Goal: Information Seeking & Learning: Compare options

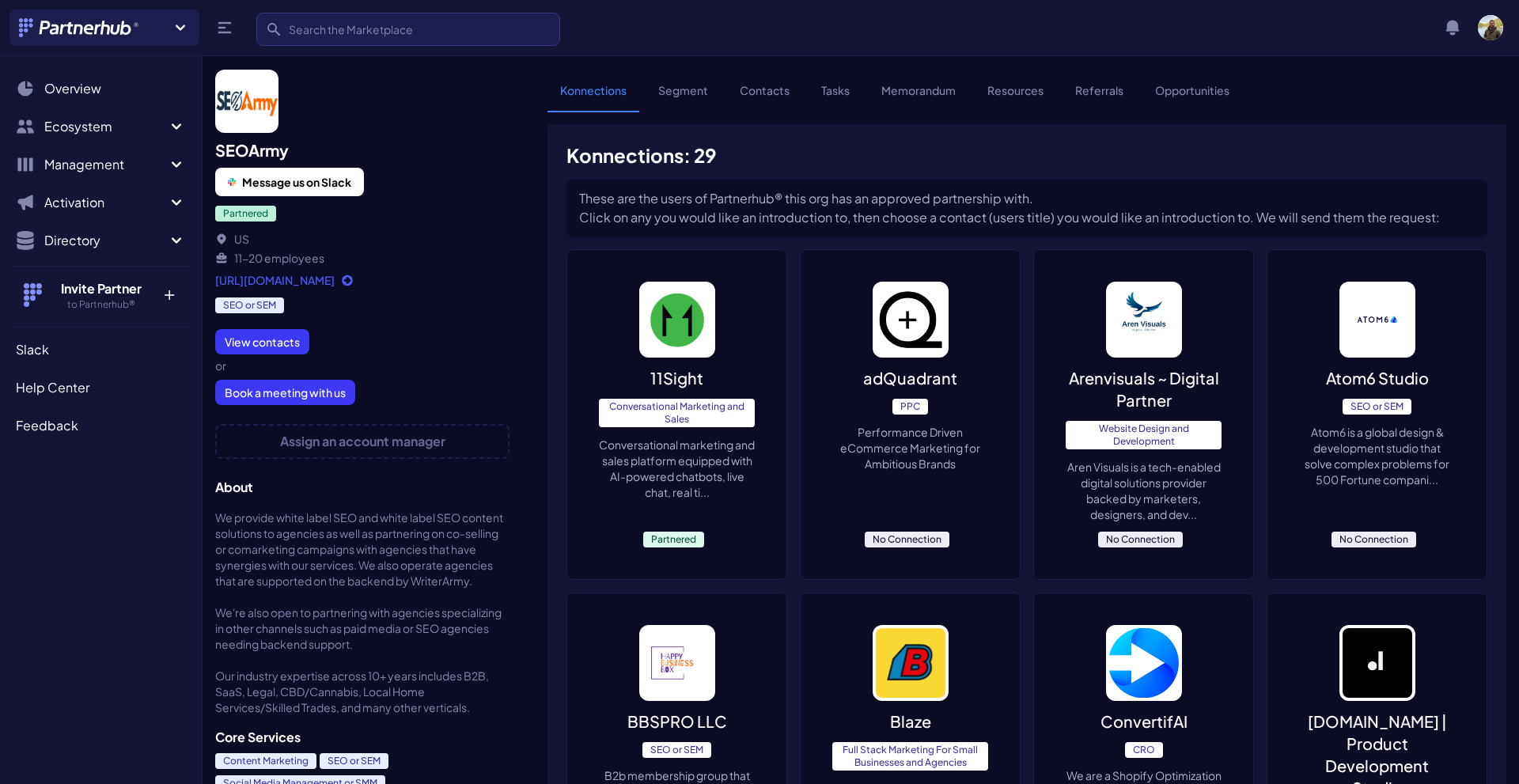
click at [1152, 383] on p "Arenvisuals ~ Digital Partner" at bounding box center [1144, 389] width 156 height 44
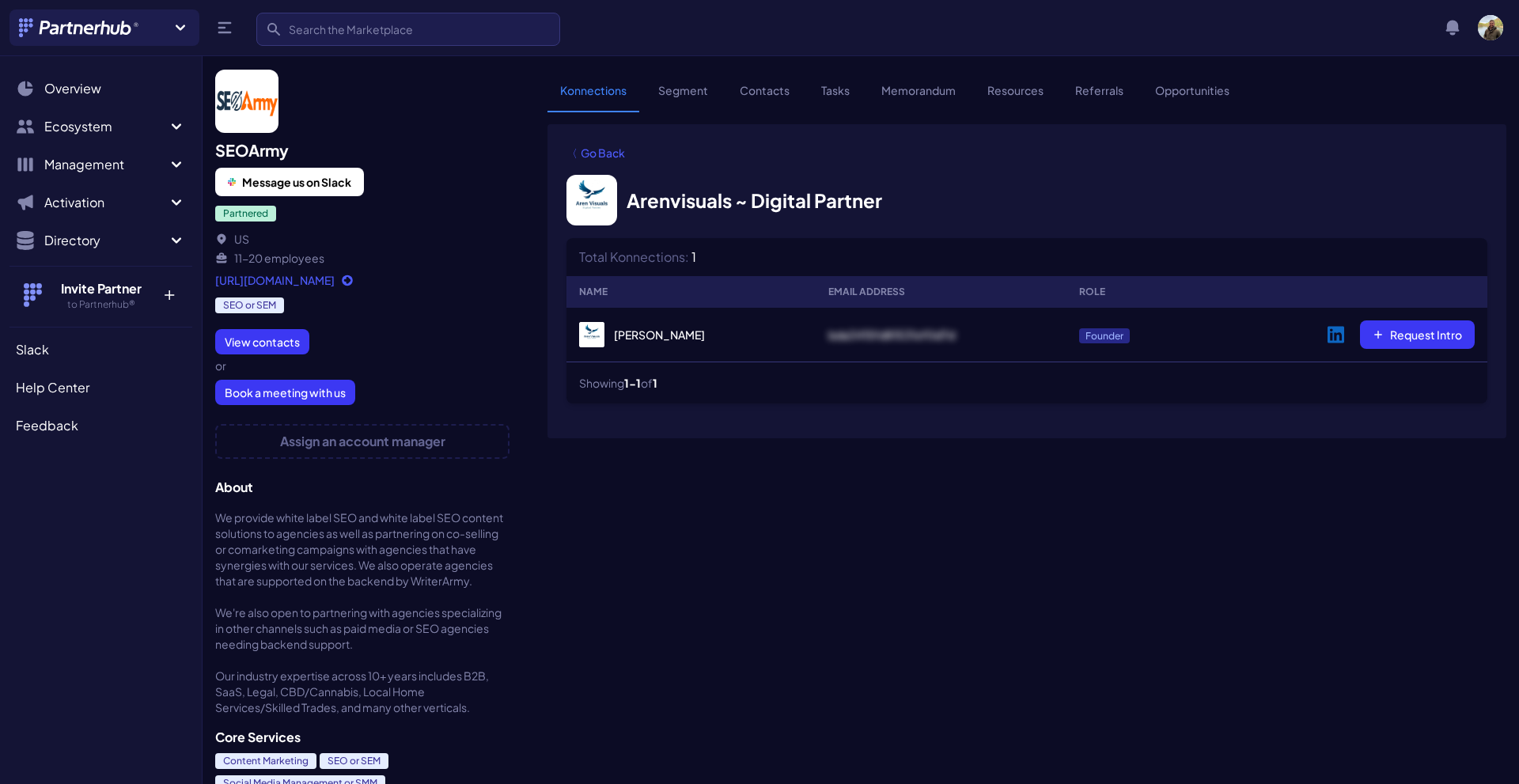
click at [693, 196] on link "Arenvisuals ~ Digital Partner" at bounding box center [725, 199] width 316 height 50
drag, startPoint x: 610, startPoint y: 152, endPoint x: 834, endPoint y: 218, distance: 233.5
click at [610, 152] on link "〈 Go Back" at bounding box center [596, 152] width 59 height 27
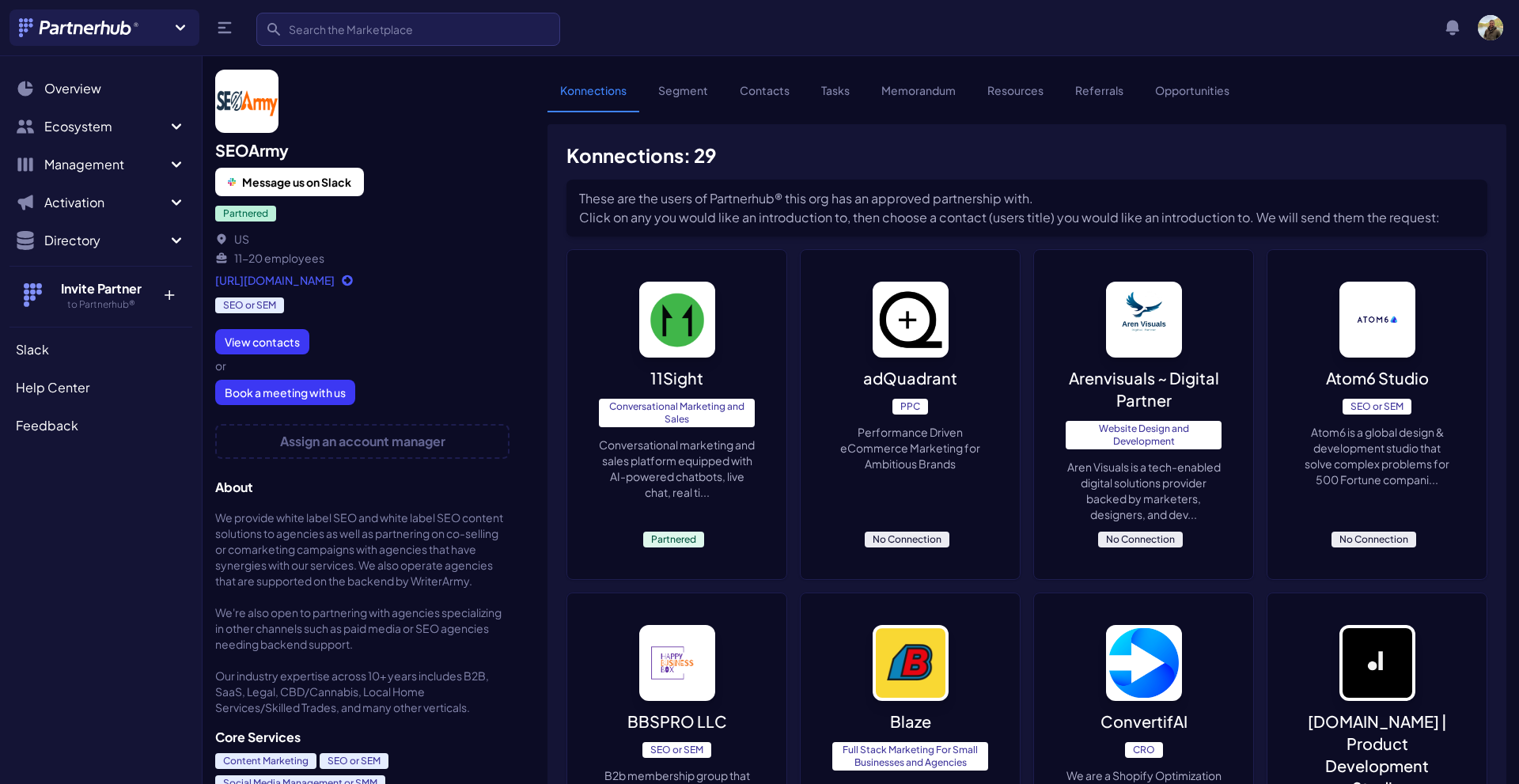
click at [920, 431] on p "Performance Driven eCommerce Marketing for Ambitious Brands" at bounding box center [910, 448] width 156 height 48
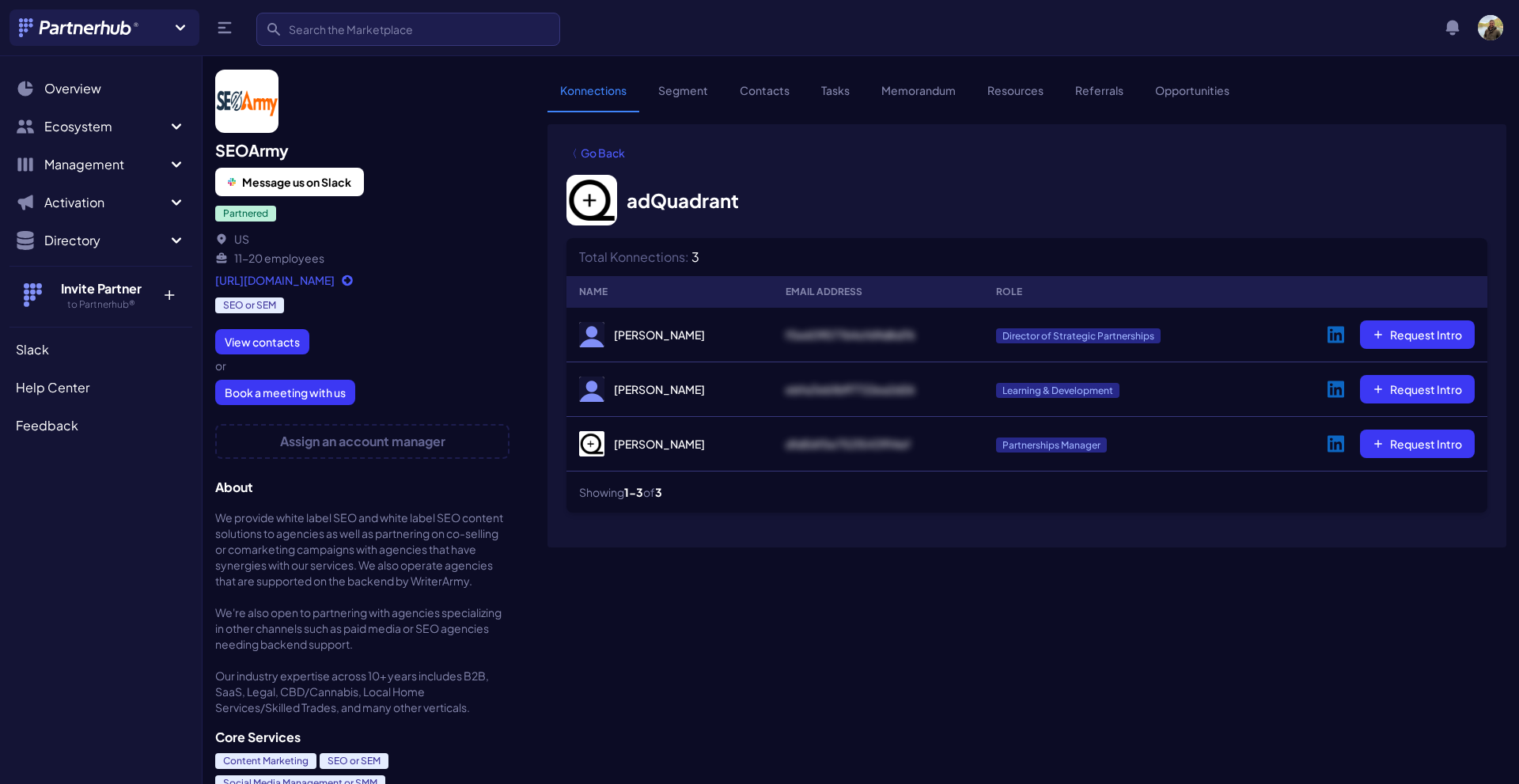
click at [293, 279] on link "[URL][DOMAIN_NAME]" at bounding box center [362, 279] width 295 height 16
click at [649, 201] on link "adQuadrant" at bounding box center [653, 199] width 173 height 50
click at [91, 123] on span "Ecosystem" at bounding box center [106, 127] width 123 height 19
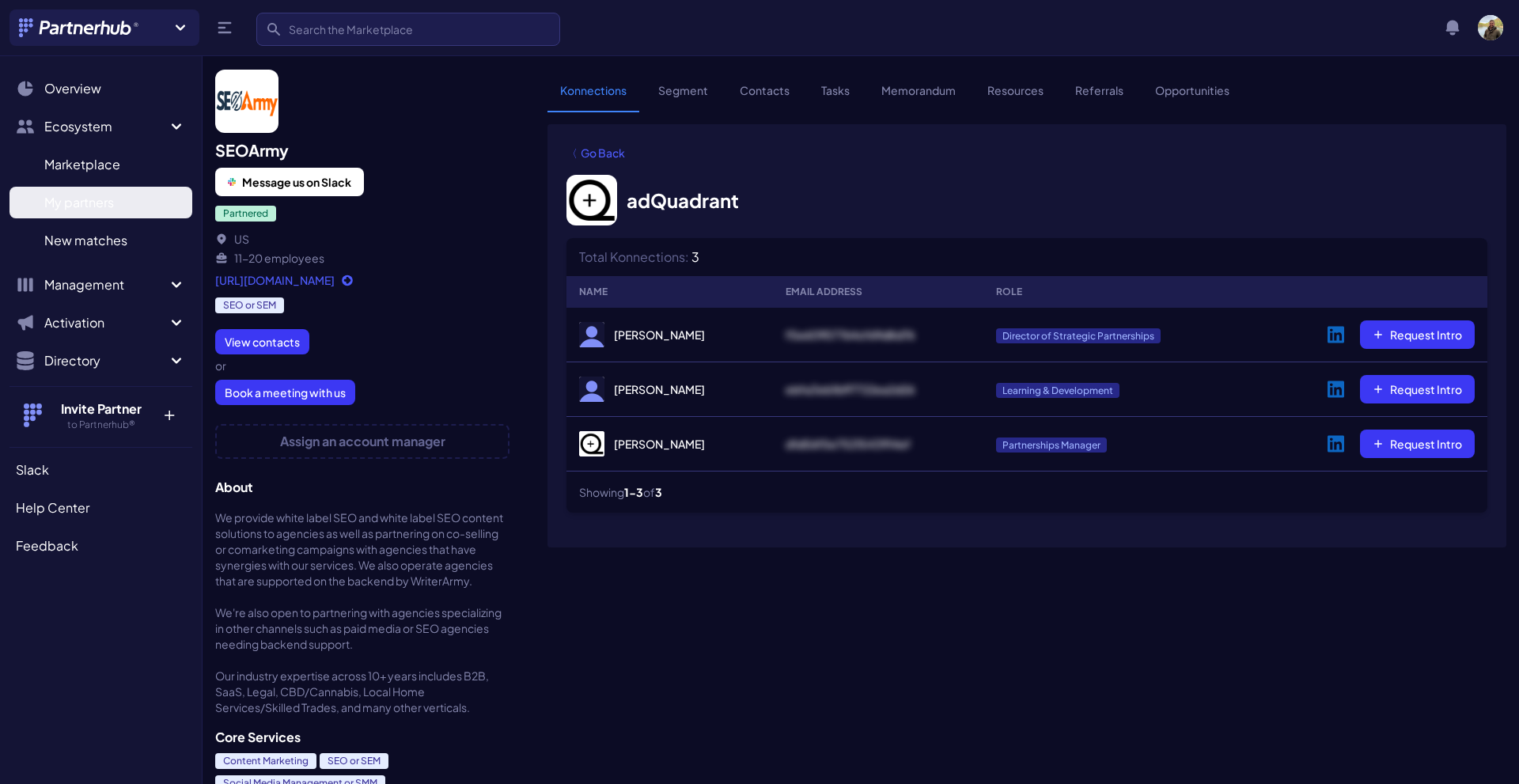
click at [97, 205] on span "My partners" at bounding box center [79, 202] width 70 height 19
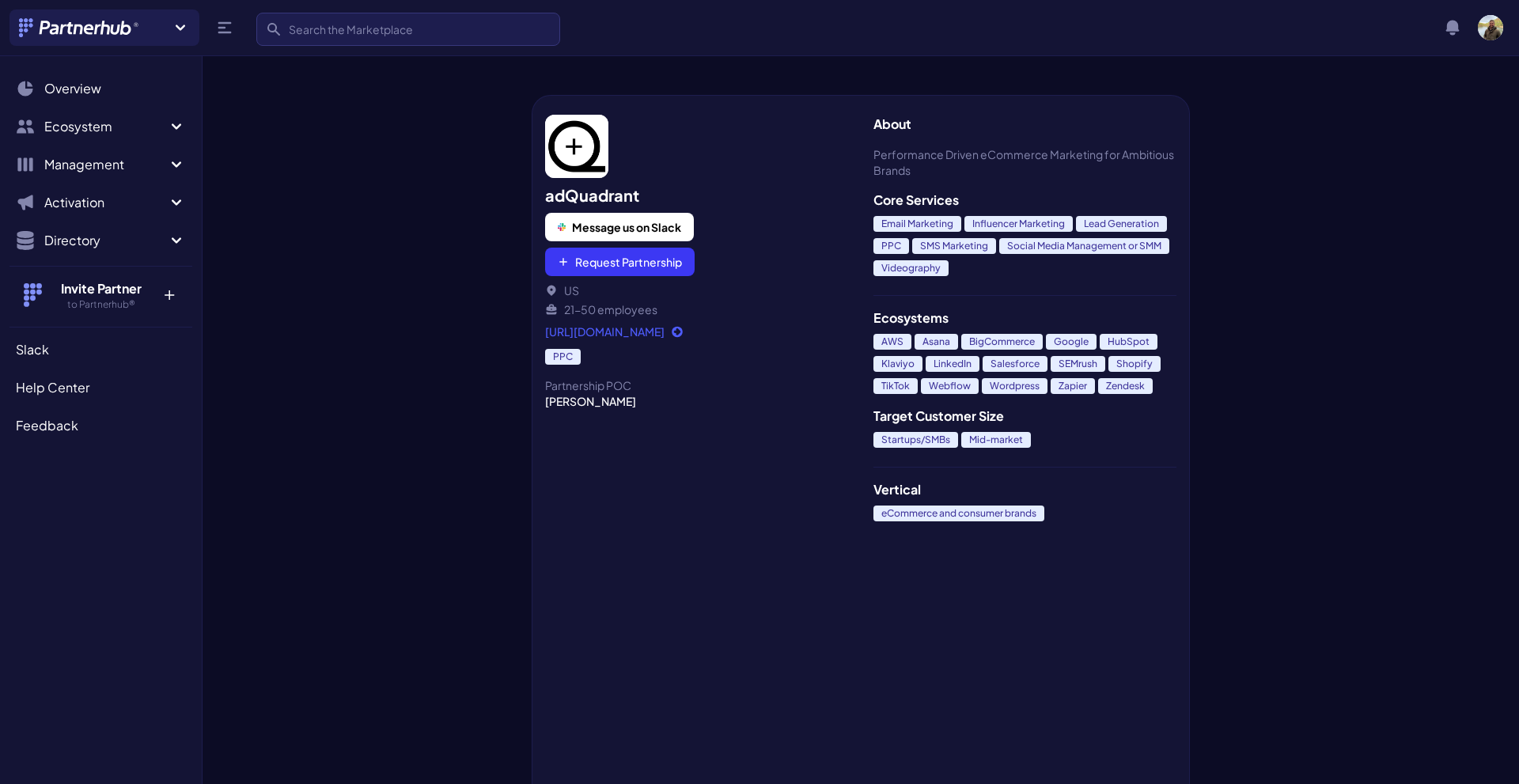
click at [660, 330] on link "https://www.adquadrant.com/" at bounding box center [697, 330] width 303 height 16
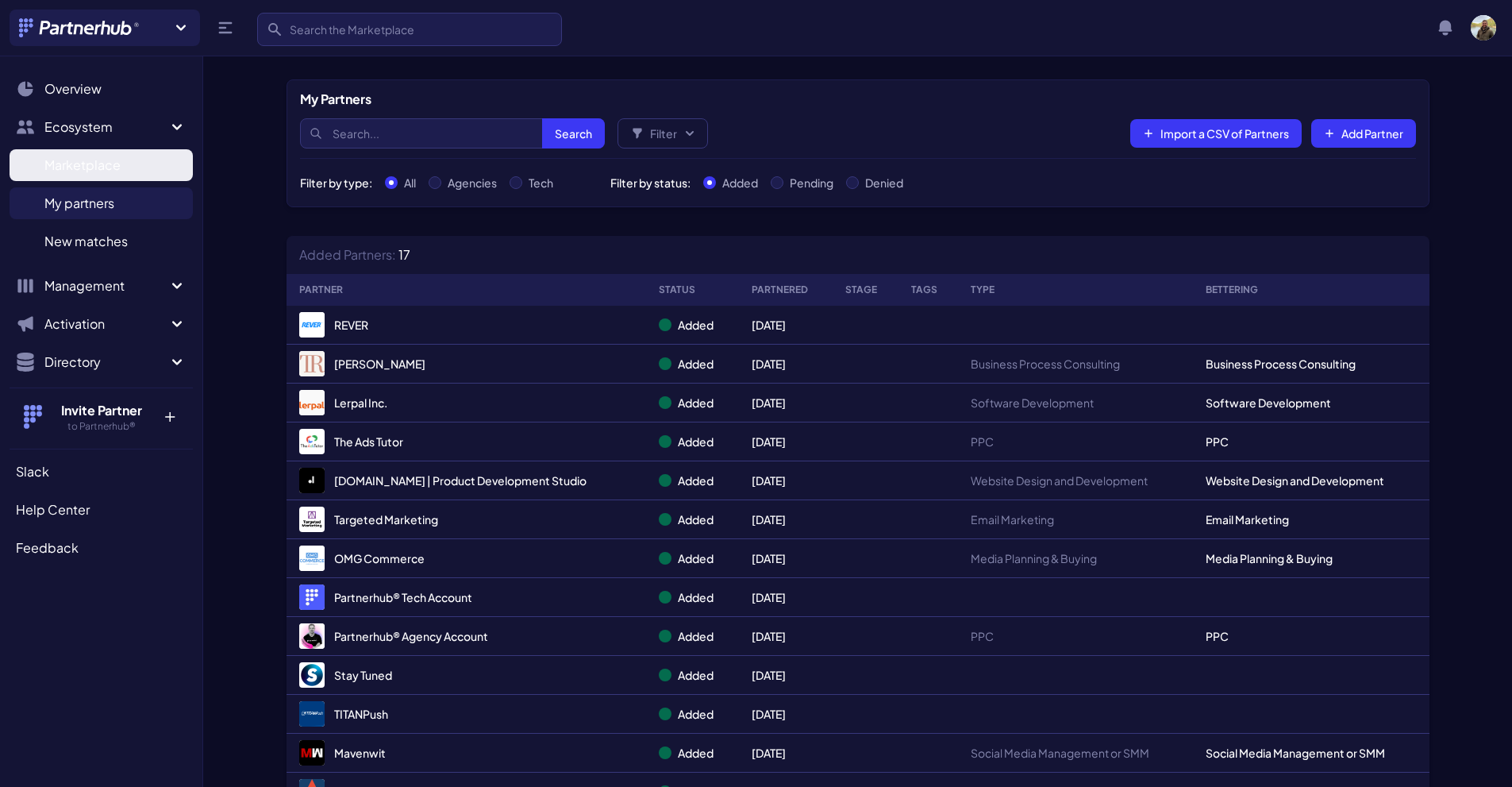
click at [102, 168] on span "Marketplace" at bounding box center [82, 165] width 76 height 19
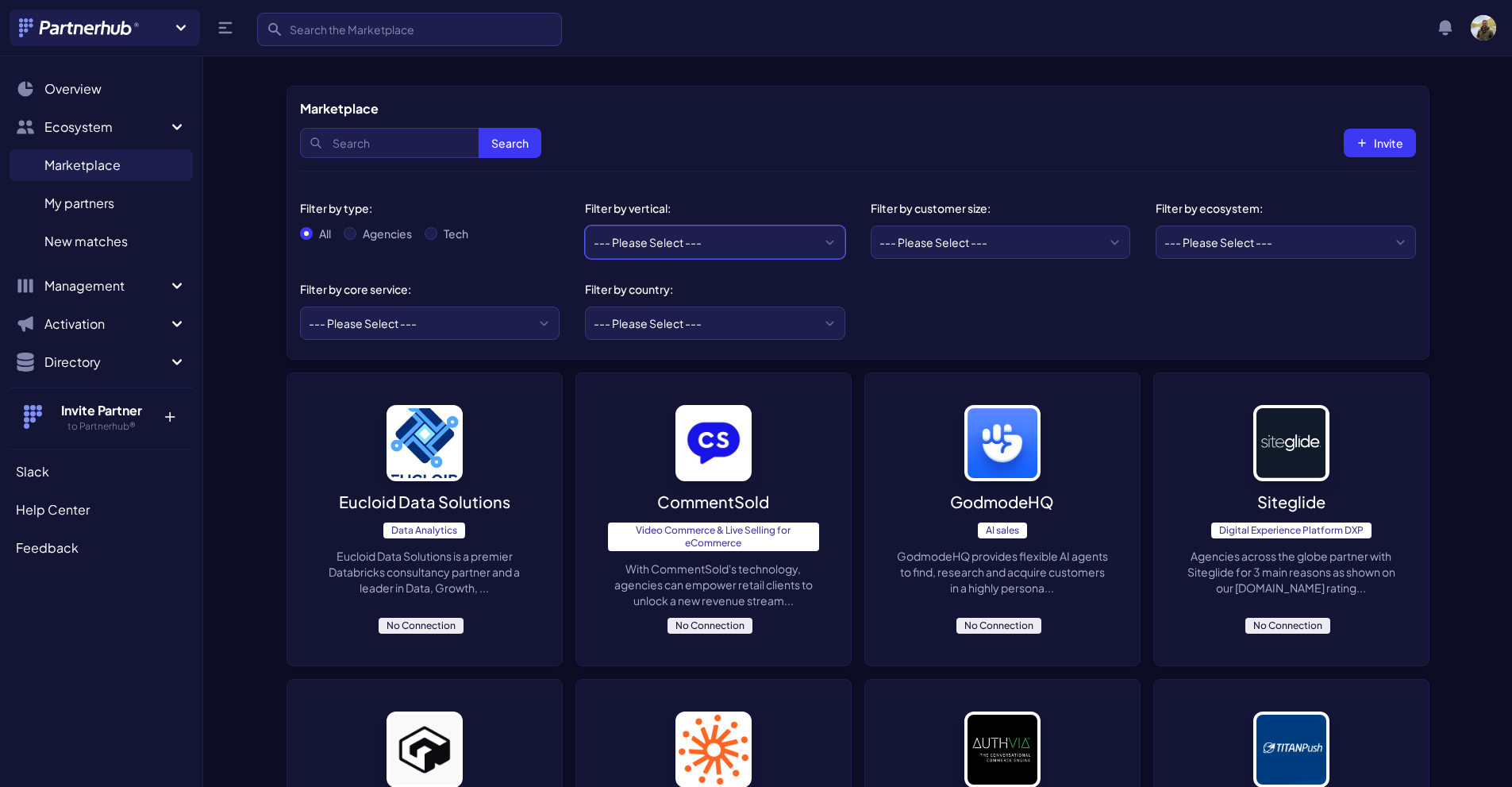
click at [737, 234] on select "--- Please Select --- eCommerce and consumer brands B2B and IT Local retailers …" at bounding box center [715, 242] width 261 height 33
click at [1018, 242] on select "--- Please Select --- Startups/SMBs Mid-market Enterprise" at bounding box center [1001, 242] width 261 height 33
click at [1018, 241] on select "--- Please Select --- Startups/SMBs Mid-market Enterprise" at bounding box center [1001, 242] width 261 height 33
click at [1351, 241] on select "--- Please Select --- AWS ActiveCampaign Adobe Airtable Amazon Amplitude Asana …" at bounding box center [1285, 242] width 261 height 33
click at [344, 322] on select "--- Please Select --- ABM API Integration Support Business Process Consulting C…" at bounding box center [430, 323] width 261 height 33
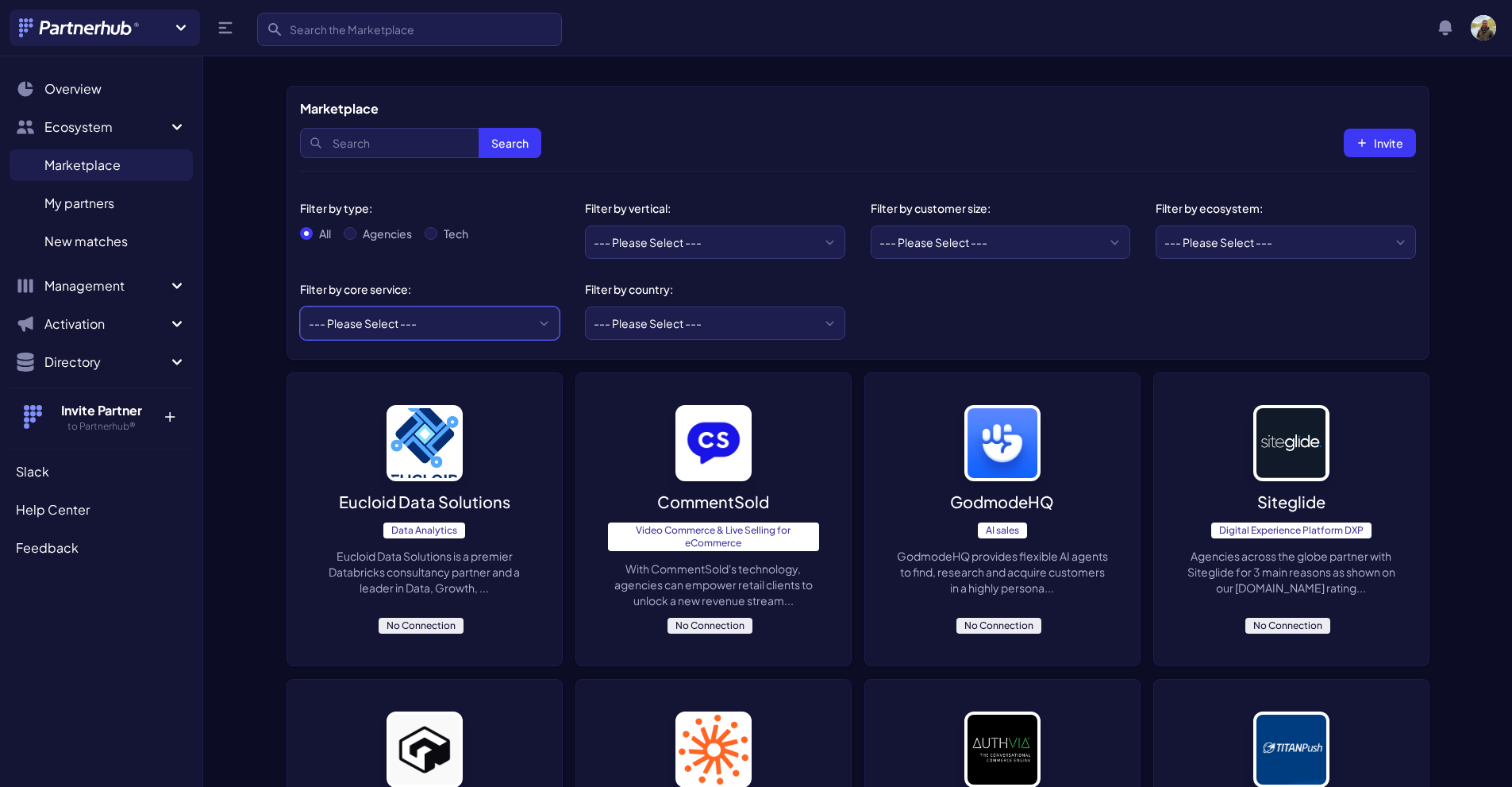
select select "PPC"
click at [300, 307] on select "--- Please Select --- ABM API Integration Support Business Process Consulting C…" at bounding box center [430, 323] width 261 height 33
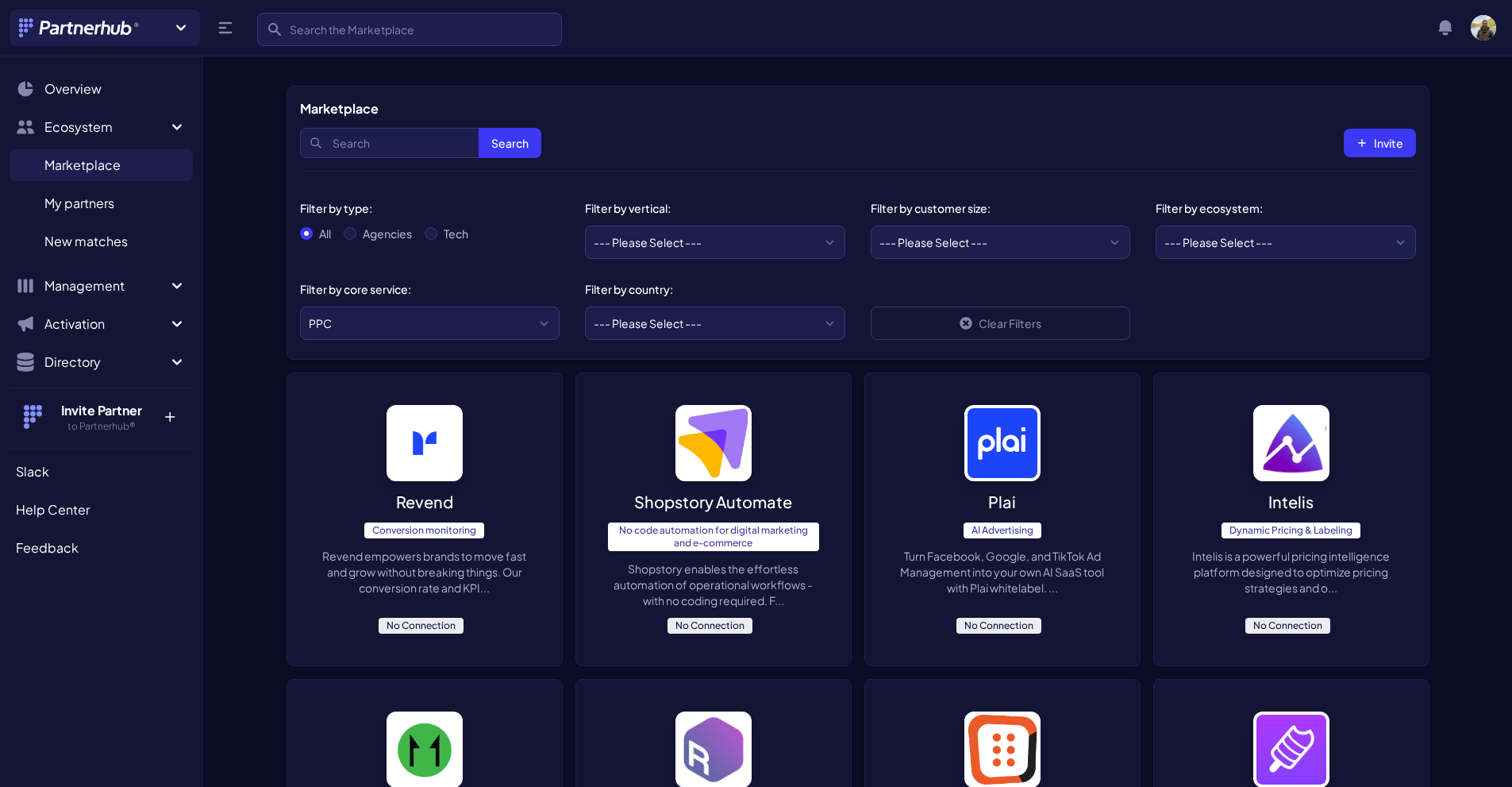
click at [359, 229] on div "Agencies" at bounding box center [378, 233] width 68 height 16
click at [351, 232] on input "Agencies" at bounding box center [350, 233] width 13 height 13
radio input "true"
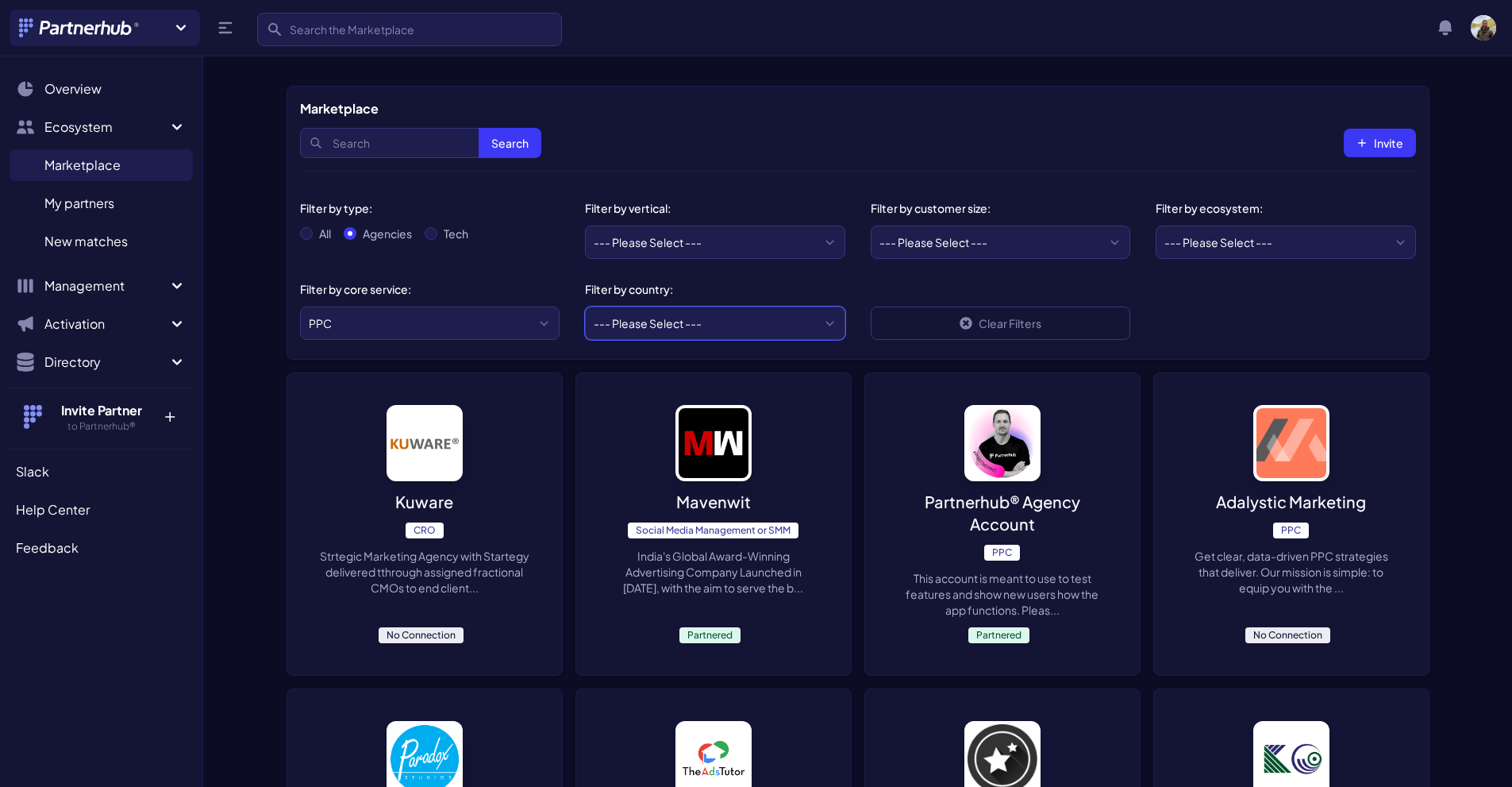
click at [770, 324] on select "--- Please Select --- [GEOGRAPHIC_DATA] [GEOGRAPHIC_DATA] [GEOGRAPHIC_DATA] [GE…" at bounding box center [715, 323] width 261 height 33
select select "US"
click at [585, 307] on select "--- Please Select --- [GEOGRAPHIC_DATA] [GEOGRAPHIC_DATA] [GEOGRAPHIC_DATA] [GE…" at bounding box center [715, 323] width 261 height 33
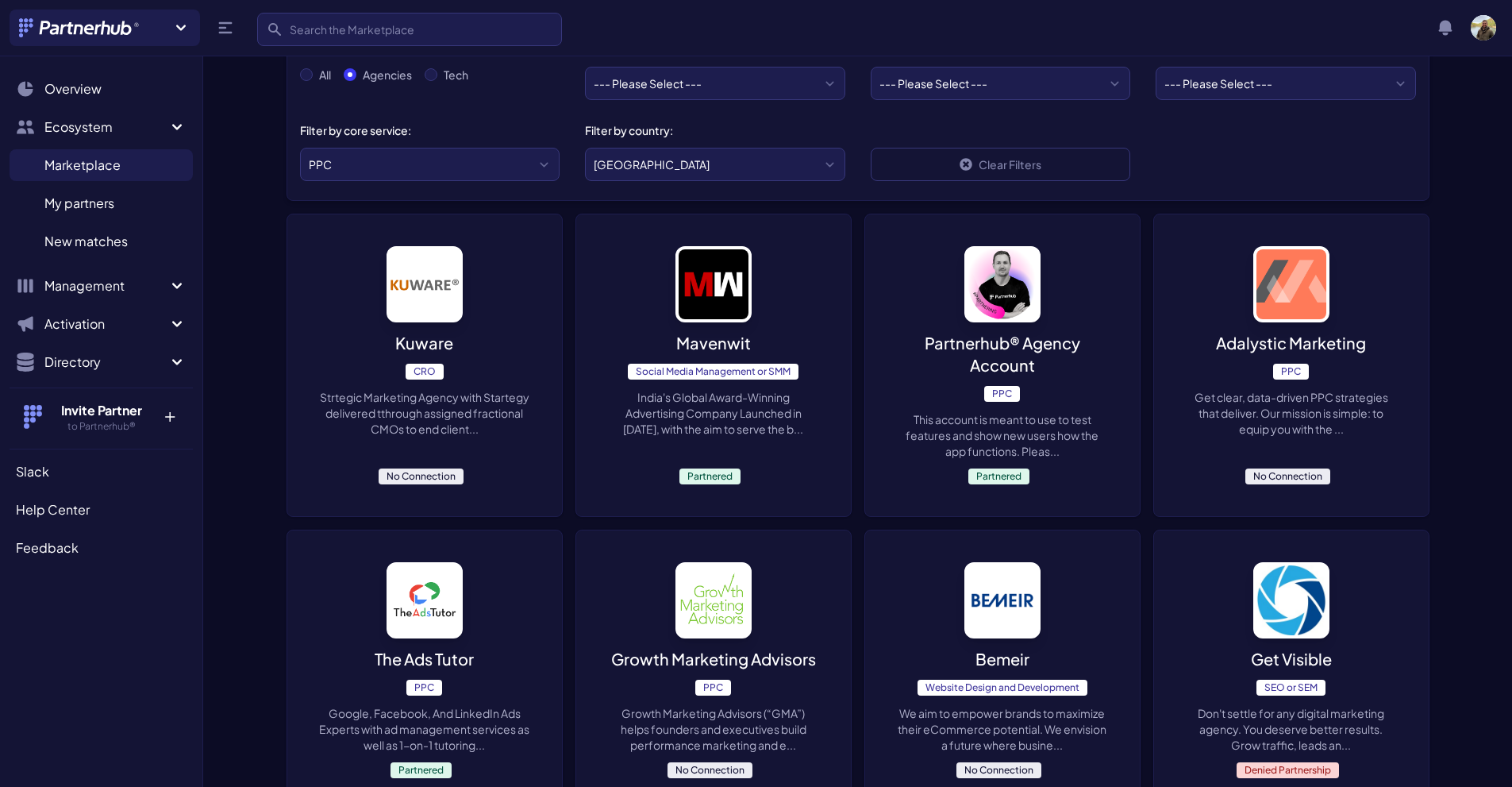
scroll to position [318, 0]
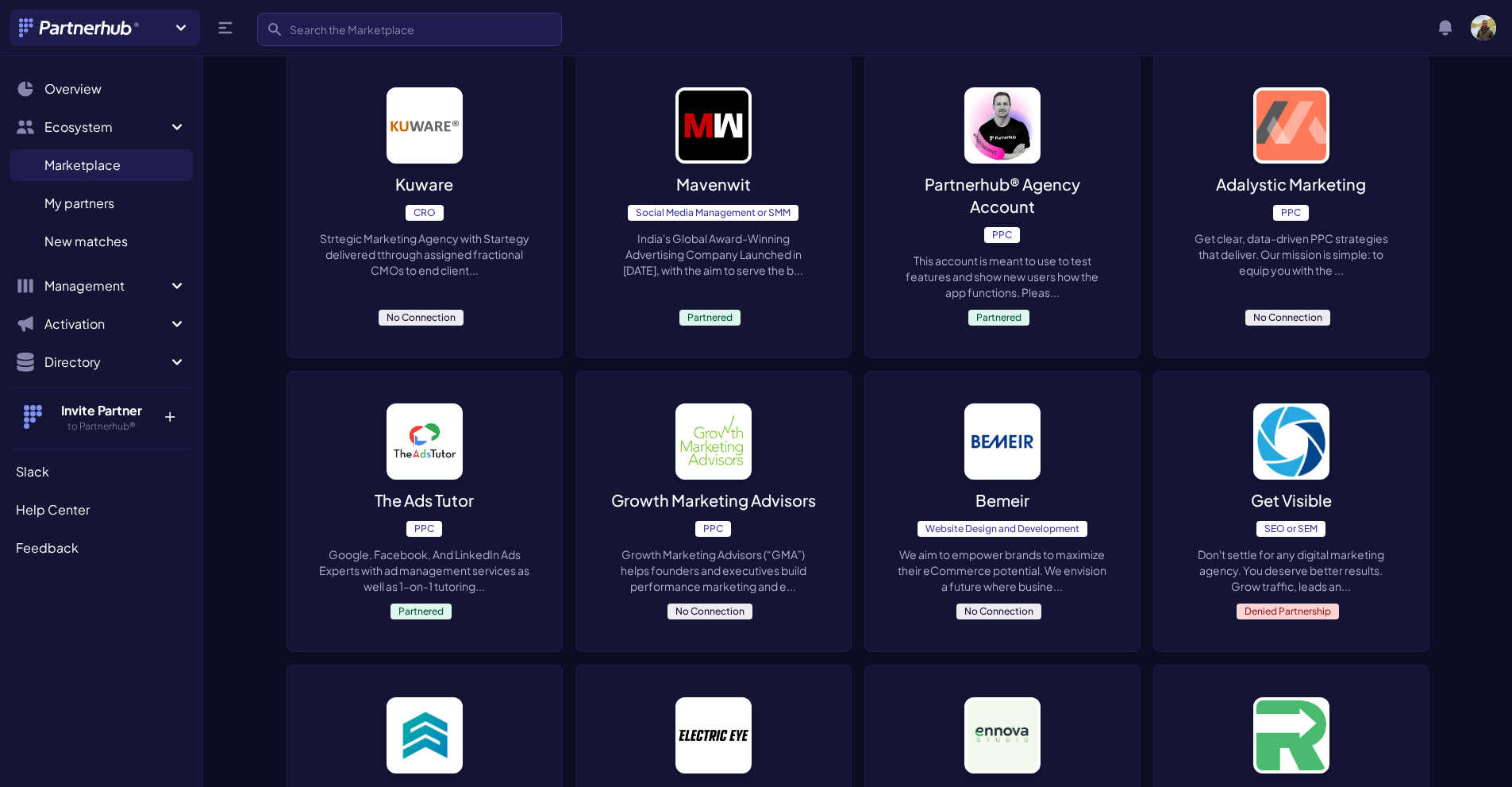
drag, startPoint x: 428, startPoint y: 475, endPoint x: 434, endPoint y: 467, distance: 10.0
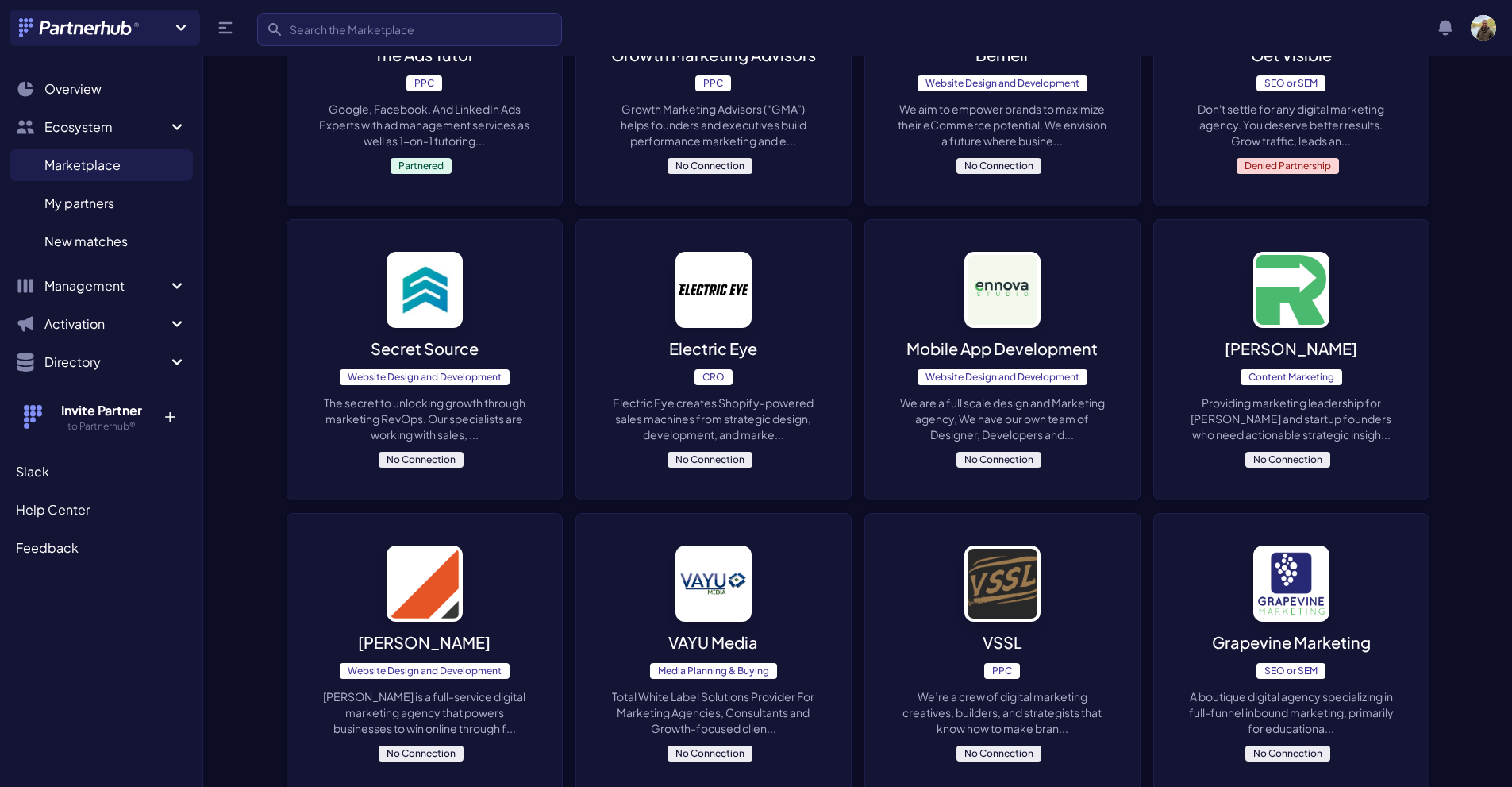
scroll to position [794, 0]
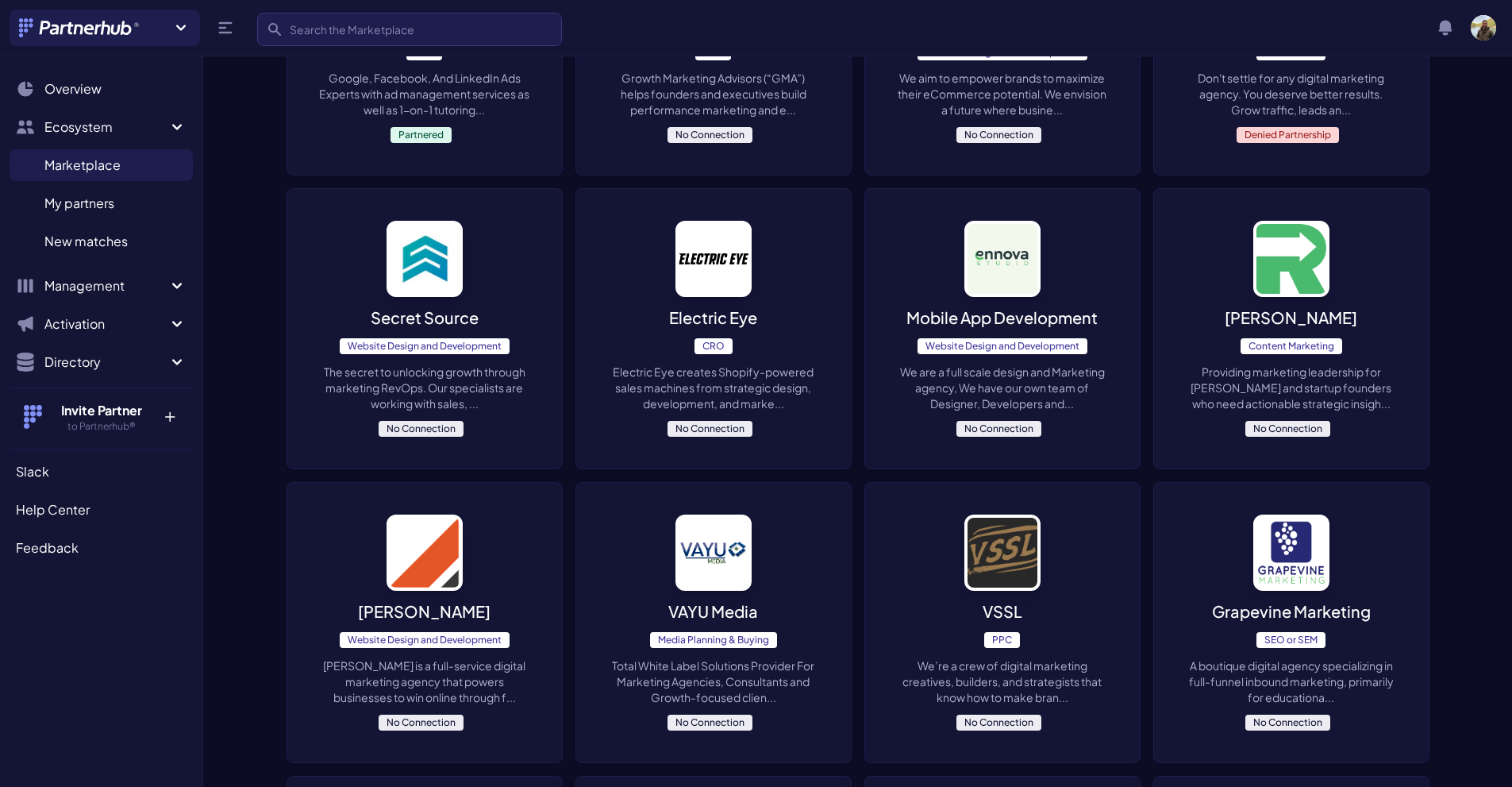
drag, startPoint x: 1064, startPoint y: 622, endPoint x: 1174, endPoint y: 615, distance: 110.2
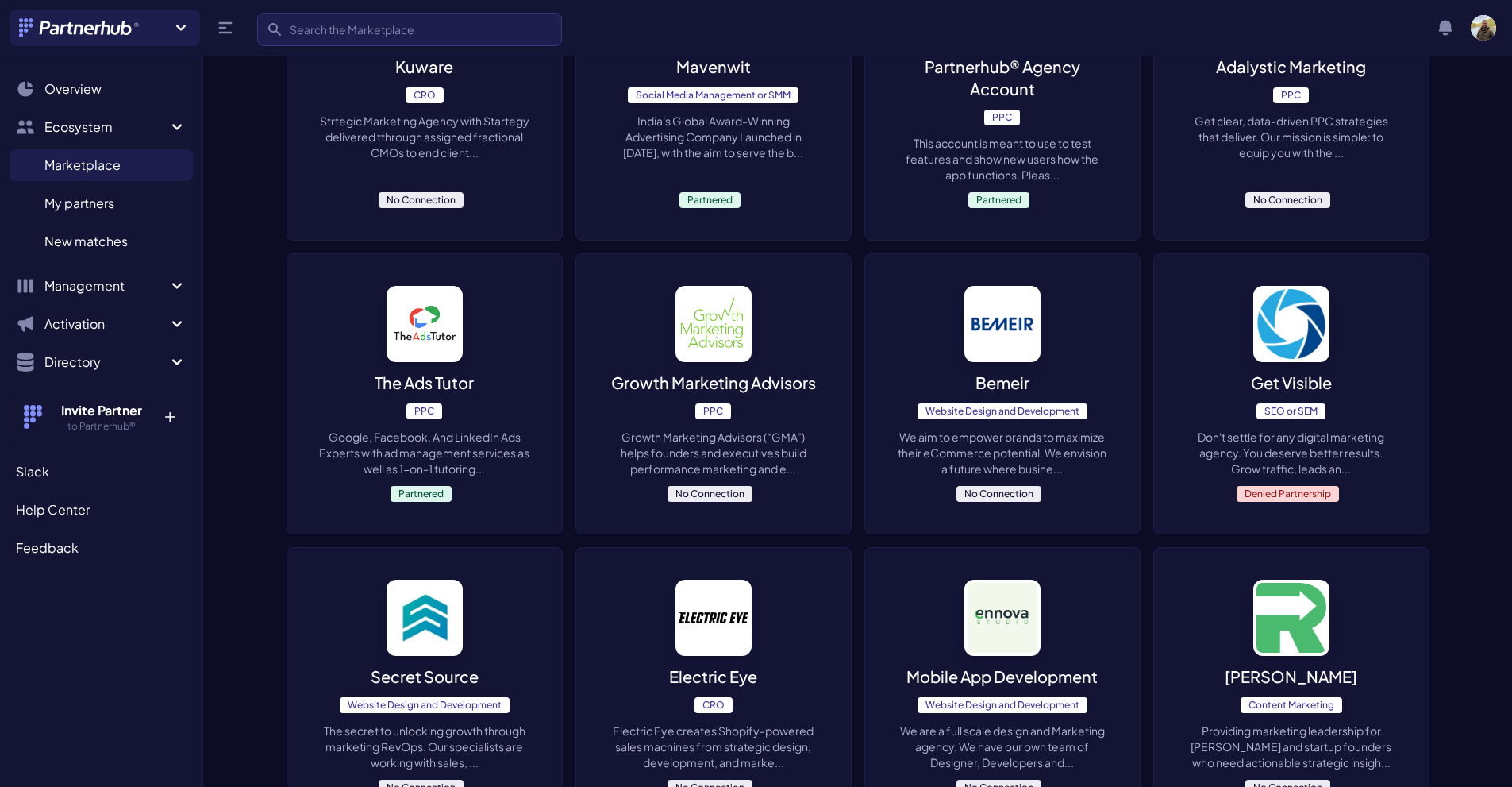
scroll to position [0, 0]
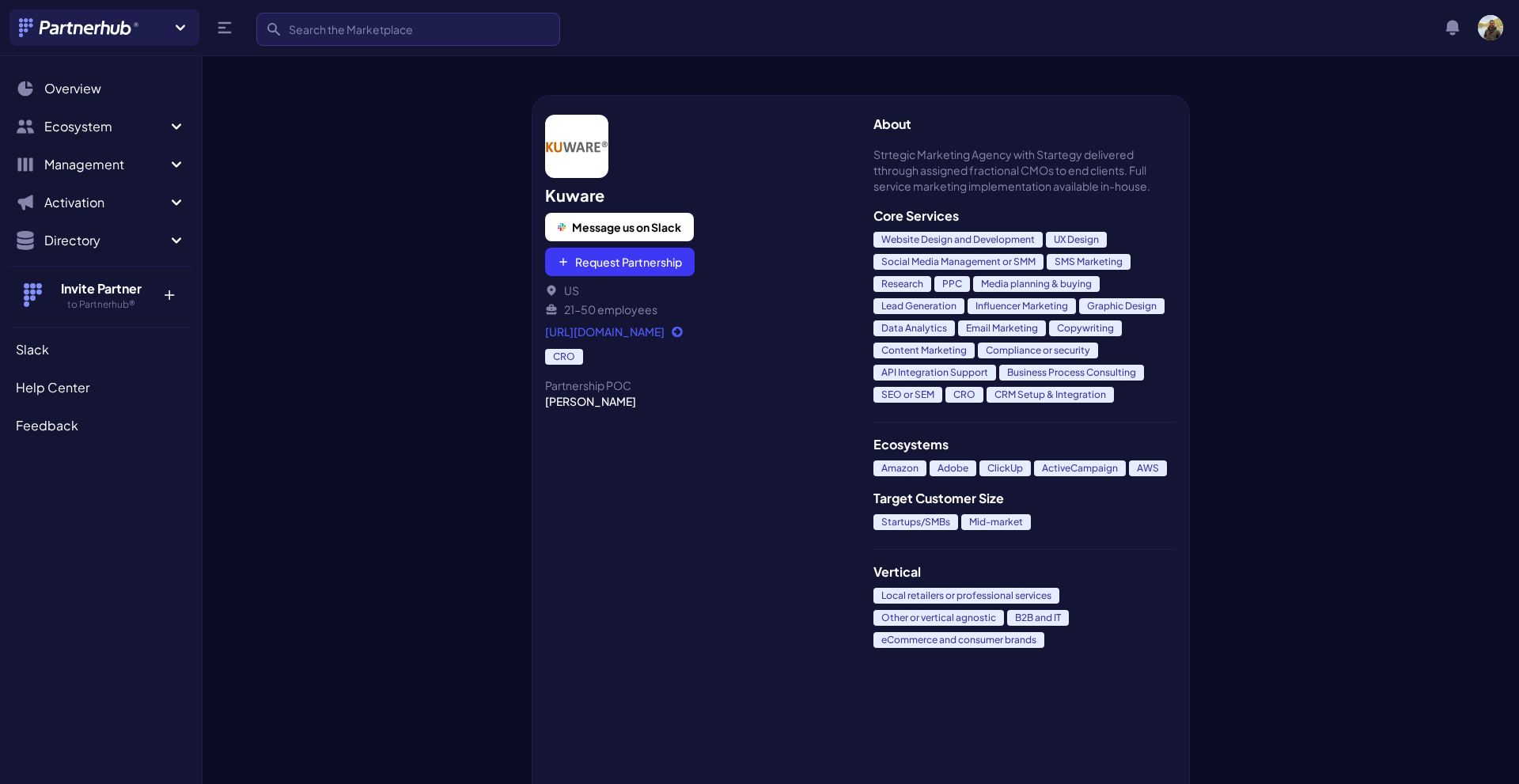
click at [626, 332] on link "https://kuware.com" at bounding box center [697, 330] width 303 height 16
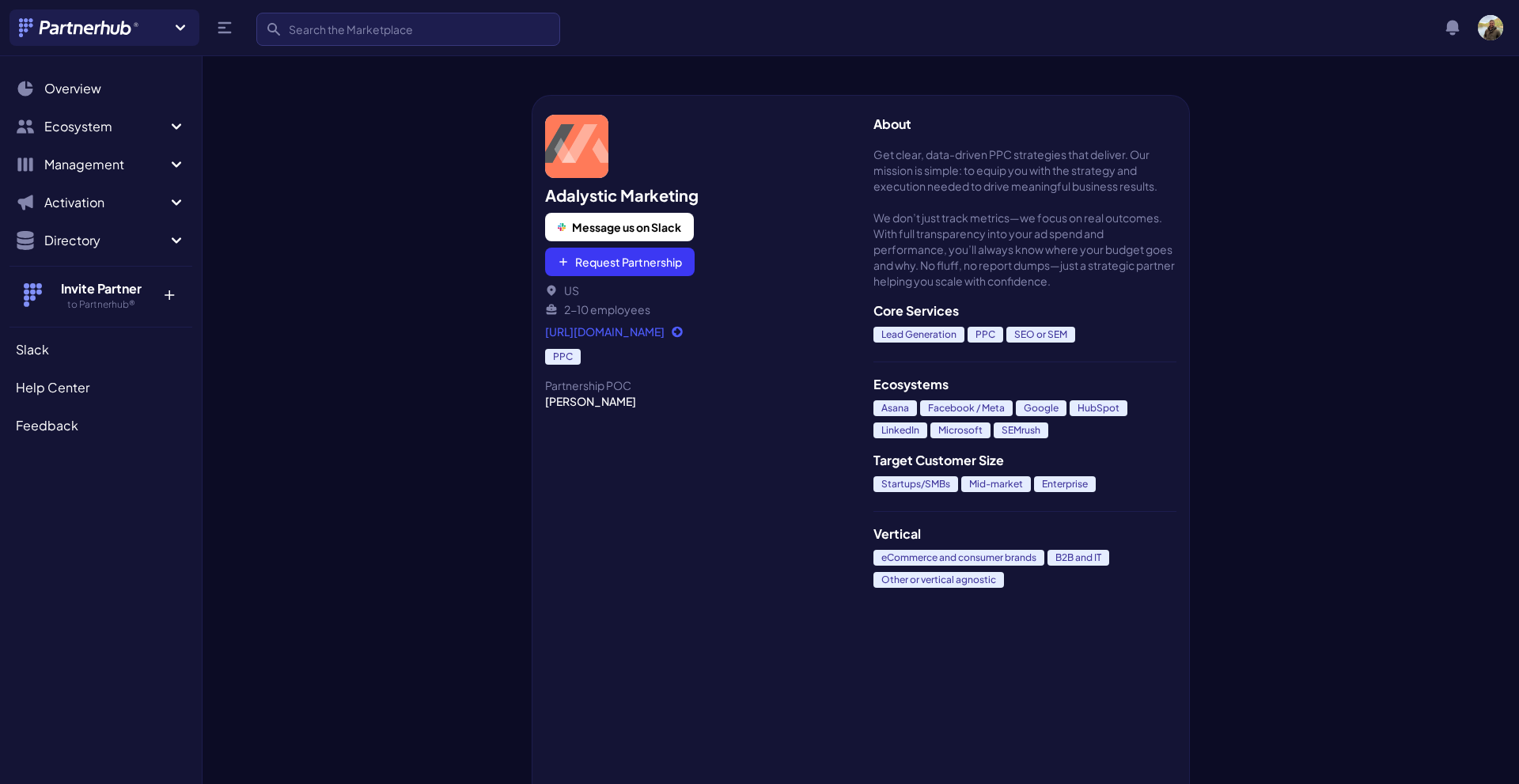
click at [602, 330] on link "[URL][DOMAIN_NAME]" at bounding box center [697, 330] width 303 height 16
click at [648, 335] on link "https://www.adalystic.com/" at bounding box center [697, 330] width 303 height 16
click at [612, 333] on link "https://www.adalystic.com/" at bounding box center [697, 330] width 303 height 16
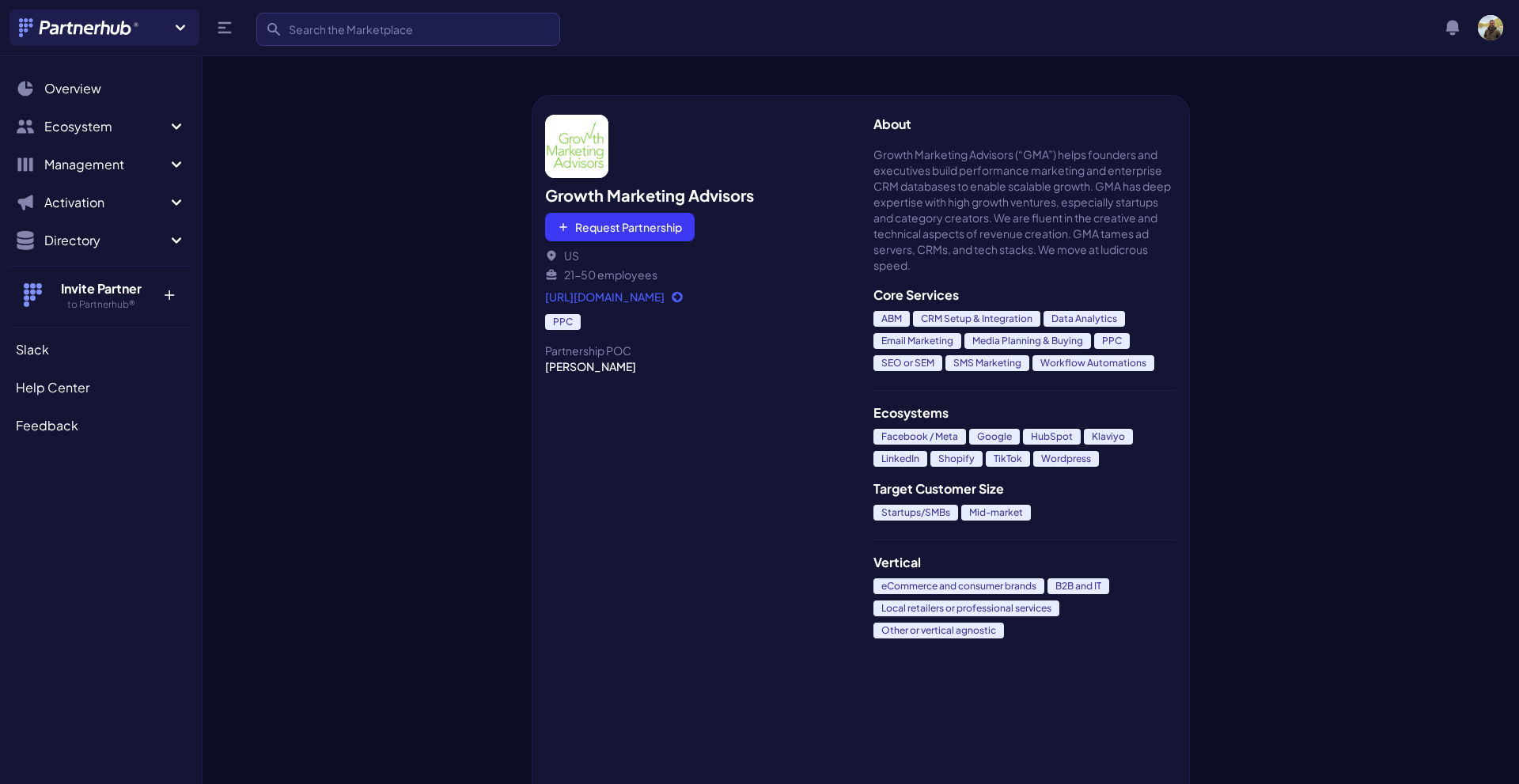
click at [646, 300] on link "[URL][DOMAIN_NAME]" at bounding box center [697, 296] width 303 height 16
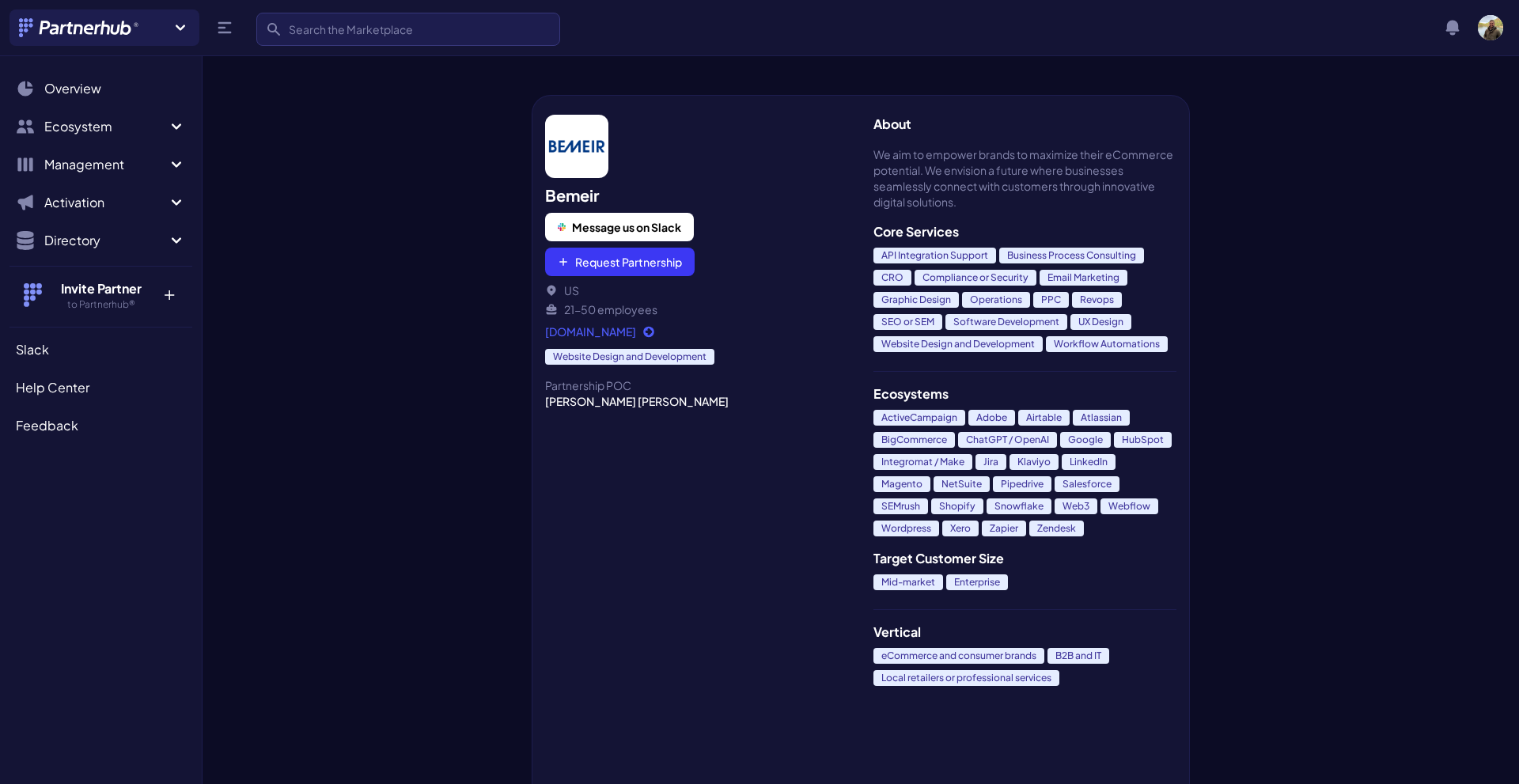
click at [579, 329] on link "[DOMAIN_NAME]" at bounding box center [697, 330] width 303 height 16
click at [585, 337] on link "[DOMAIN_NAME]" at bounding box center [697, 330] width 303 height 16
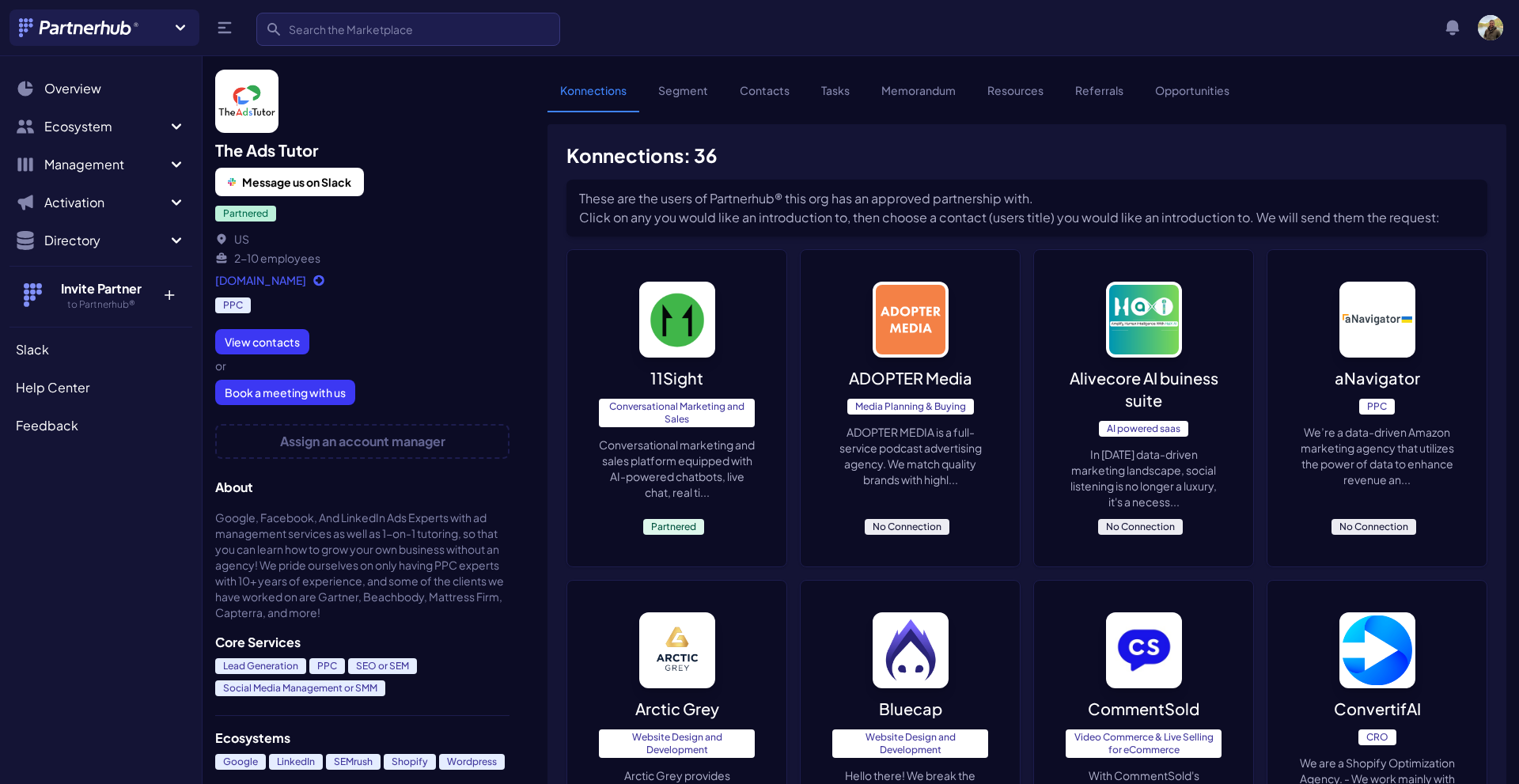
click at [277, 283] on link "[DOMAIN_NAME]" at bounding box center [362, 279] width 295 height 16
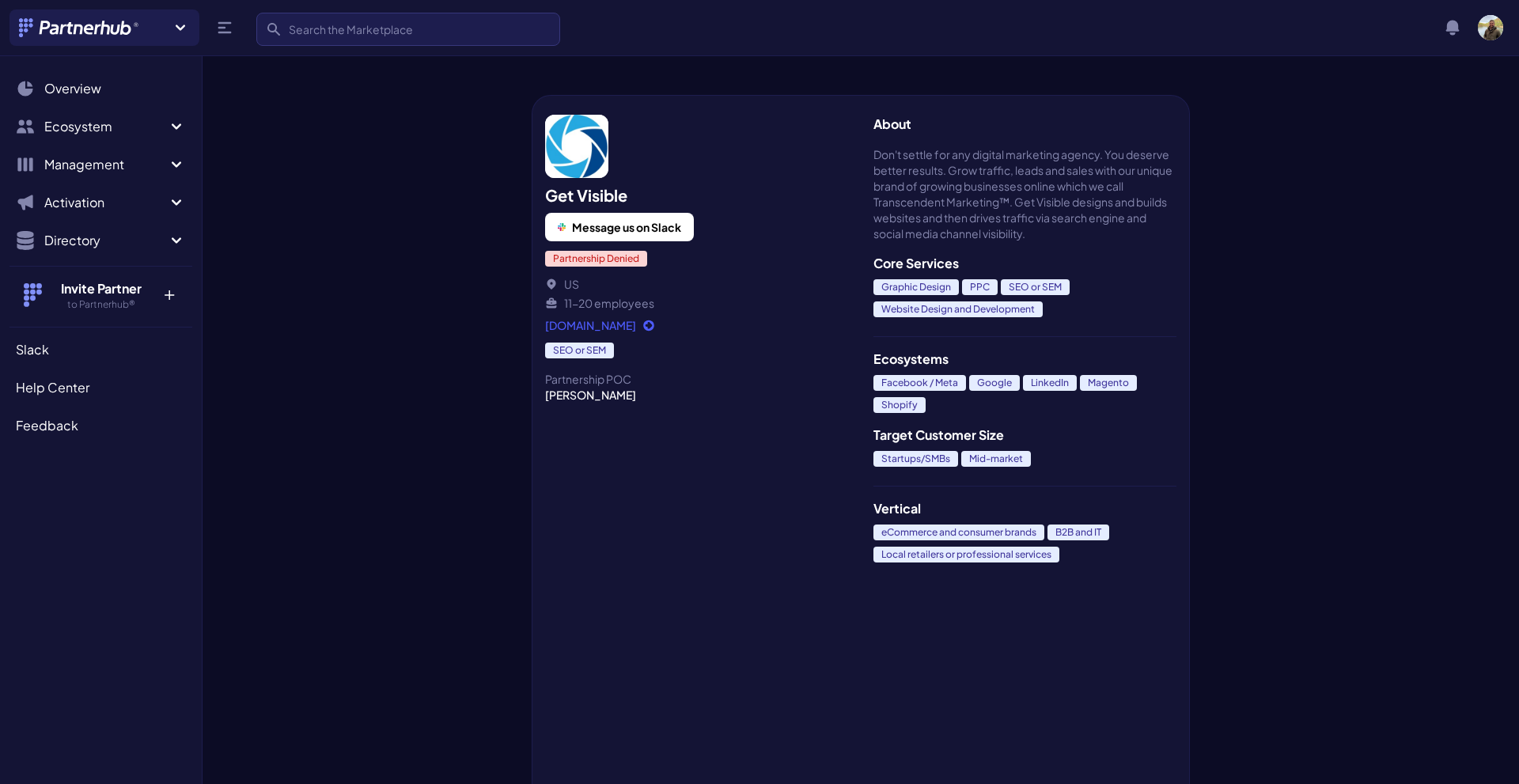
click at [579, 324] on link "[DOMAIN_NAME]" at bounding box center [697, 324] width 303 height 16
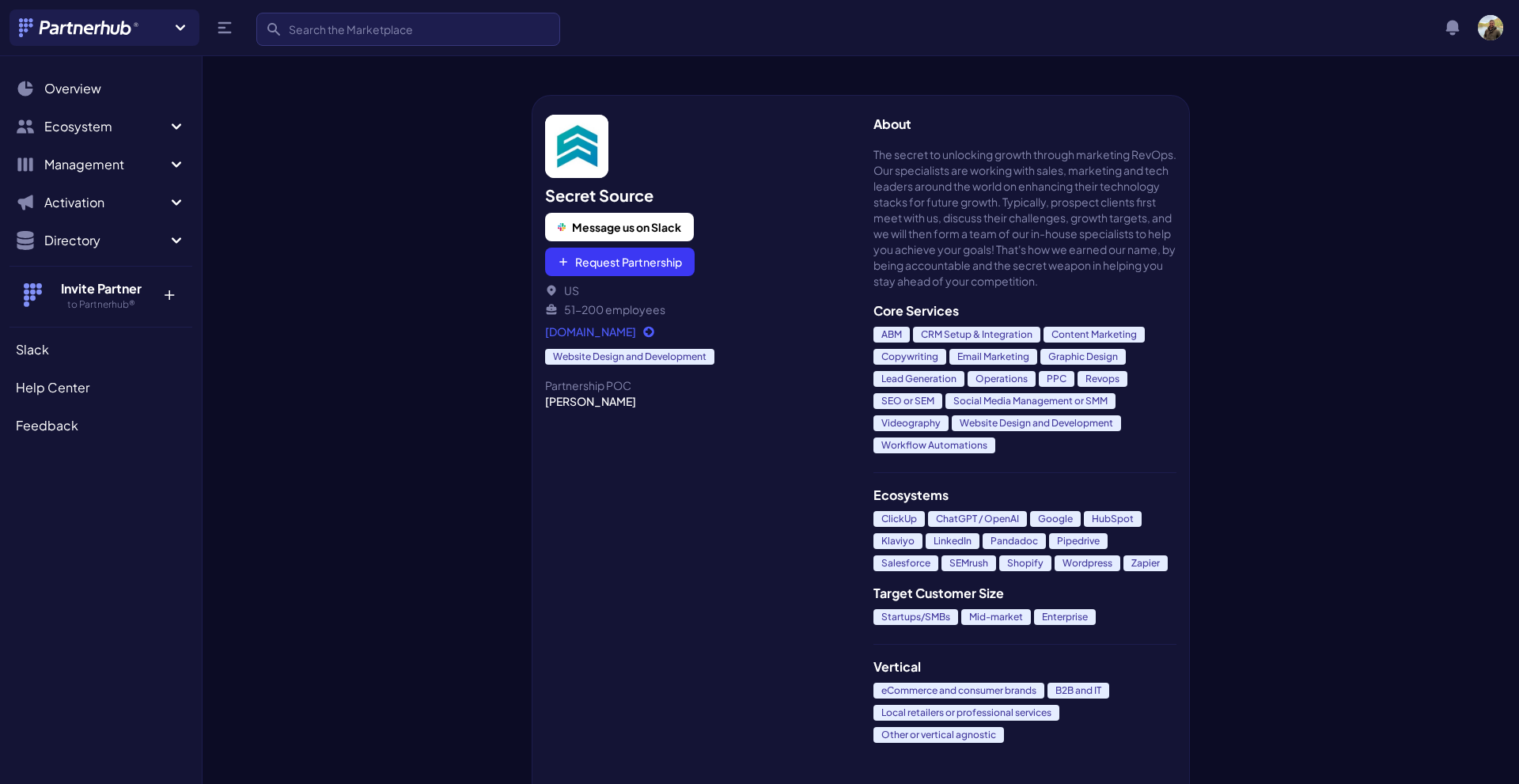
click at [671, 332] on link "[DOMAIN_NAME]" at bounding box center [697, 330] width 303 height 16
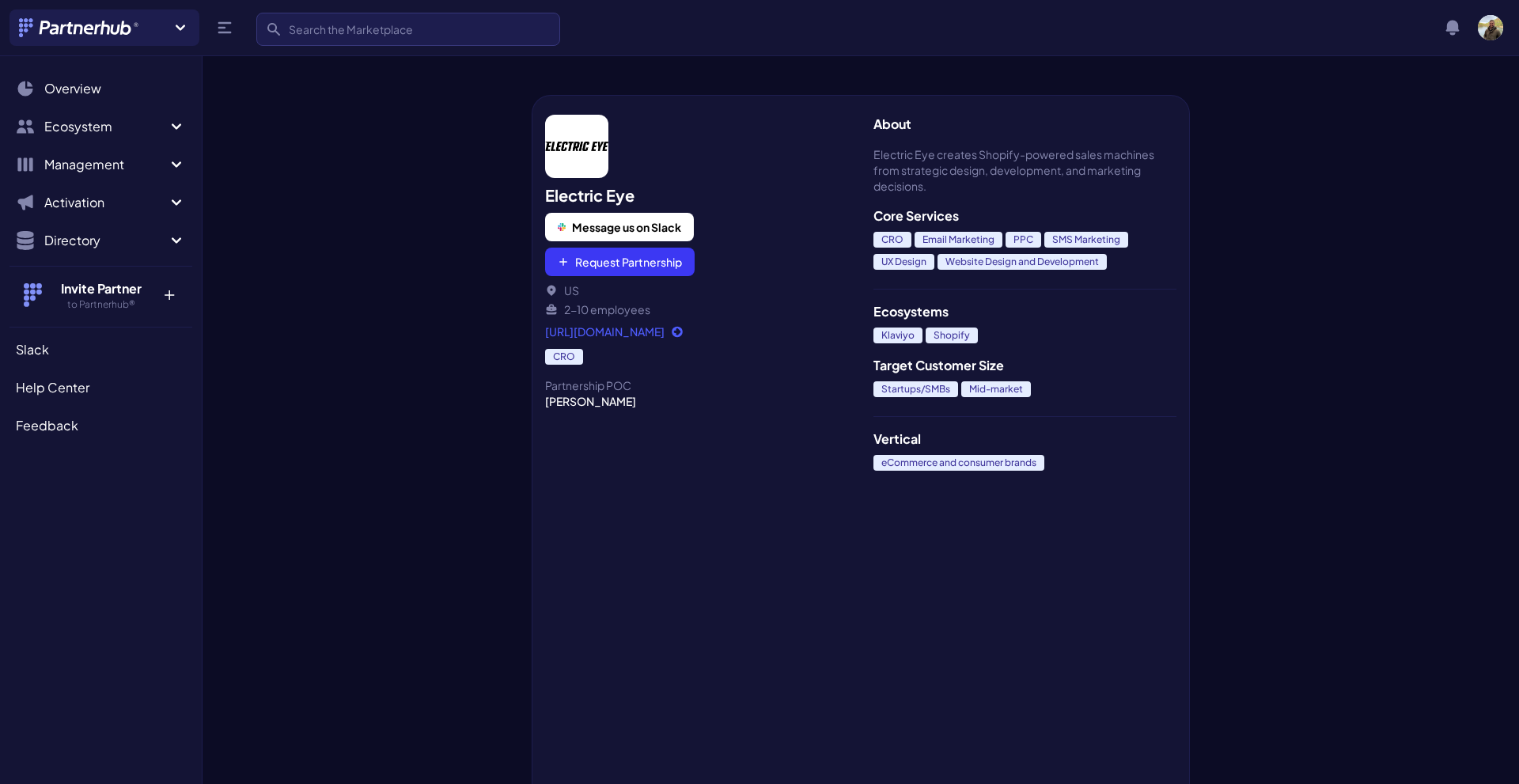
click at [611, 334] on link "[URL][DOMAIN_NAME]" at bounding box center [697, 330] width 303 height 16
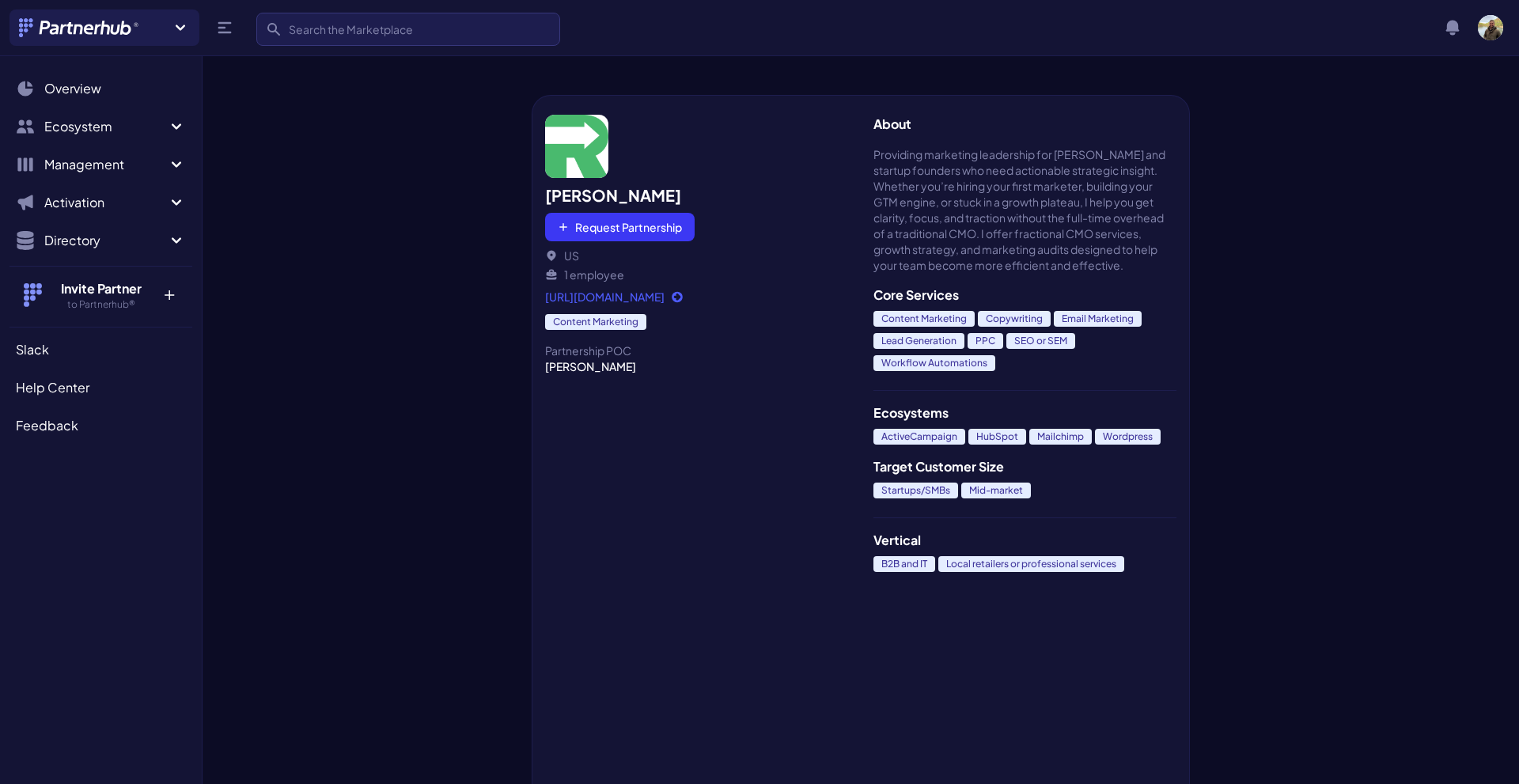
click at [650, 297] on link "https://royharmon.com" at bounding box center [697, 296] width 303 height 16
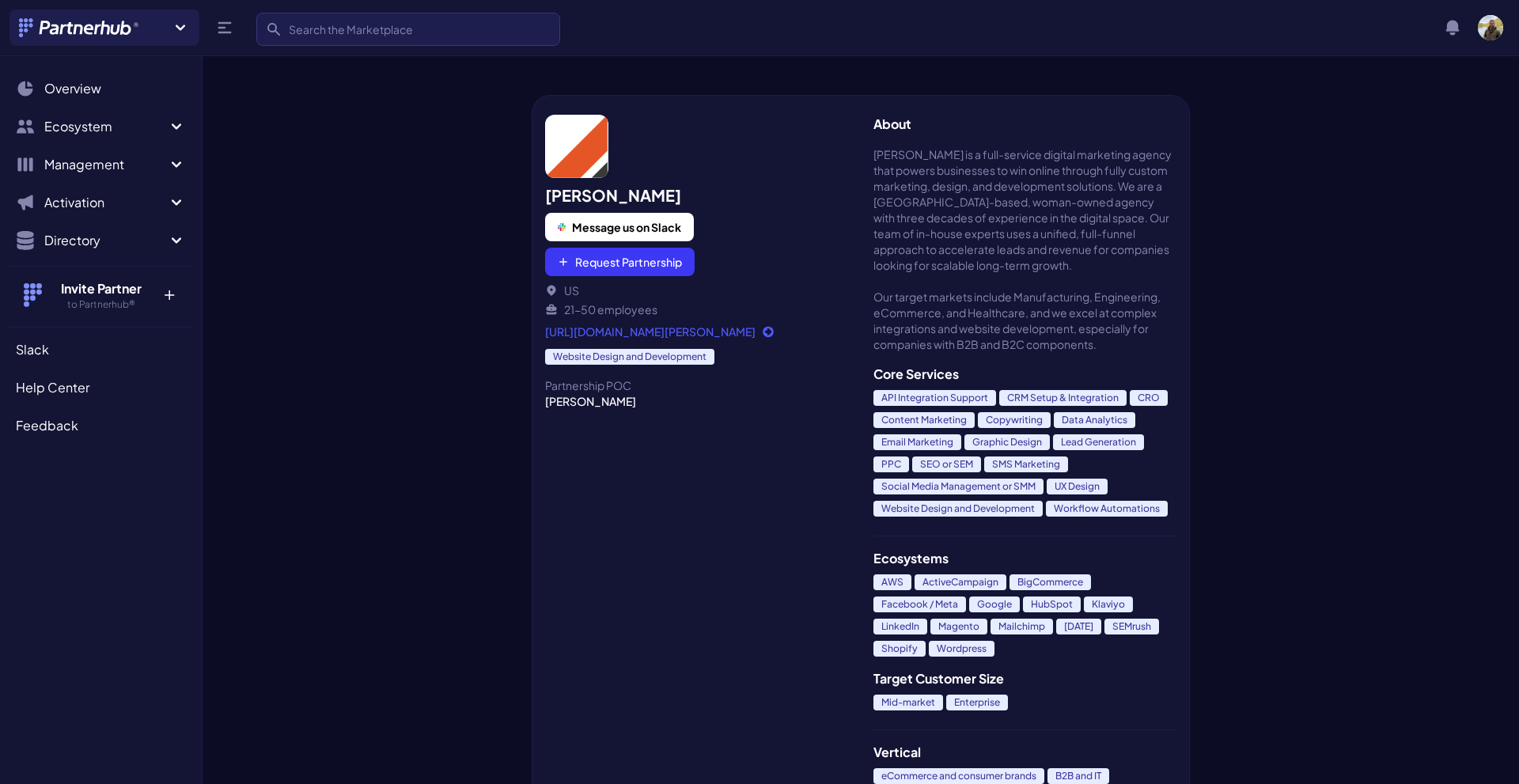
click at [646, 333] on link "https://www.perrill.com/" at bounding box center [697, 330] width 303 height 16
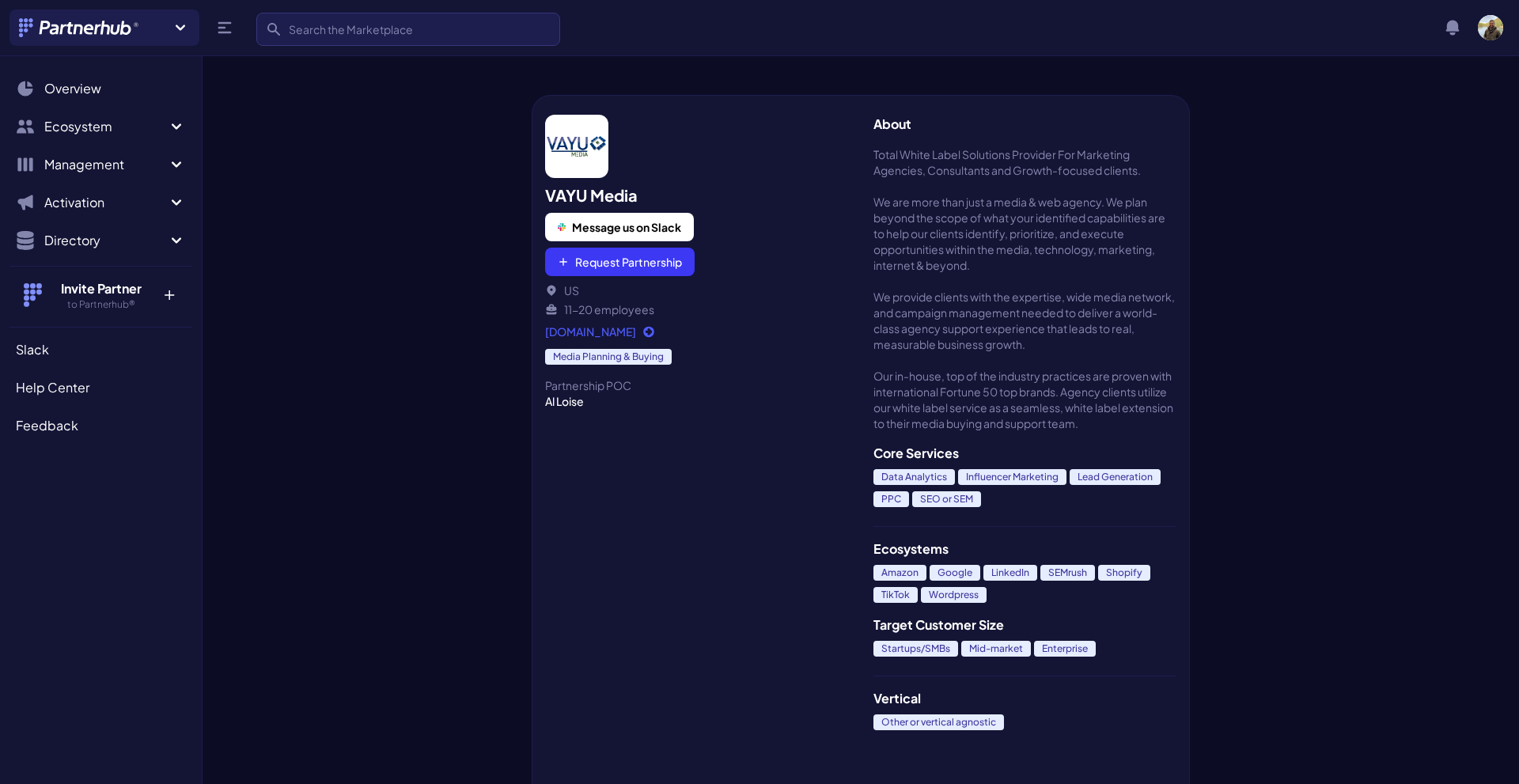
click at [568, 336] on link "vayumedia.com" at bounding box center [697, 330] width 303 height 16
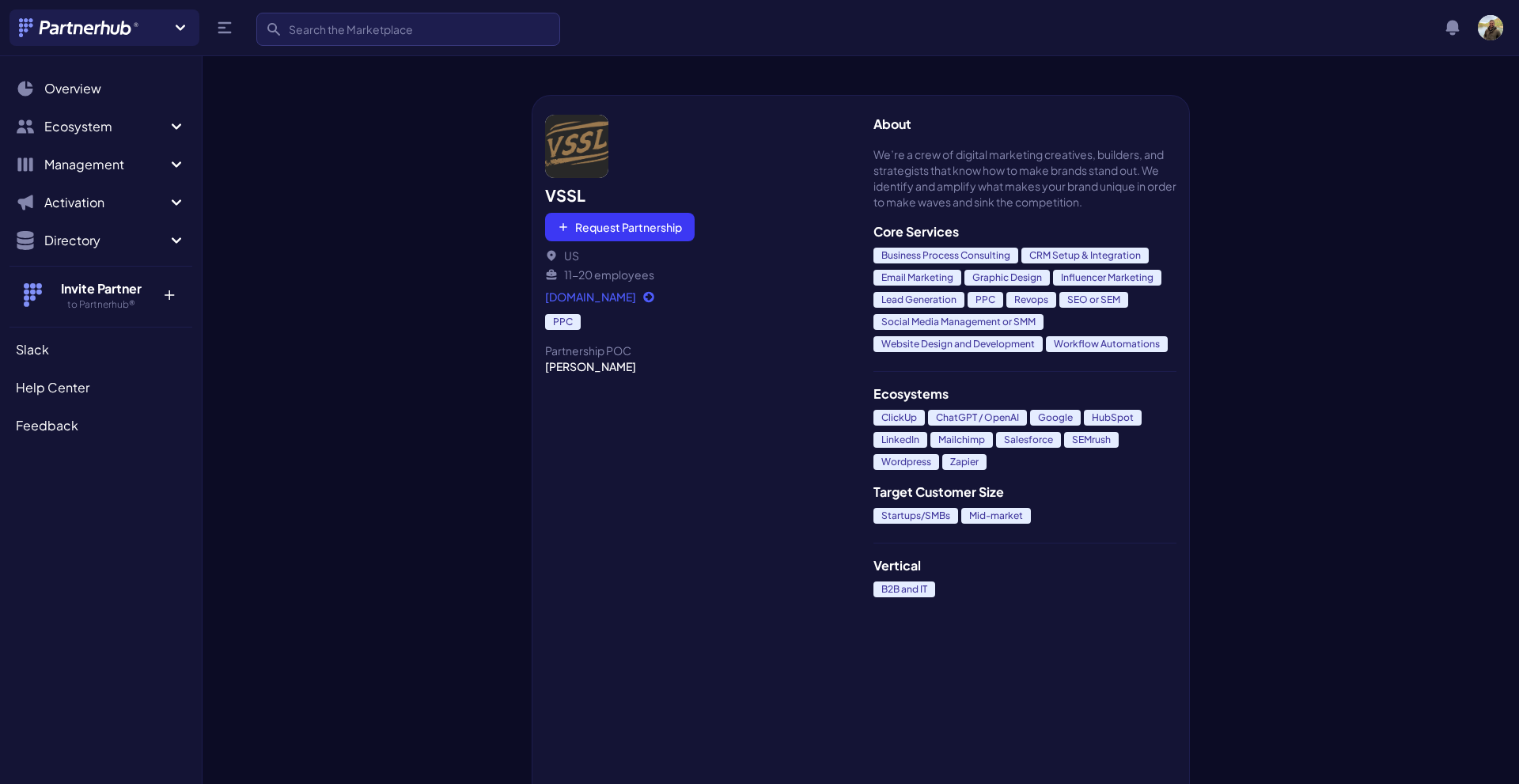
click at [582, 305] on address "[DOMAIN_NAME] PPC Partnership POC [PERSON_NAME]" at bounding box center [697, 330] width 303 height 85
click at [637, 292] on link "[DOMAIN_NAME]" at bounding box center [697, 296] width 303 height 16
click at [634, 300] on link "www.vsslagency.com" at bounding box center [697, 296] width 303 height 16
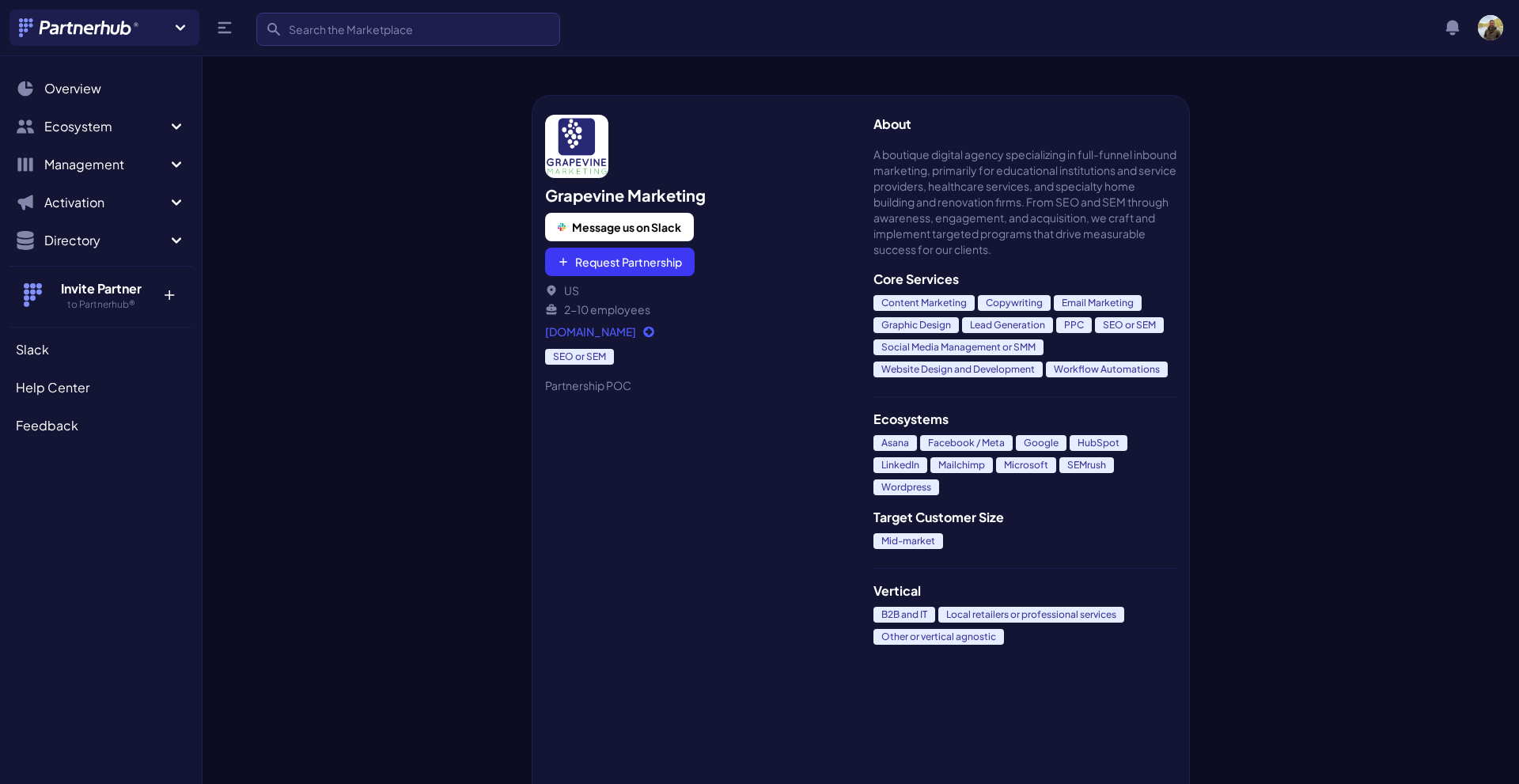
click at [640, 331] on link "[DOMAIN_NAME]" at bounding box center [697, 330] width 303 height 16
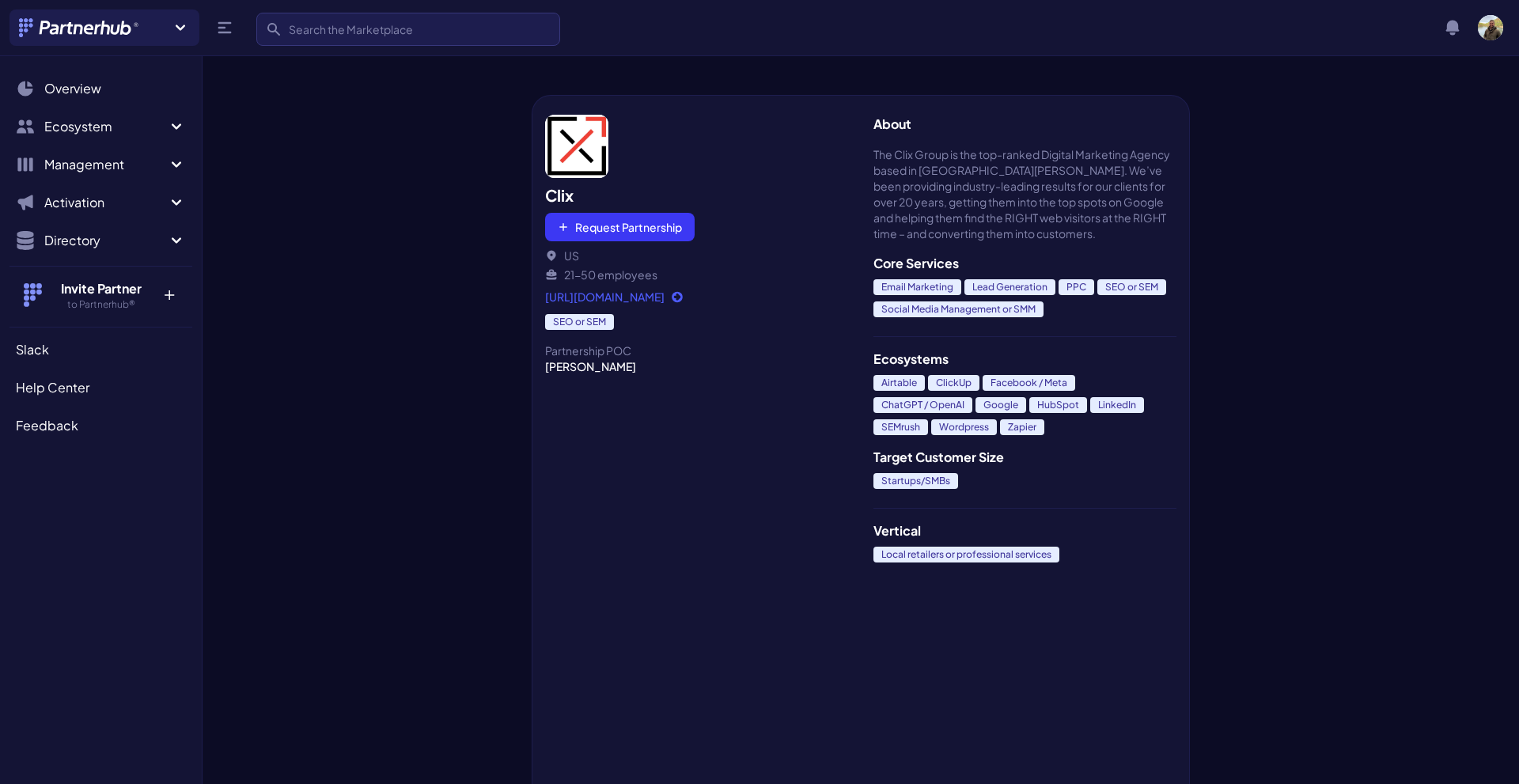
click at [580, 297] on link "https://clix.co/" at bounding box center [697, 296] width 303 height 16
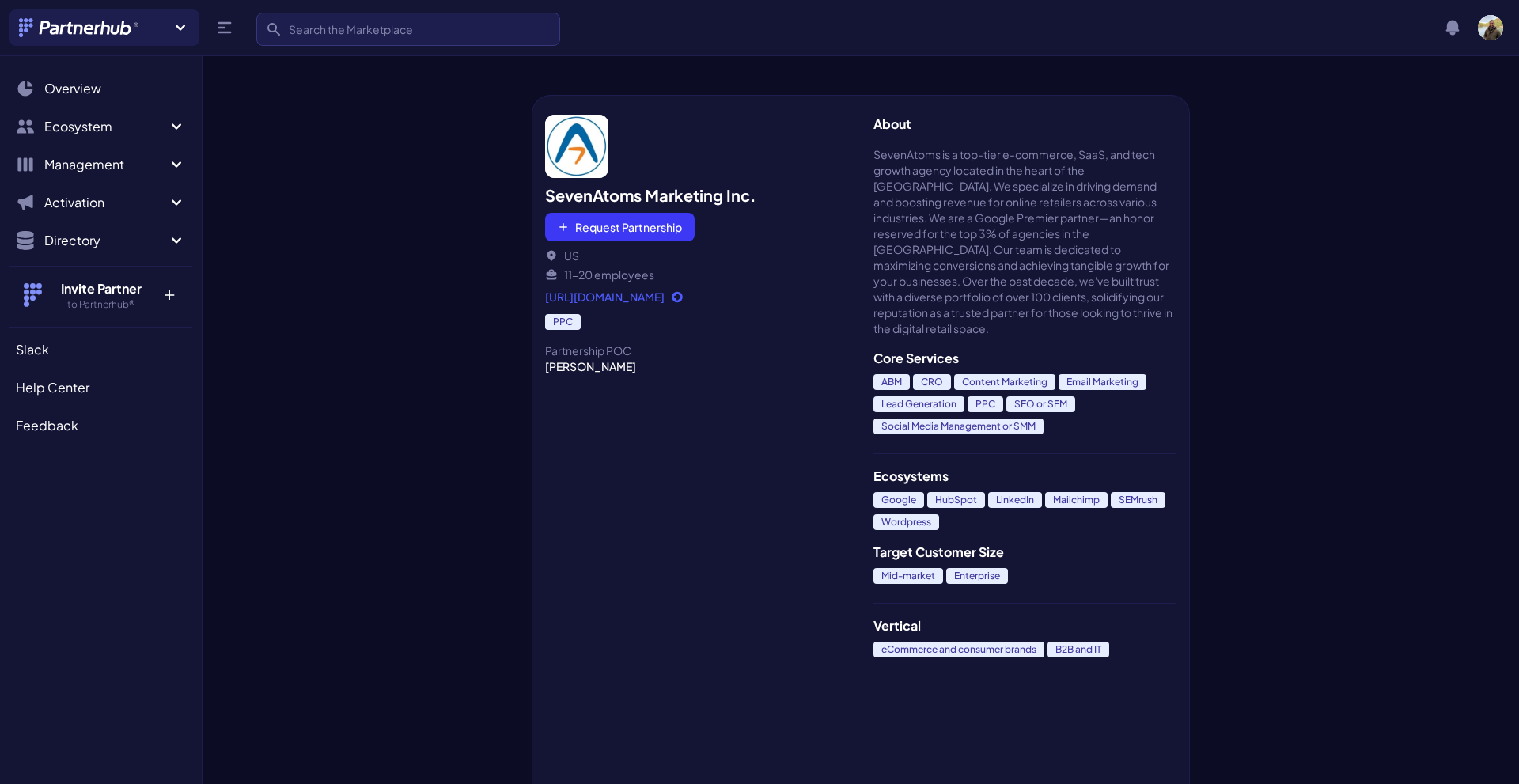
click at [684, 300] on link "[URL][DOMAIN_NAME]" at bounding box center [697, 296] width 303 height 16
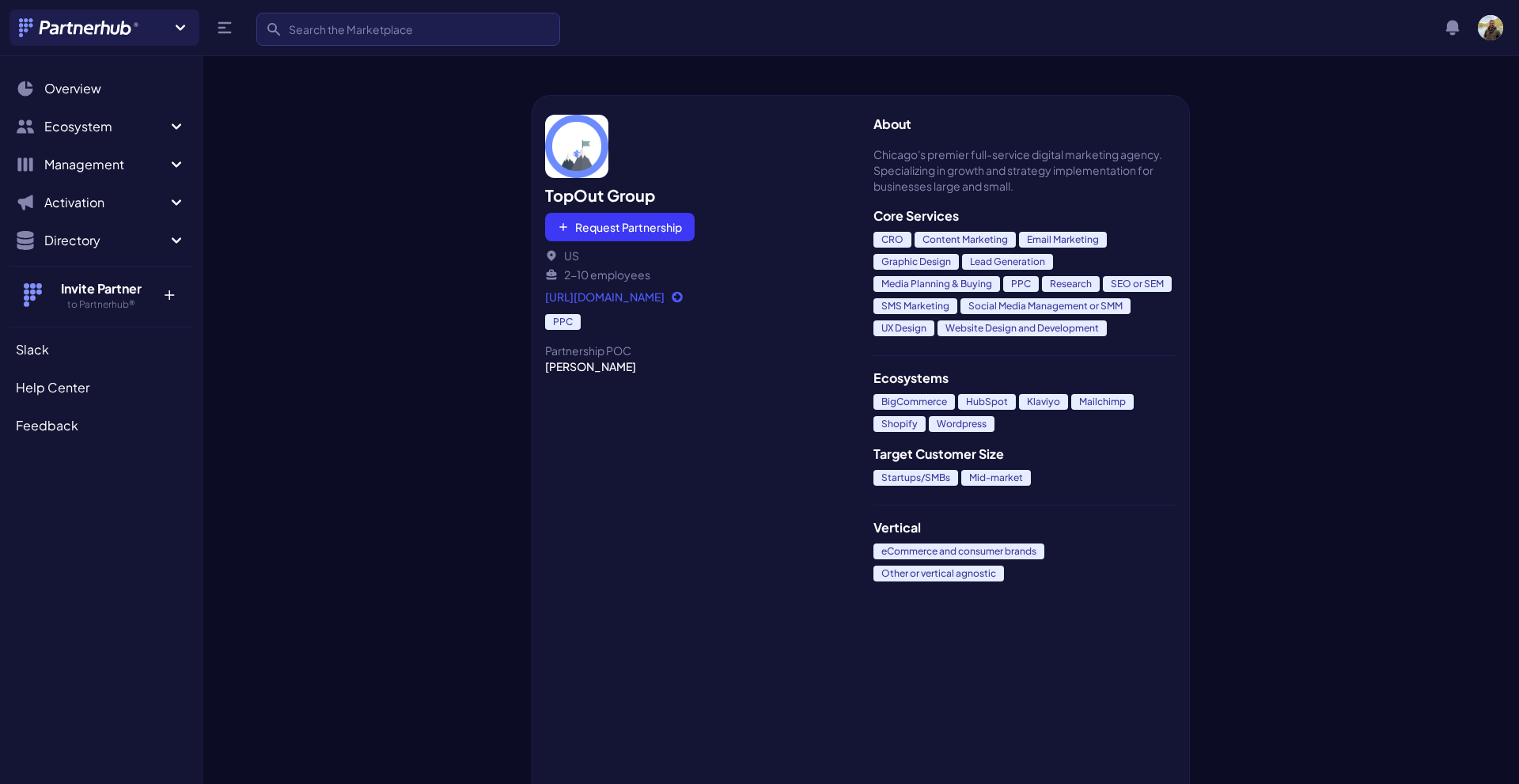
click at [626, 297] on link "[URL][DOMAIN_NAME]" at bounding box center [697, 296] width 303 height 16
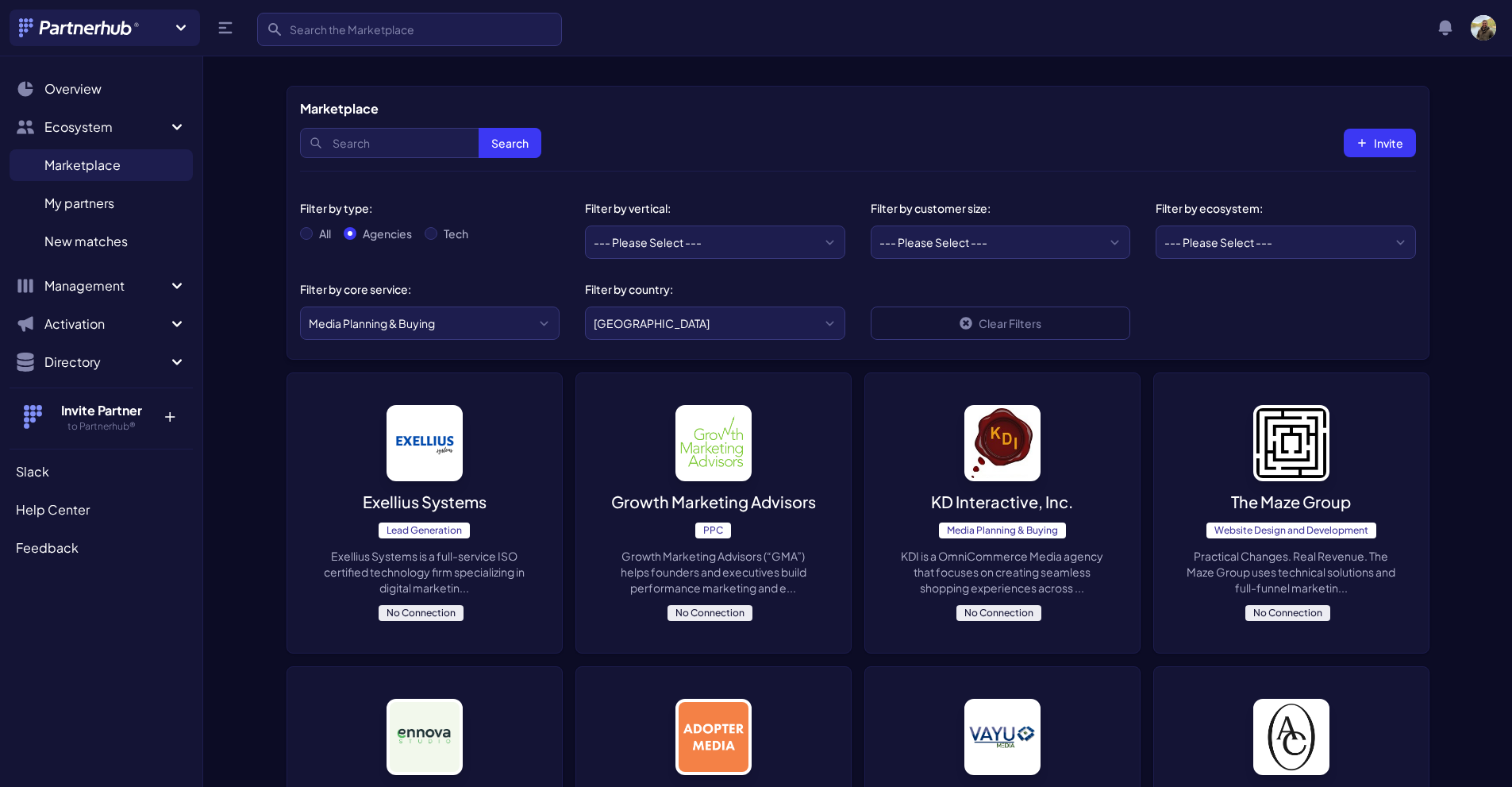
click at [503, 502] on div "Exellius Systems Lead Generation Exellius Systems is a full-service ISO certifi…" at bounding box center [425, 512] width 275 height 279
click at [731, 588] on p "Growth Marketing Advisors (“GMA”) helps founders and executives build performan…" at bounding box center [713, 571] width 211 height 48
click at [1013, 531] on span "Media Planning & Buying" at bounding box center [1002, 530] width 127 height 16
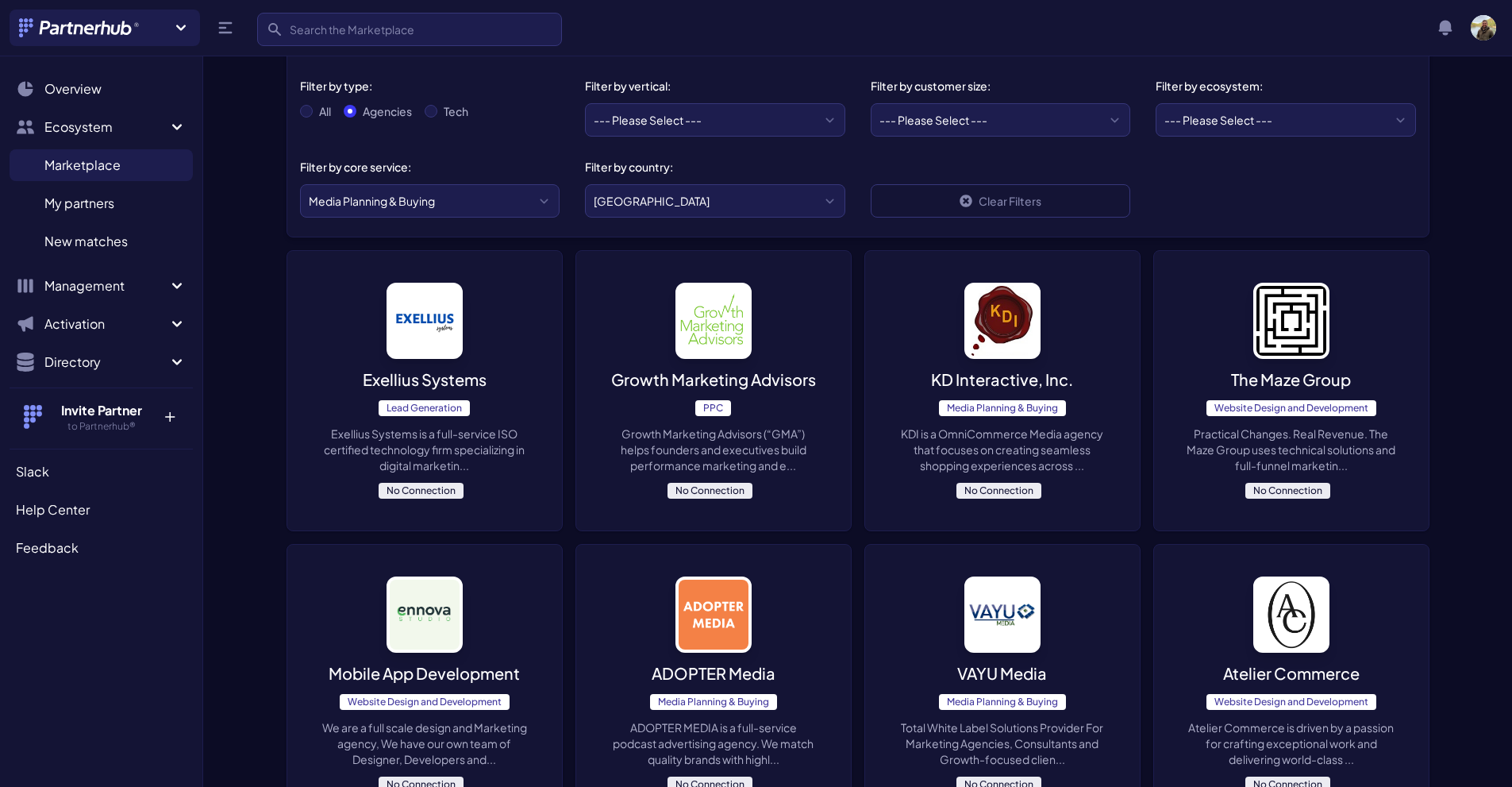
scroll to position [318, 0]
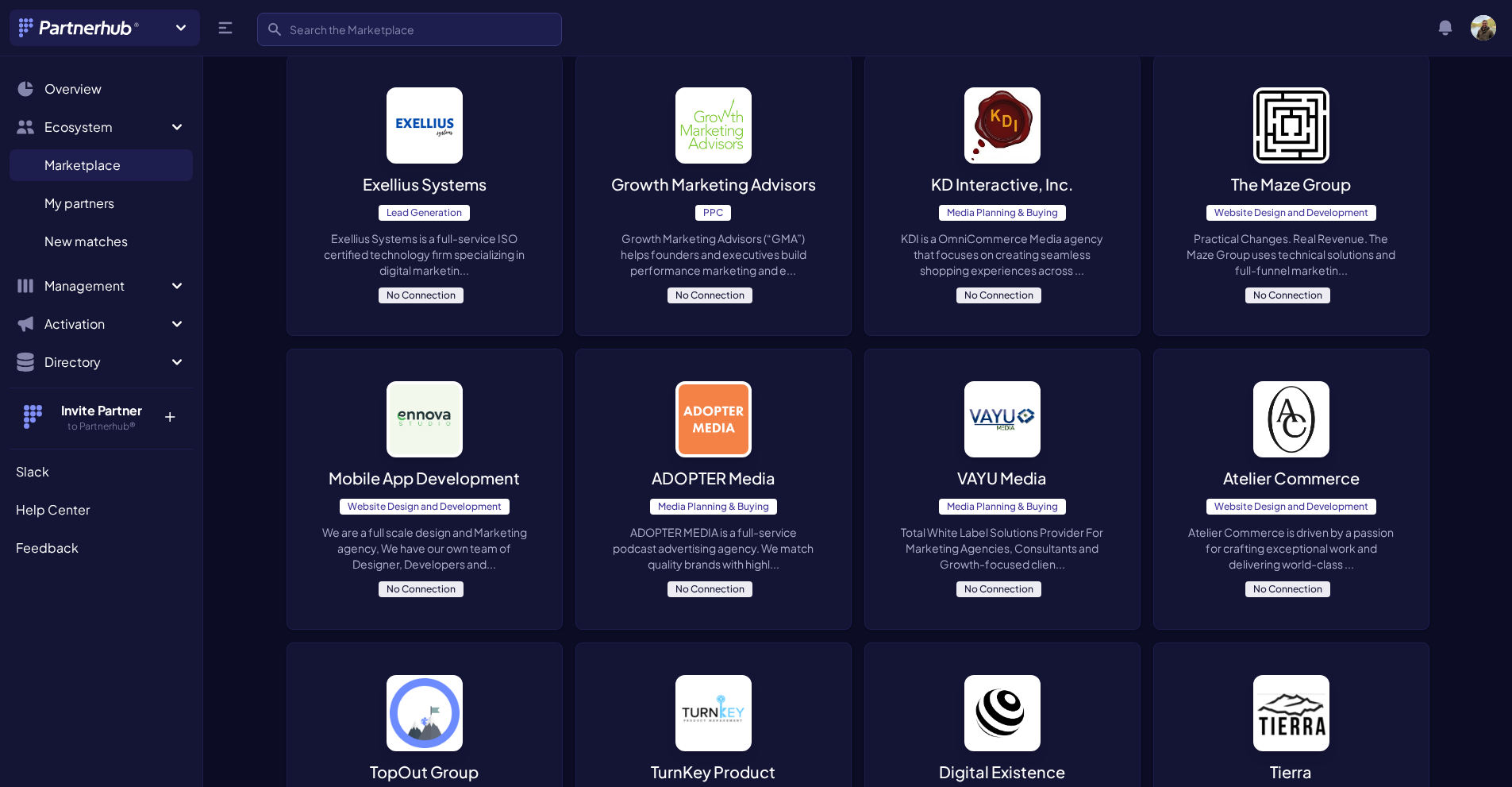
click at [725, 533] on p "ADOPTER MEDIA is a full-service podcast advertising agency. We match quality br…" at bounding box center [713, 548] width 211 height 48
click at [1050, 538] on p "Total White Label Solutions Provider For Marketing Agencies, Consultants and Gr…" at bounding box center [1002, 548] width 211 height 48
click at [1279, 529] on p "Atelier Commerce is driven by a passion for crafting exceptional work and deliv…" at bounding box center [1291, 548] width 211 height 48
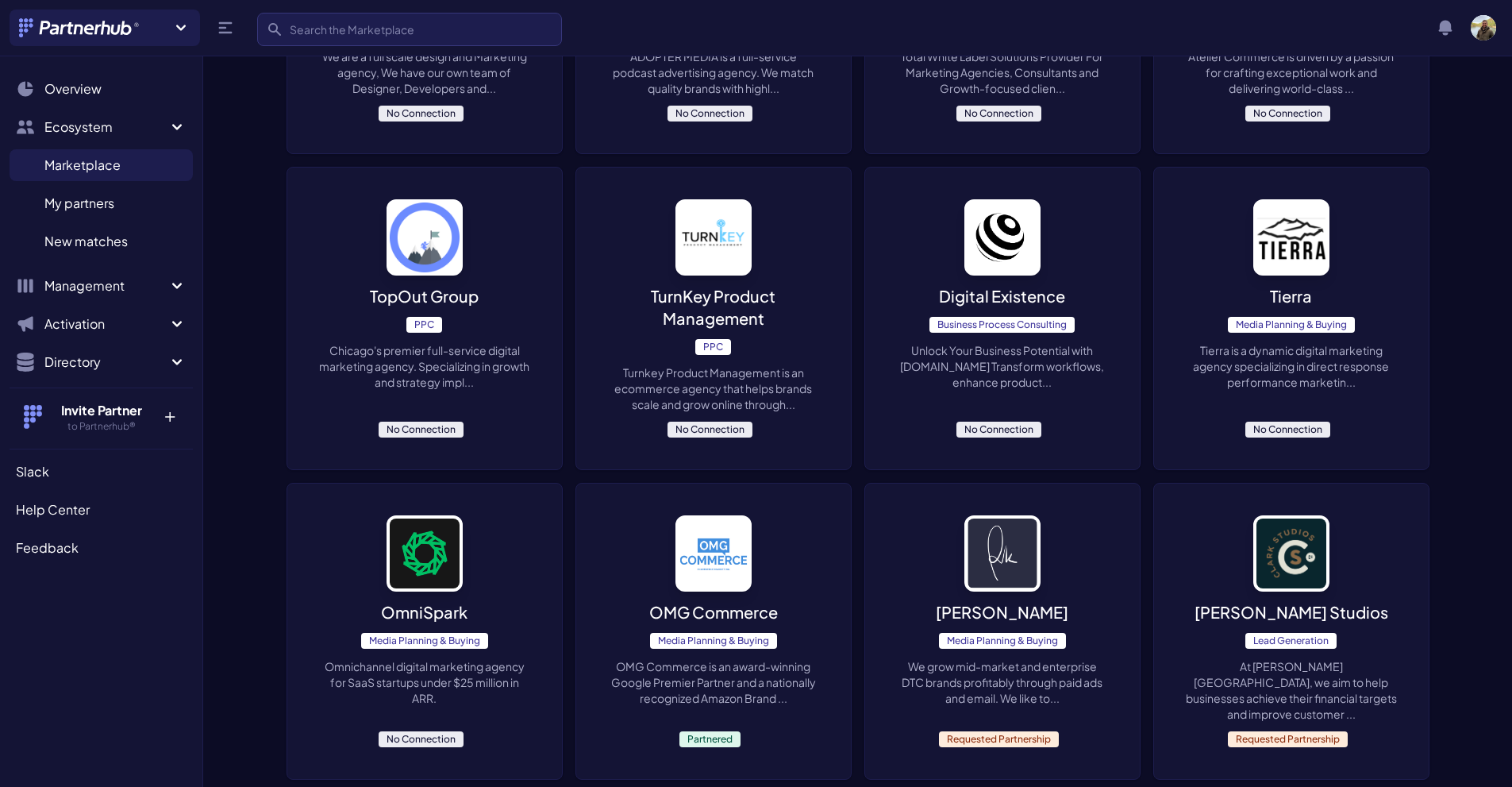
scroll to position [794, 0]
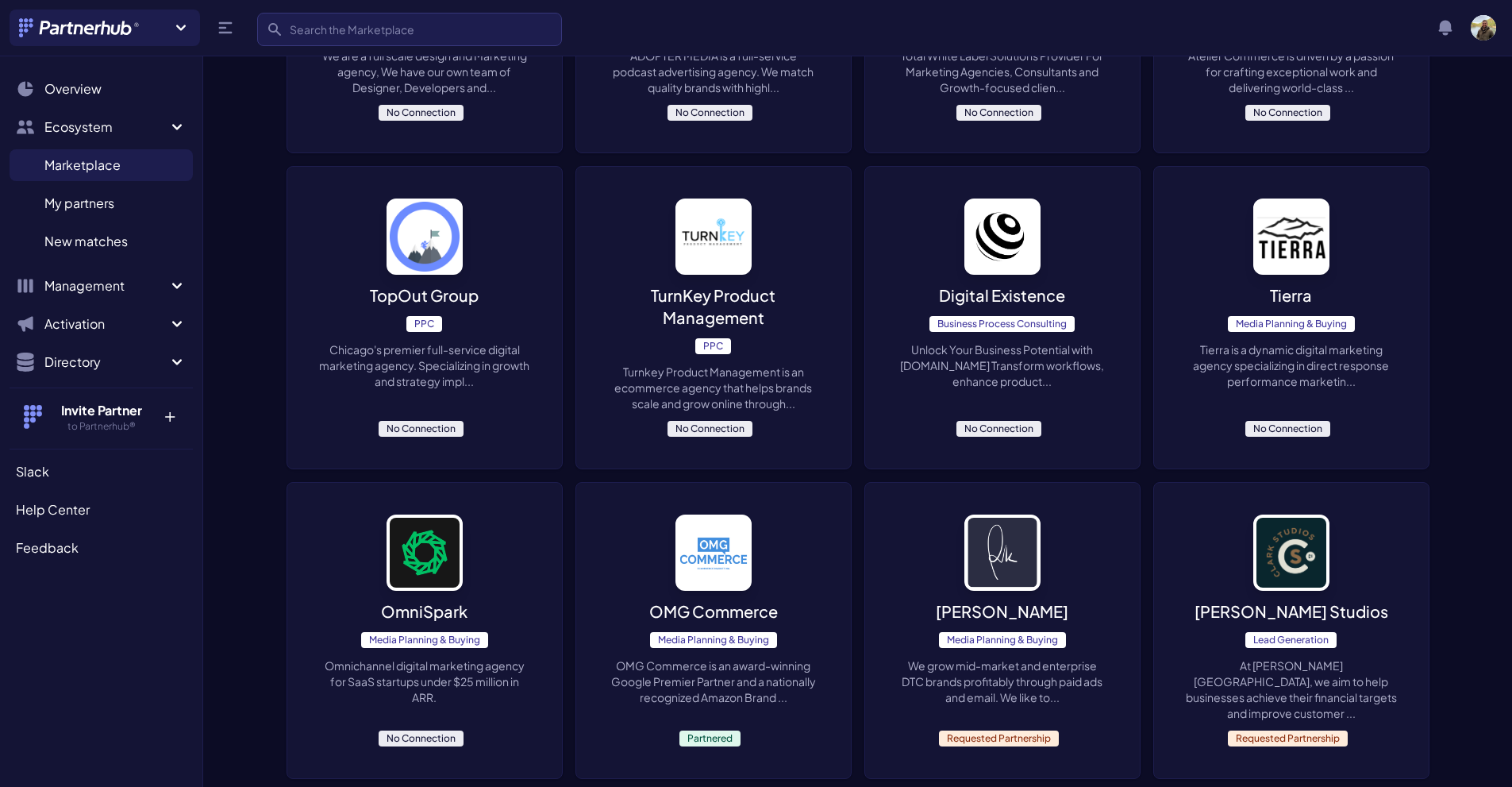
click at [469, 371] on p "Chicago's premier full-service digital marketing agency. Specializing in growth…" at bounding box center [424, 365] width 211 height 48
click at [736, 300] on p "TurnKey Product Management" at bounding box center [713, 306] width 211 height 44
click at [1039, 376] on p "Unlock Your Business Potential with Digital-Existence.com Transform workflows, …" at bounding box center [1002, 365] width 211 height 48
click at [1317, 364] on p "Tierra is a dynamic digital marketing agency specializing in direct response pe…" at bounding box center [1291, 365] width 211 height 48
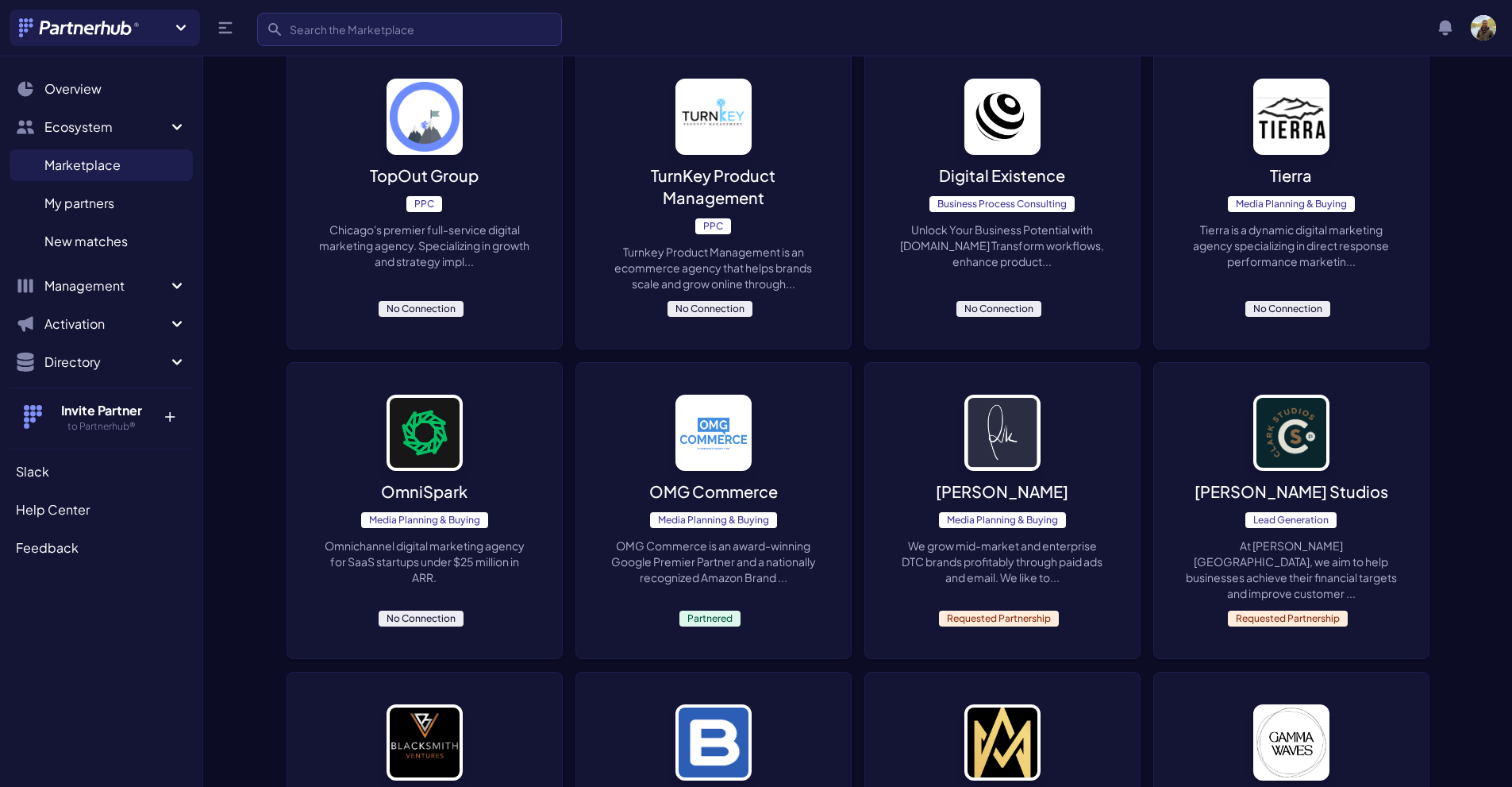
scroll to position [953, 0]
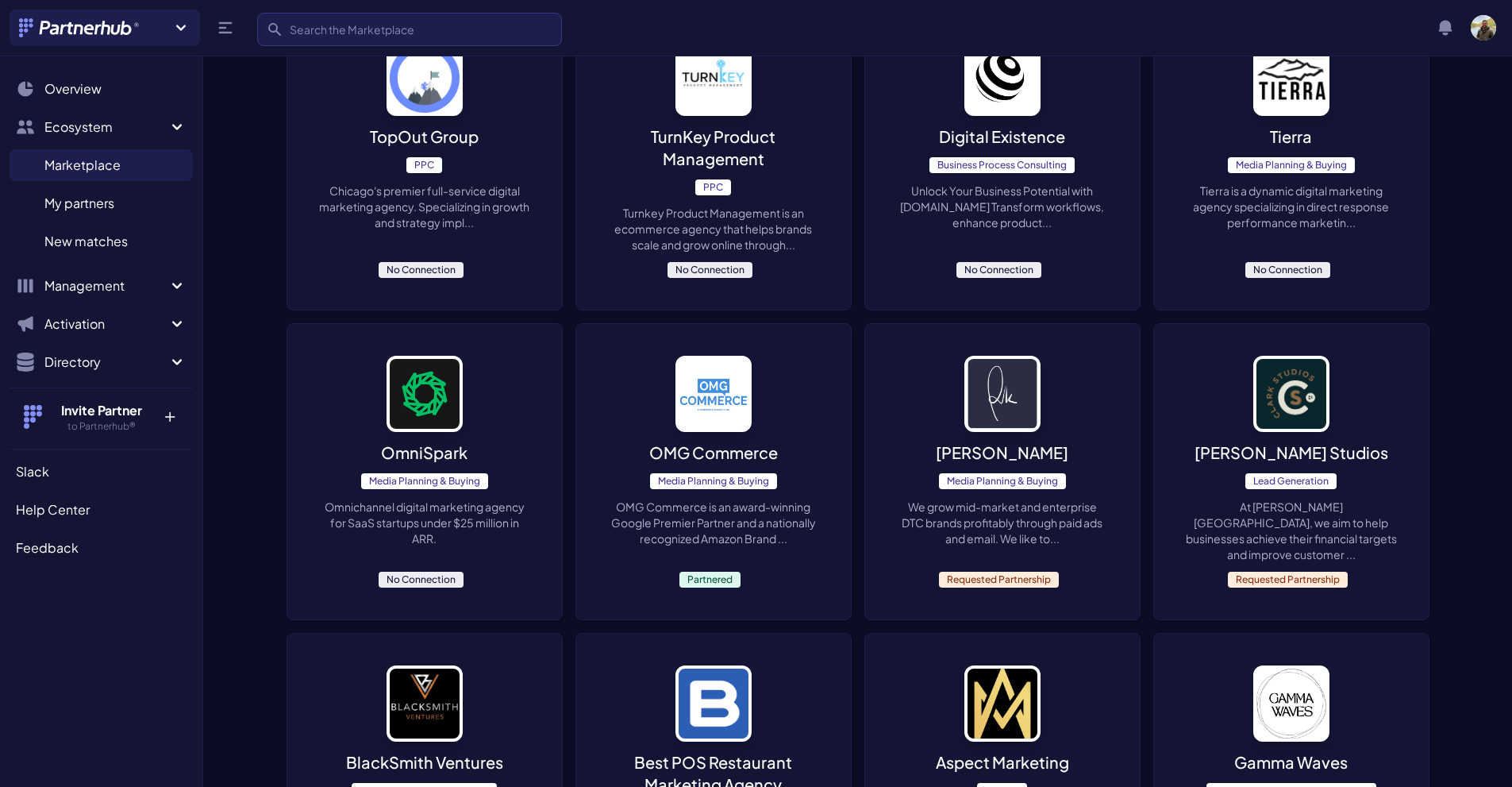
click at [482, 511] on p "Omnichannel digital marketing agency for SaaS startups under $25 million in ARR." at bounding box center [424, 523] width 211 height 48
click at [986, 519] on p "We grow mid-market and enterprise DTC brands profitably through paid ads and em…" at bounding box center [1002, 523] width 211 height 48
click at [1294, 510] on p "At Clark Studios, we aim to help businesses achieve their financial targets and…" at bounding box center [1291, 530] width 211 height 64
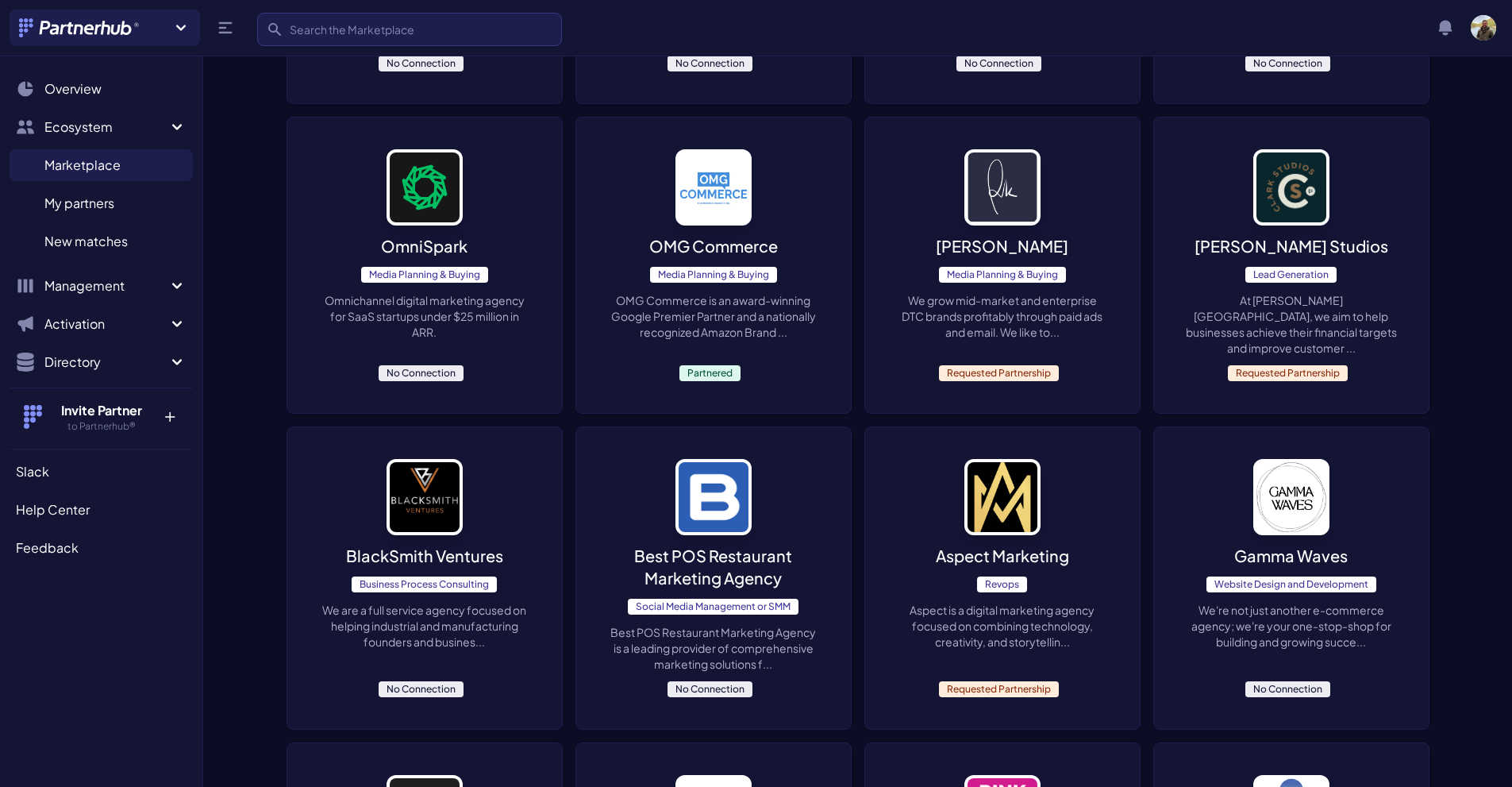
scroll to position [1271, 0]
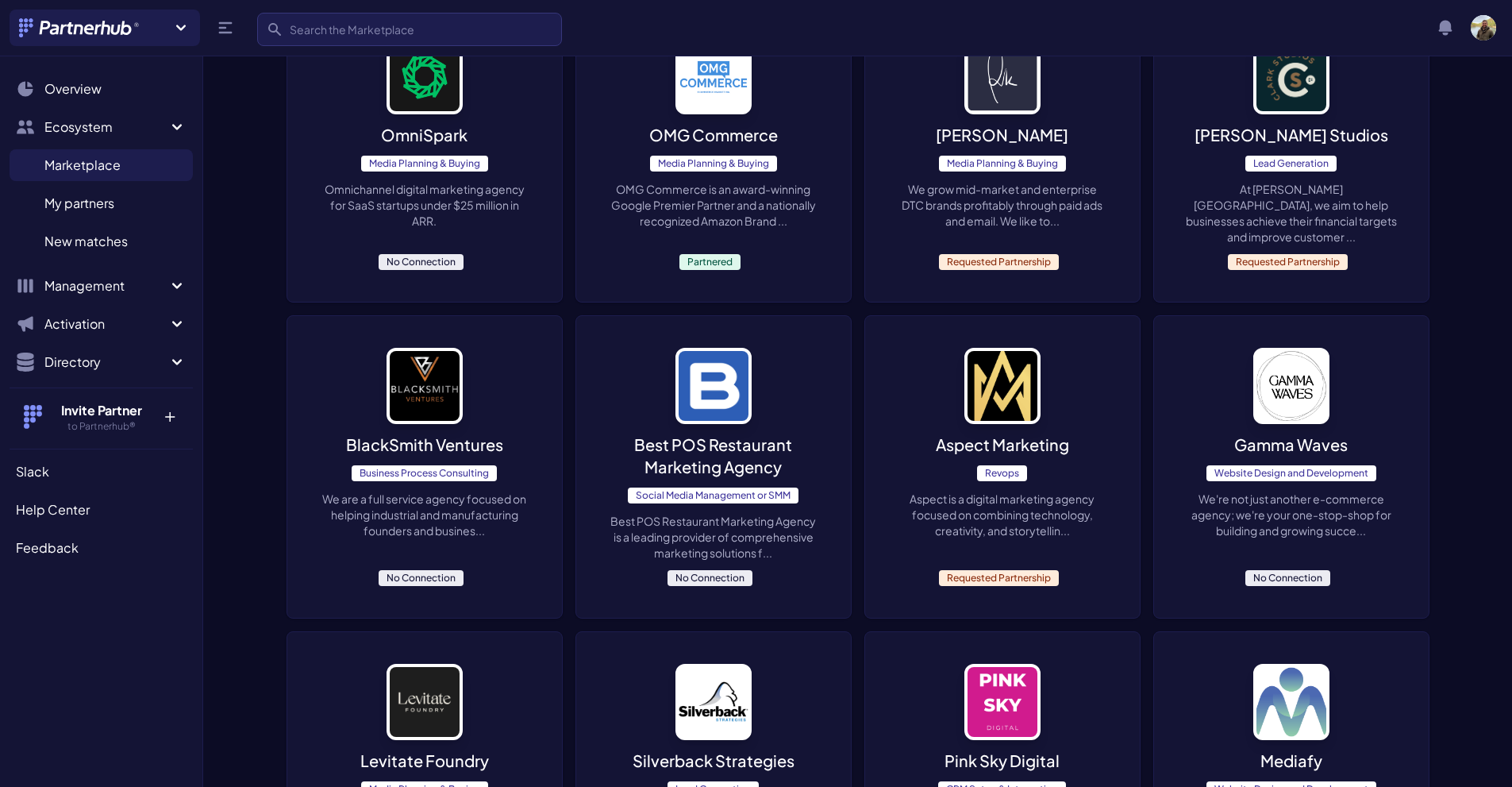
click at [479, 433] on p "BlackSmith Ventures" at bounding box center [425, 444] width 158 height 22
click at [741, 433] on p "Best POS Restaurant Marketing Agency" at bounding box center [713, 455] width 211 height 44
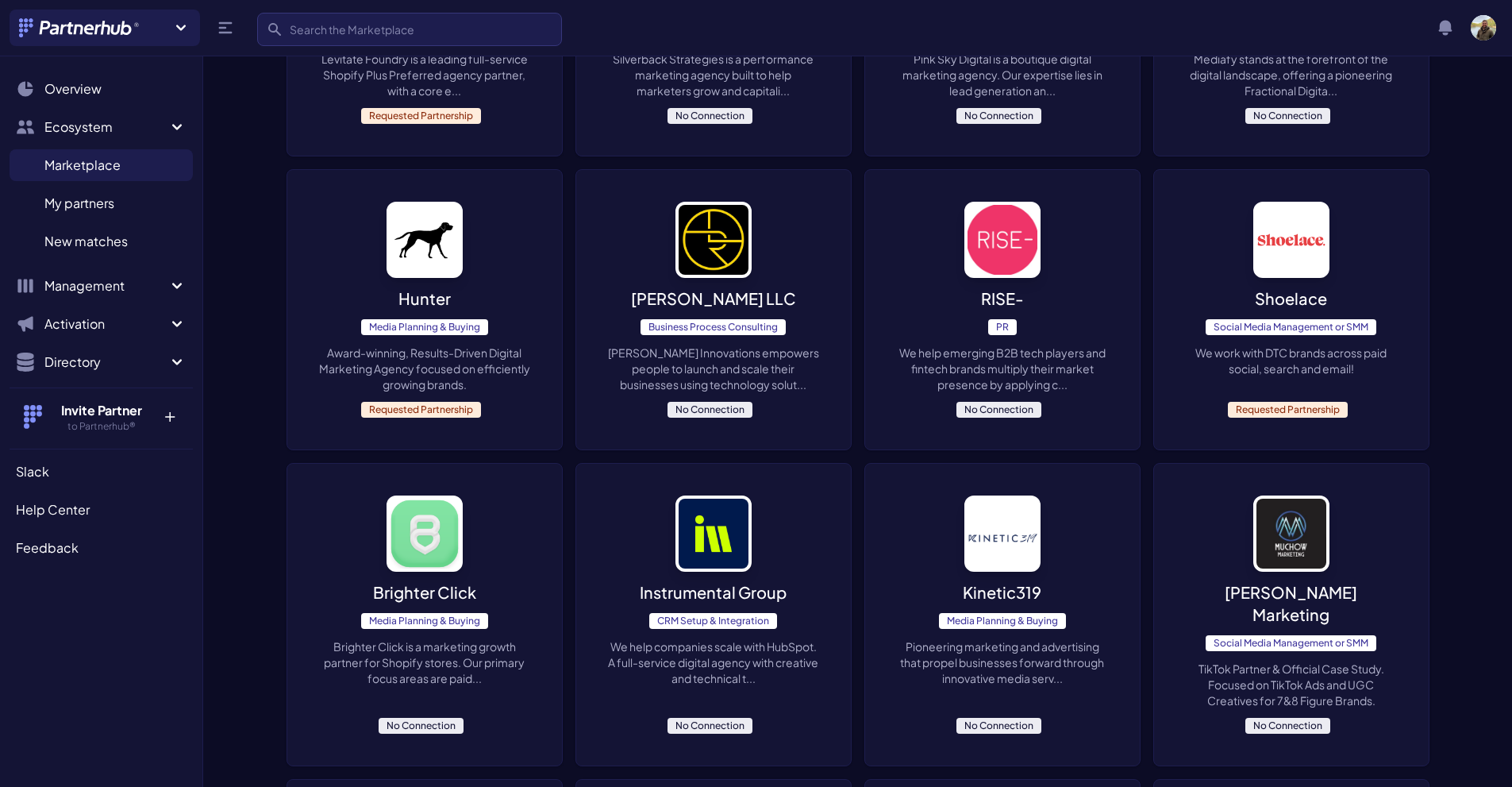
scroll to position [2064, 0]
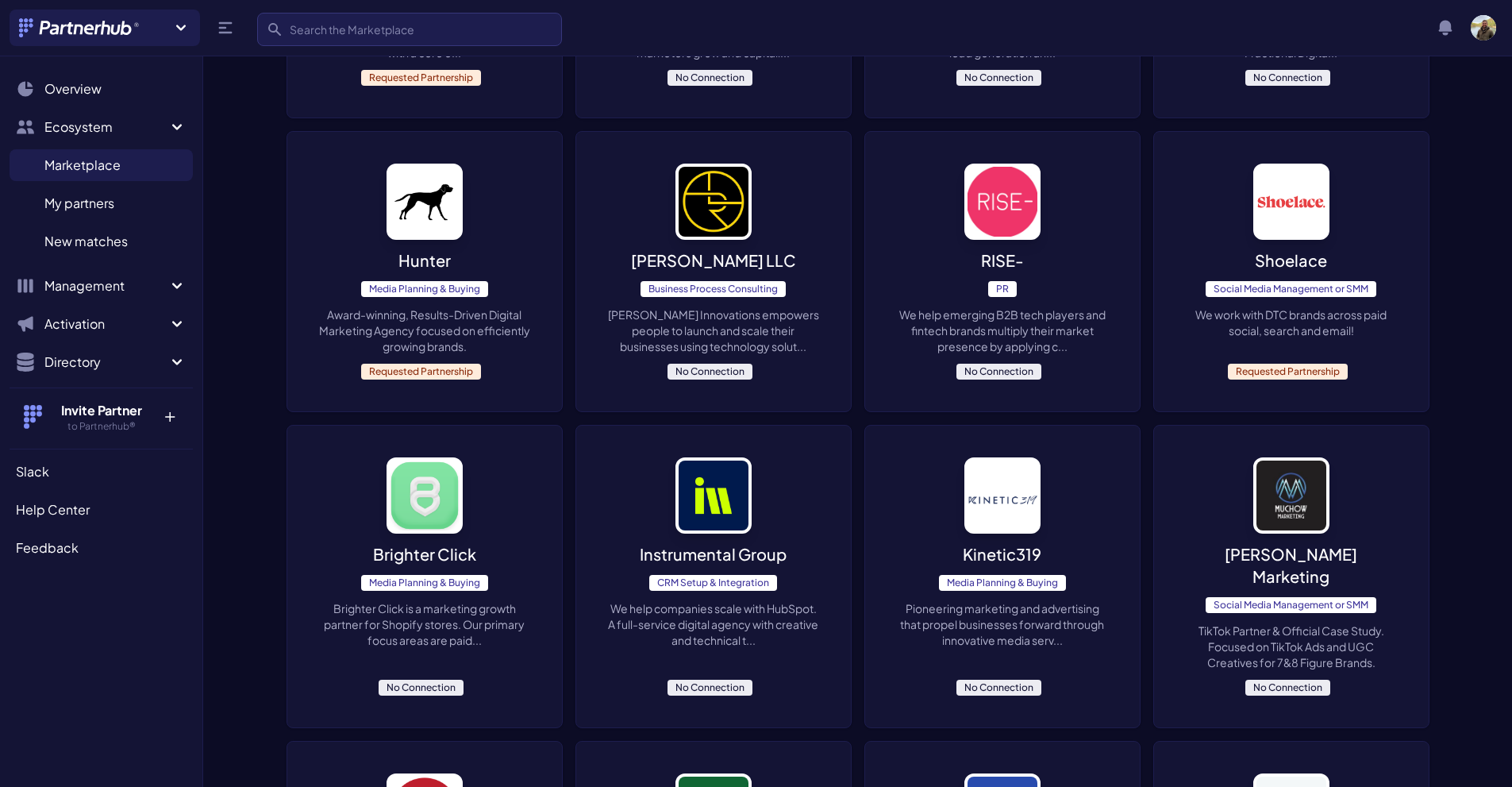
click at [422, 602] on p "Brighter Click is a marketing growth partner for Shopify stores. Our primary fo…" at bounding box center [424, 624] width 211 height 48
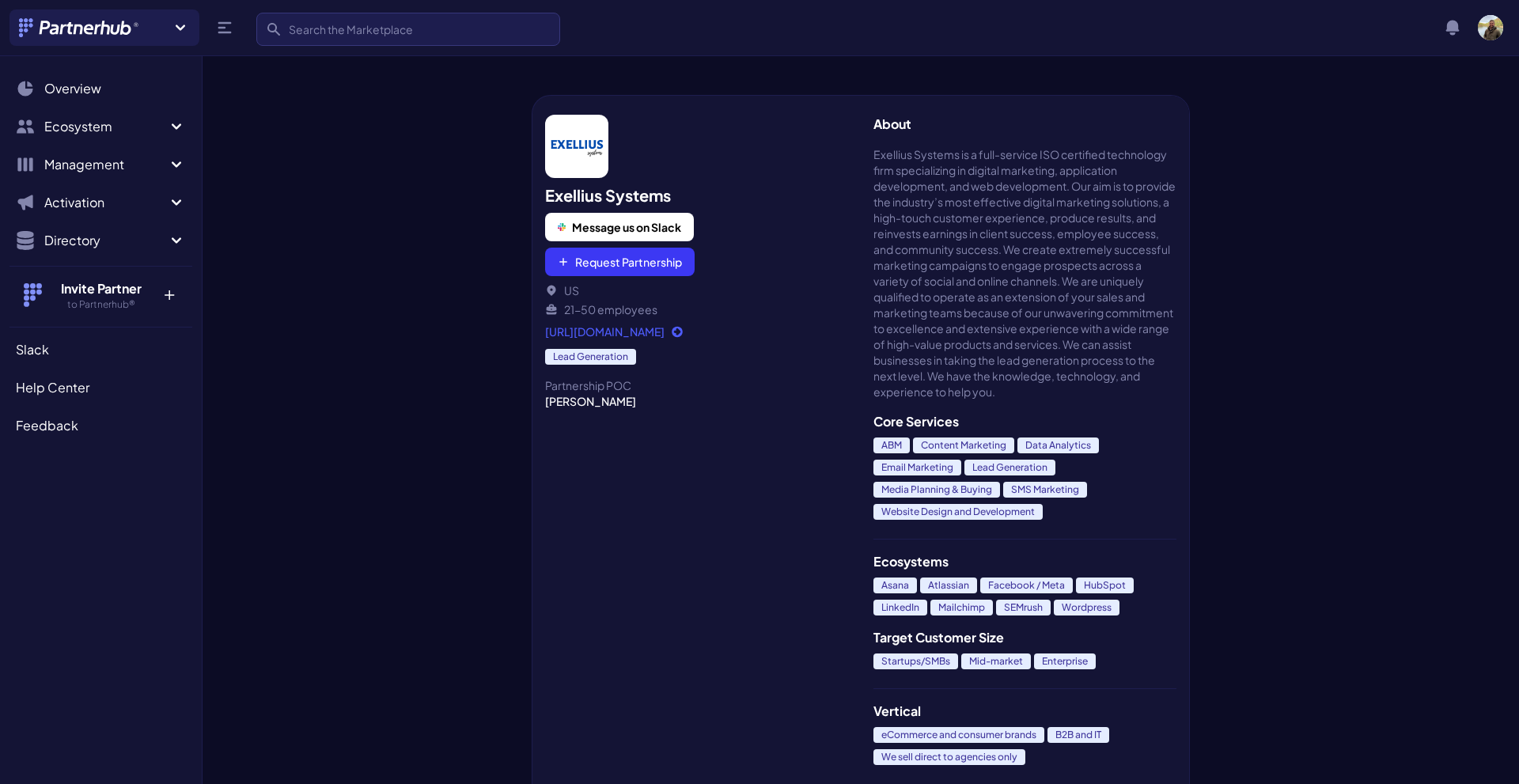
click at [609, 330] on link "[URL][DOMAIN_NAME]" at bounding box center [697, 330] width 303 height 16
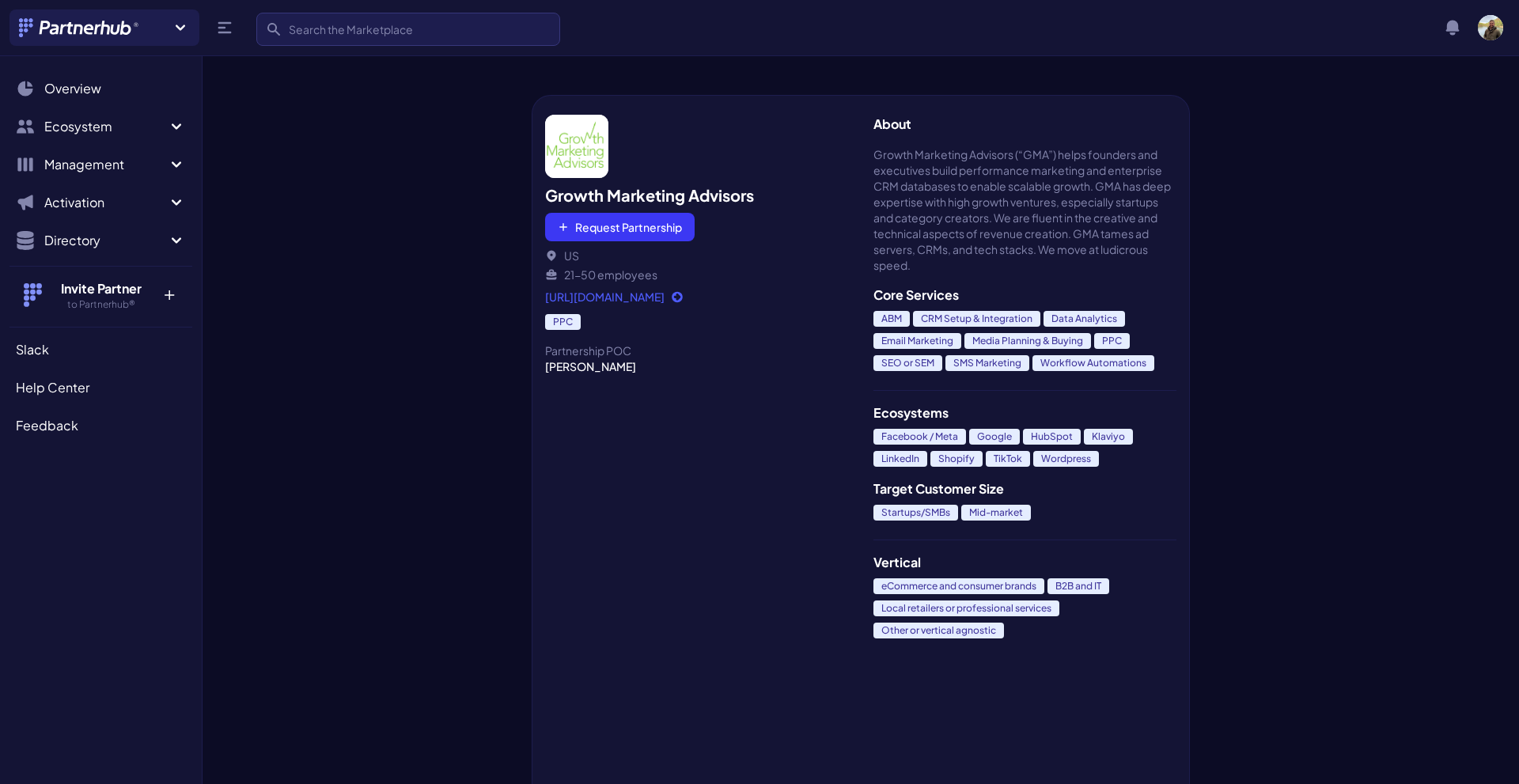
click at [691, 296] on link "https://www.growthmarketingadvisors.tech/" at bounding box center [697, 296] width 303 height 16
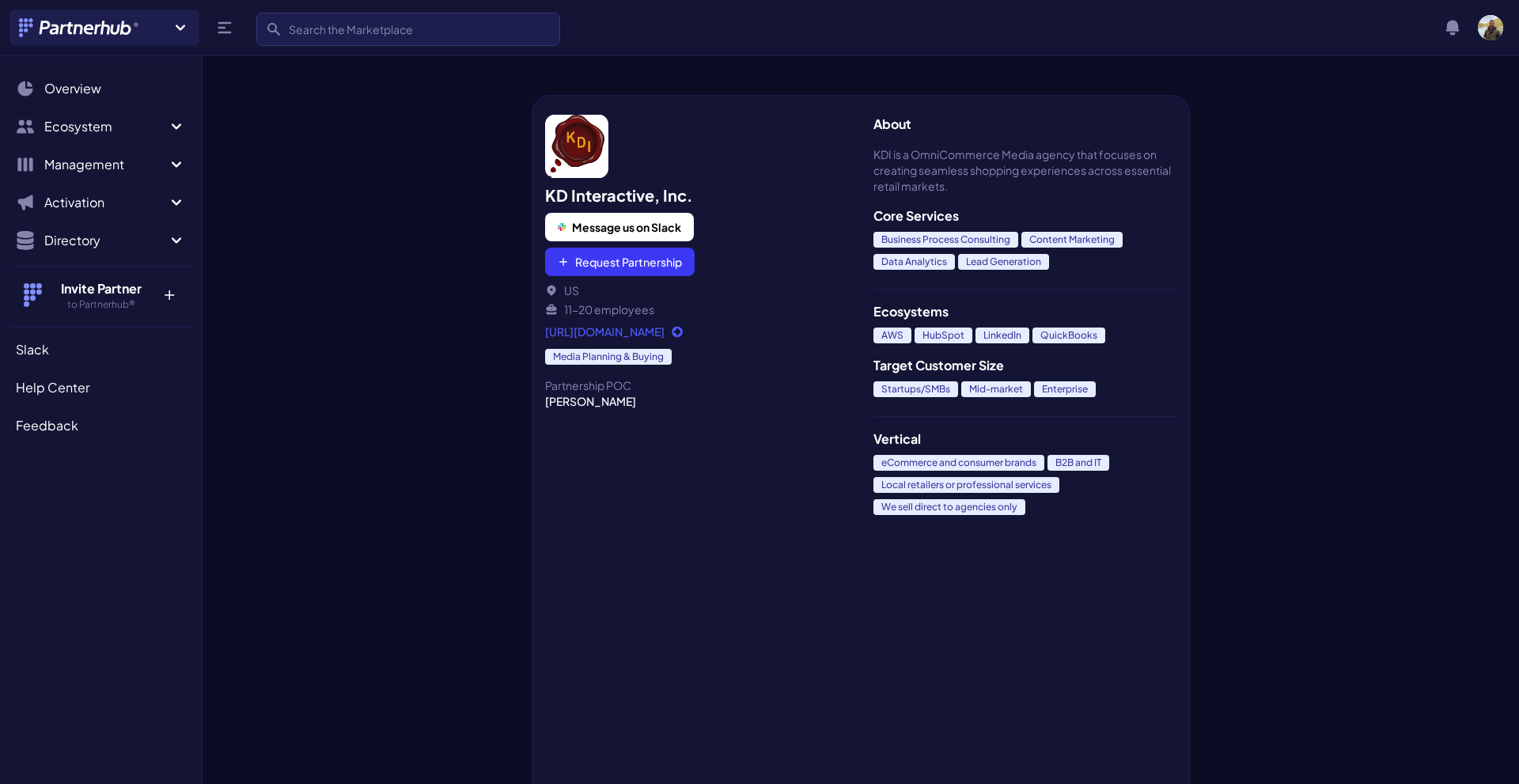
click at [634, 329] on link "[URL][DOMAIN_NAME]" at bounding box center [697, 330] width 303 height 16
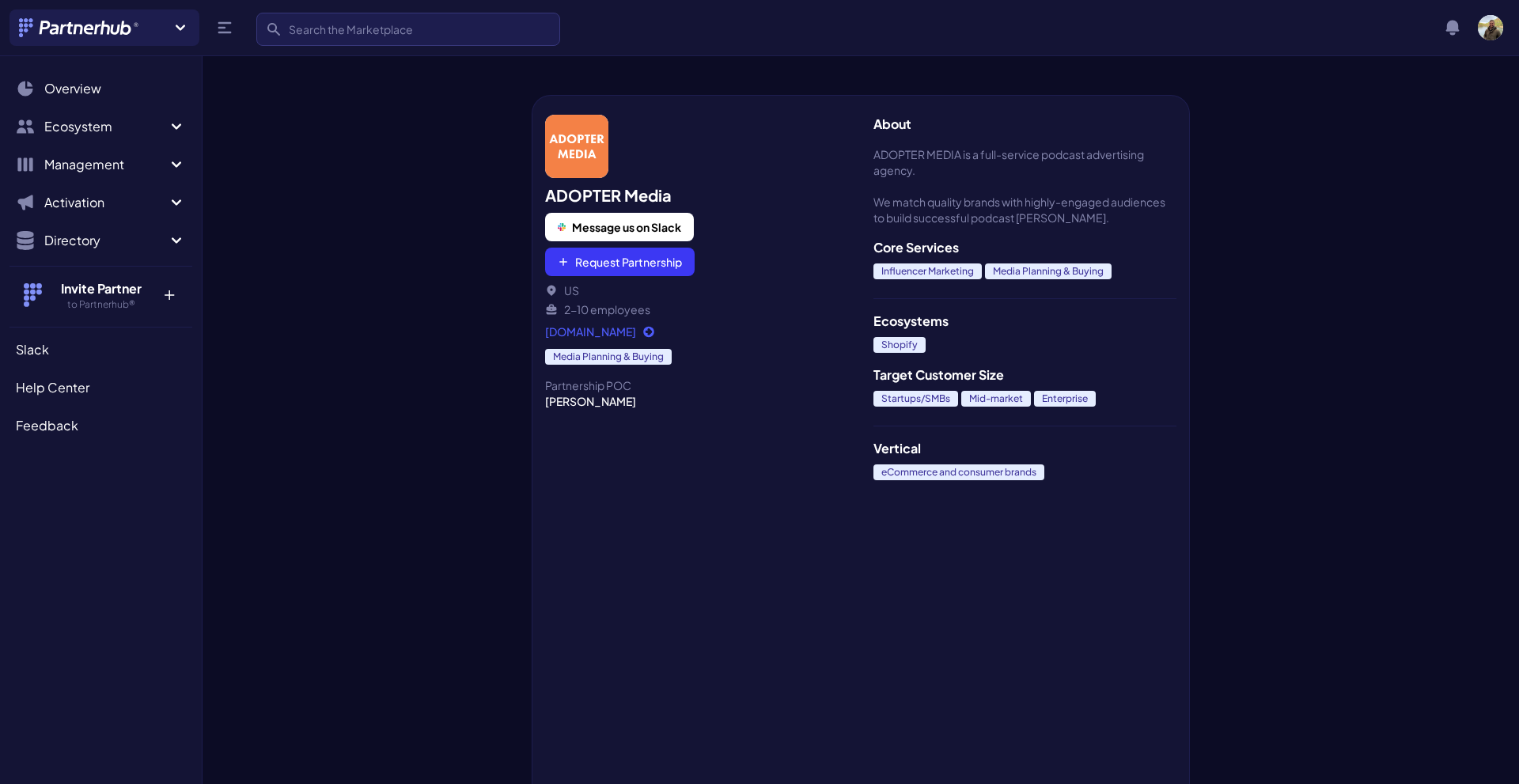
click at [601, 324] on link "adopter.media" at bounding box center [697, 330] width 303 height 16
click at [576, 327] on link "adopter.media" at bounding box center [697, 330] width 303 height 16
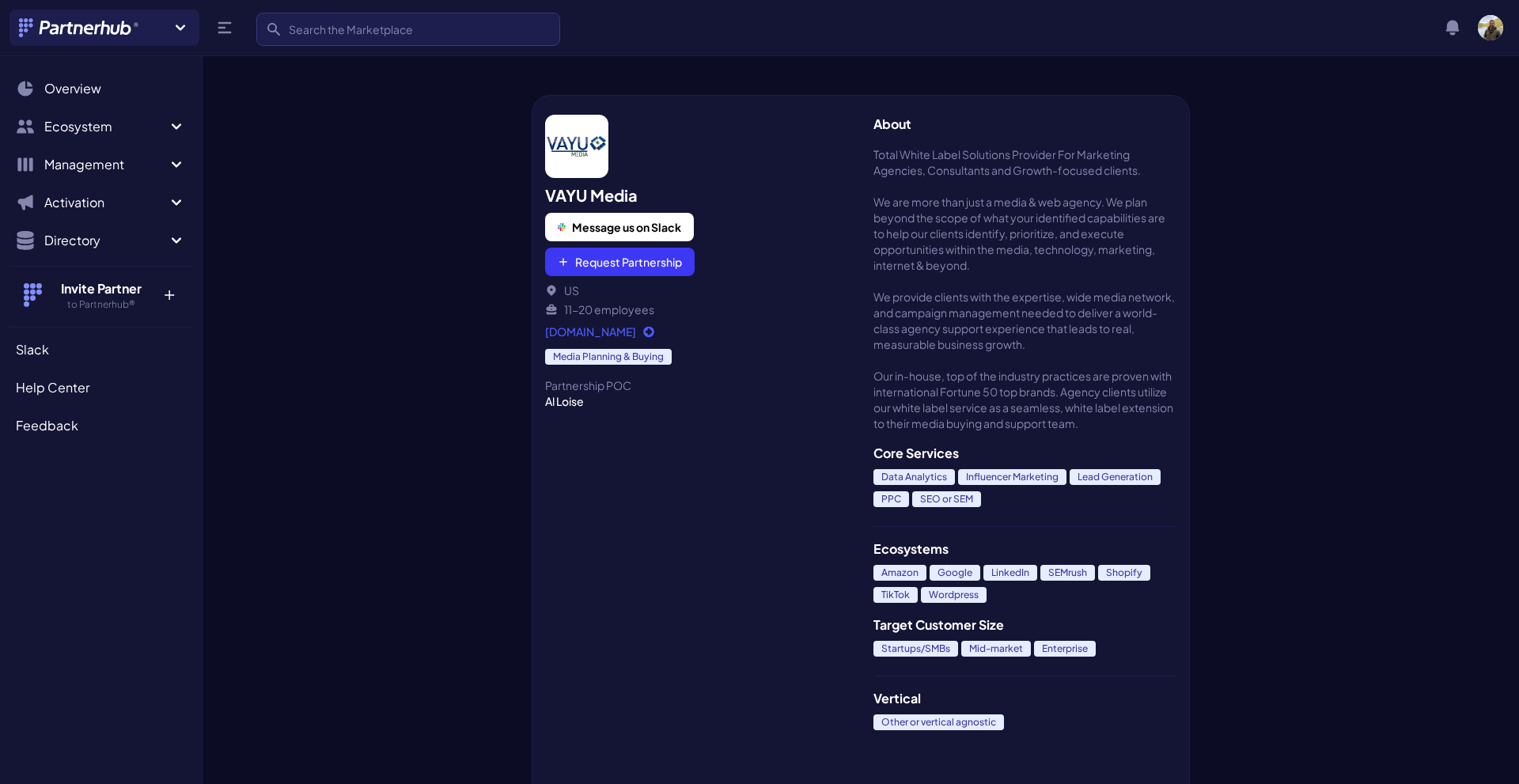
click at [628, 330] on link "[DOMAIN_NAME]" at bounding box center [697, 330] width 303 height 16
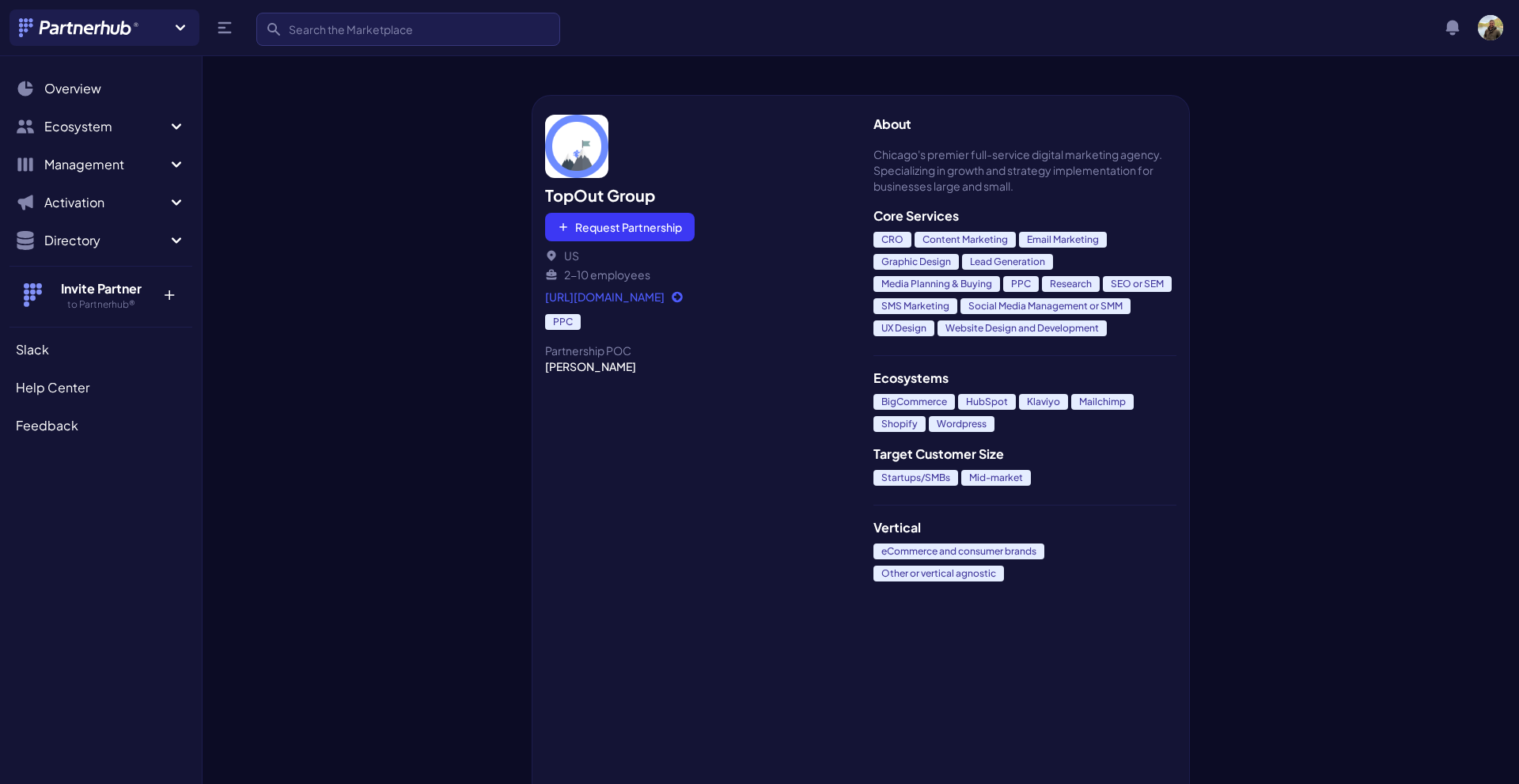
click at [604, 297] on link "[URL][DOMAIN_NAME]" at bounding box center [697, 296] width 303 height 16
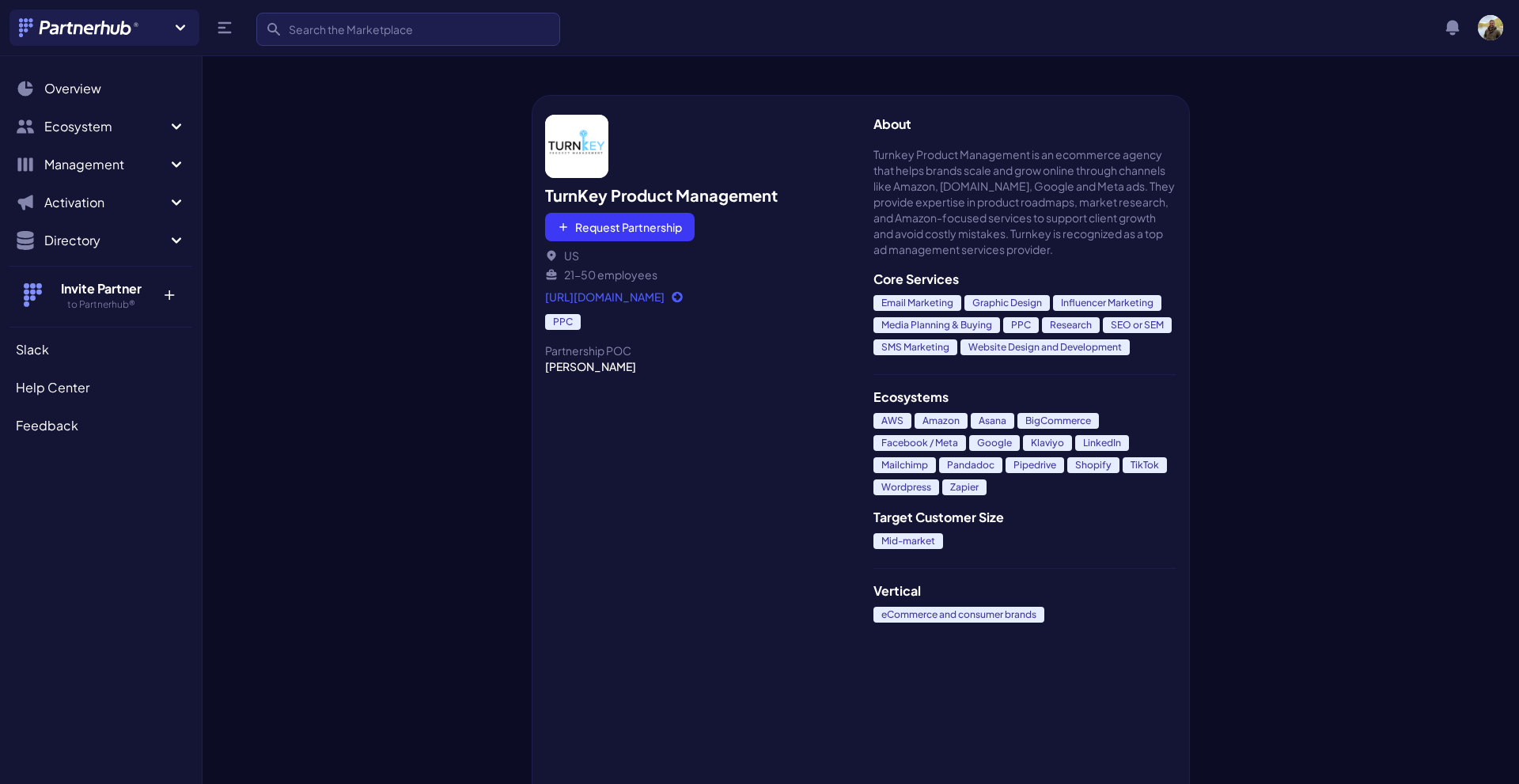
click at [730, 295] on link "[URL][DOMAIN_NAME]" at bounding box center [697, 296] width 303 height 16
drag, startPoint x: 778, startPoint y: 200, endPoint x: 532, endPoint y: 192, distance: 246.1
click at [532, 192] on div "TurnKey Product Management Request Partnership [GEOGRAPHIC_DATA] 21-50 employee…" at bounding box center [696, 439] width 329 height 689
copy h2 "TurnKey Product Management"
click at [399, 150] on div at bounding box center [367, 417] width 329 height 734
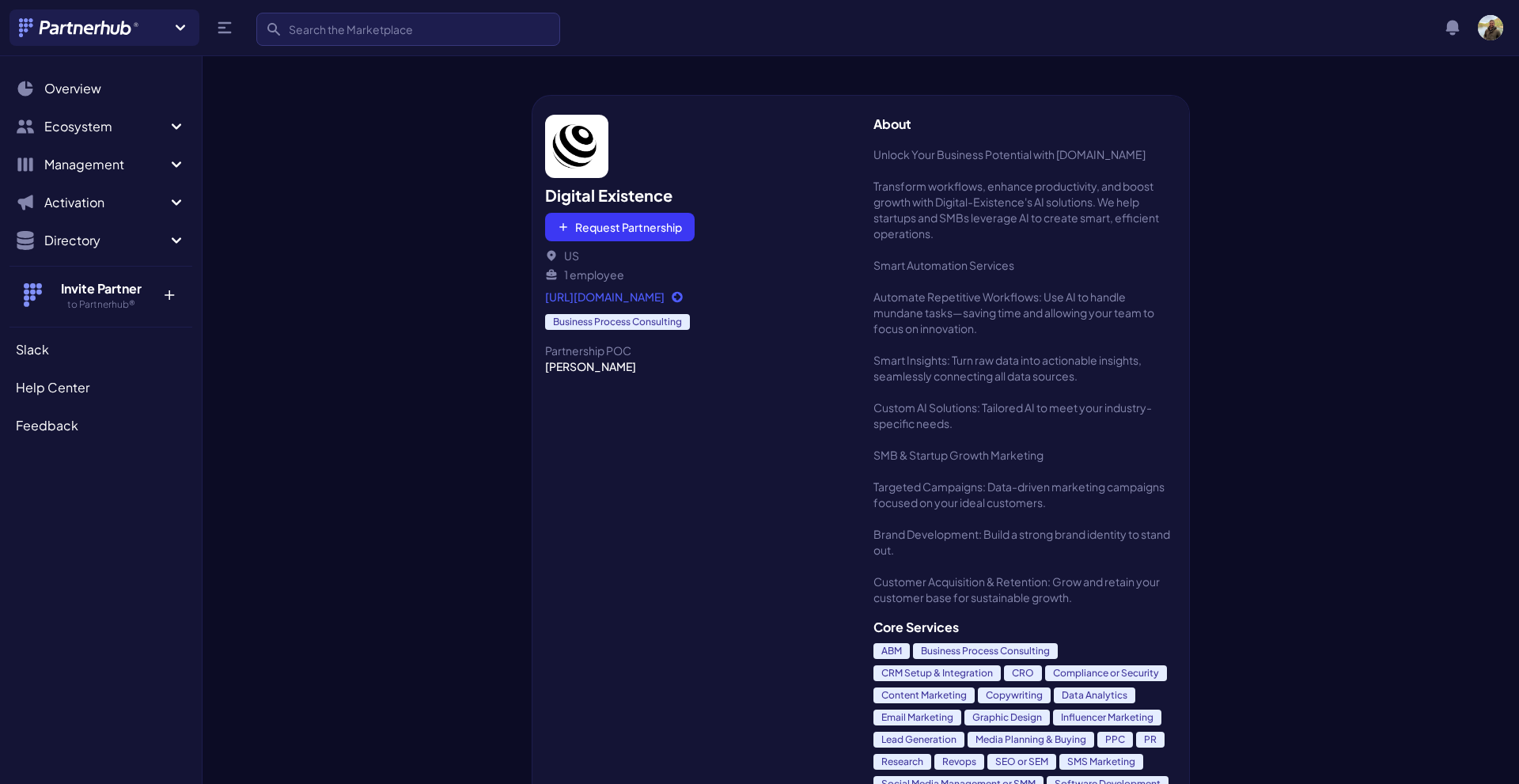
click at [635, 298] on link "[URL][DOMAIN_NAME]" at bounding box center [697, 296] width 303 height 16
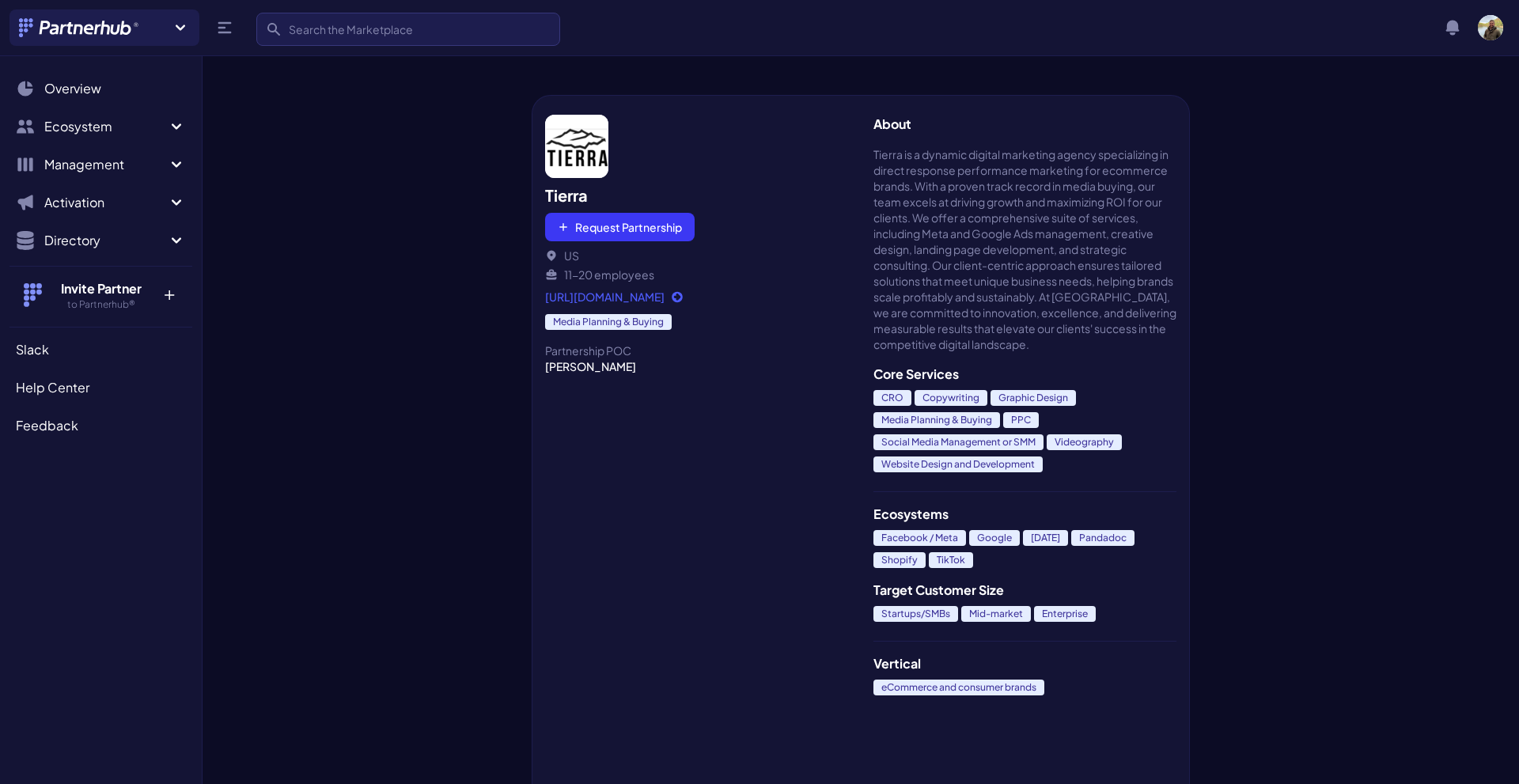
click at [648, 295] on link "[URL][DOMAIN_NAME]" at bounding box center [697, 296] width 303 height 16
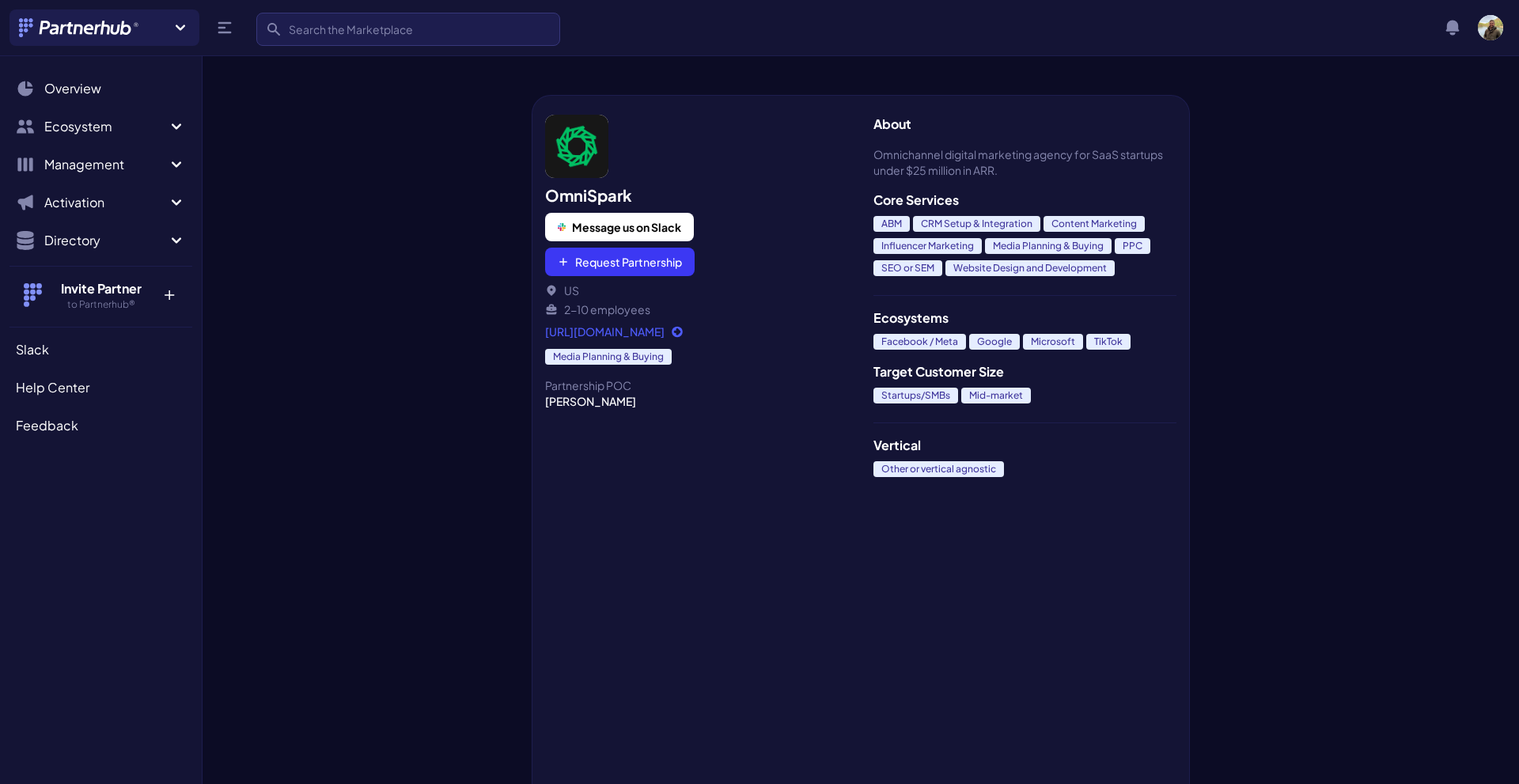
click at [592, 328] on link "[URL][DOMAIN_NAME]" at bounding box center [697, 330] width 303 height 16
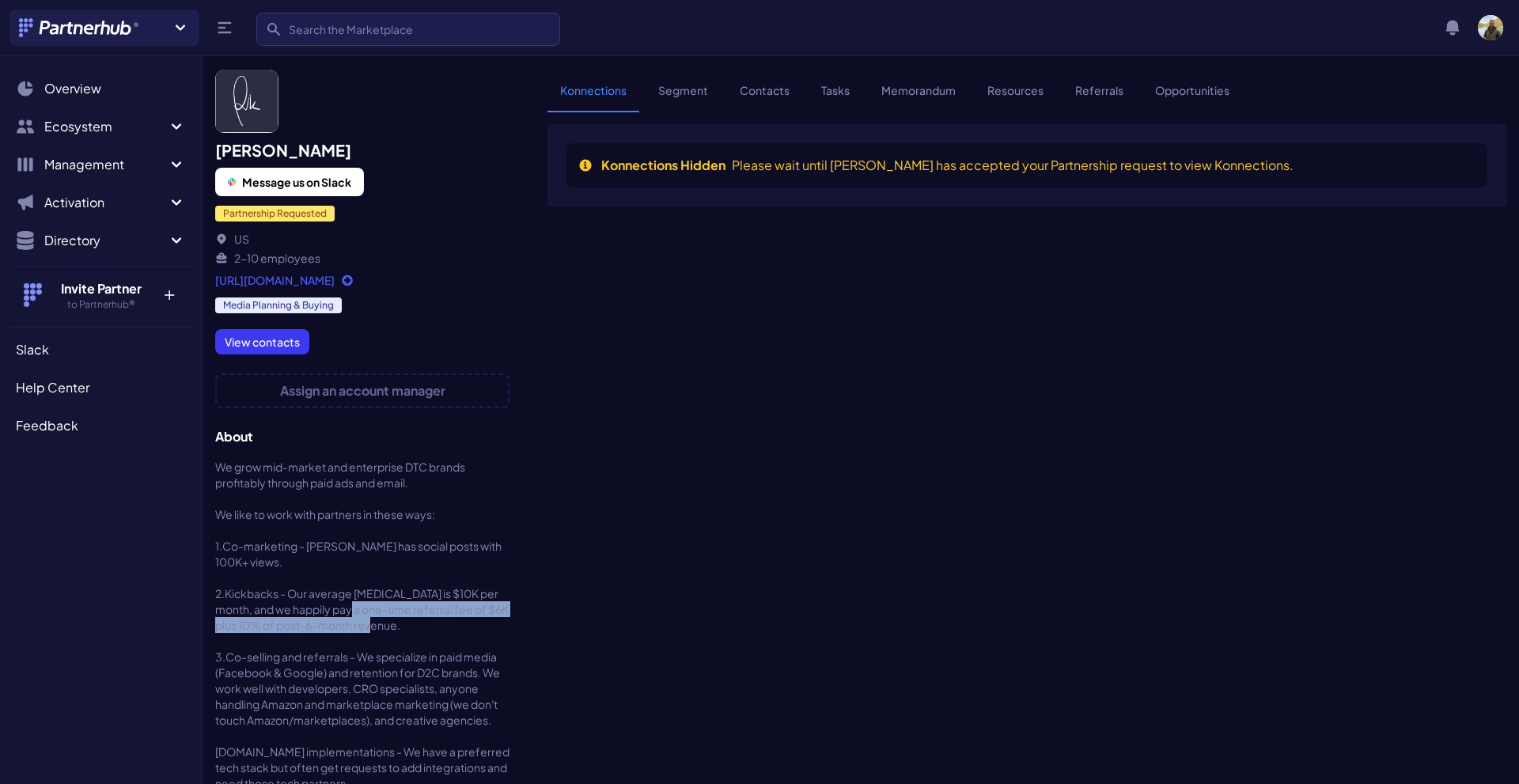
drag, startPoint x: 341, startPoint y: 602, endPoint x: 386, endPoint y: 623, distance: 49.7
click at [386, 623] on span "We grow mid-market and enterprise DTC brands profitably through paid ads and em…" at bounding box center [362, 625] width 295 height 332
click at [387, 623] on span "We grow mid-market and enterprise DTC brands profitably through paid ads and em…" at bounding box center [362, 625] width 295 height 332
click at [310, 280] on link "[URL][DOMAIN_NAME]" at bounding box center [362, 279] width 295 height 16
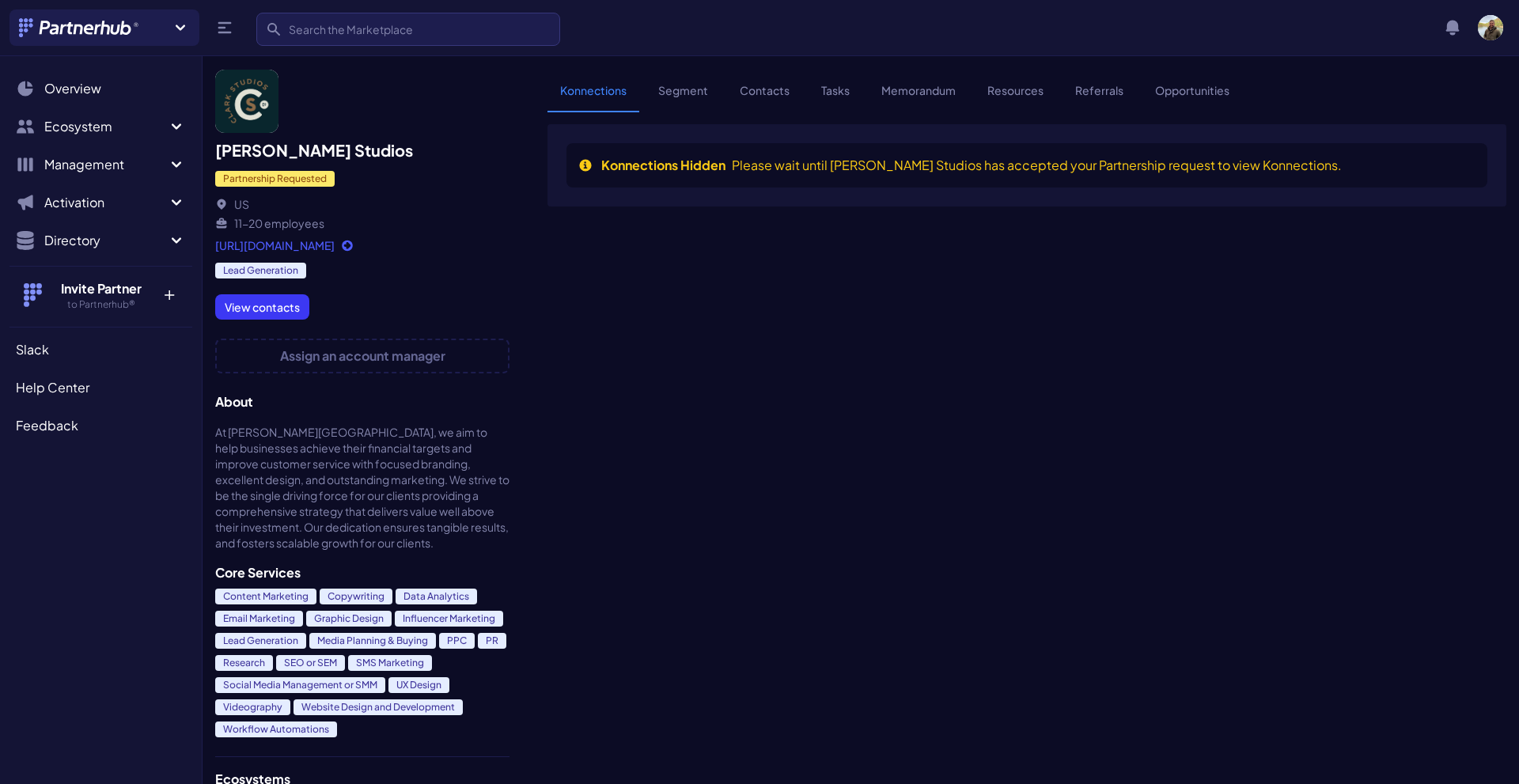
click at [288, 243] on link "https://www.clarkstudios.co" at bounding box center [362, 244] width 295 height 16
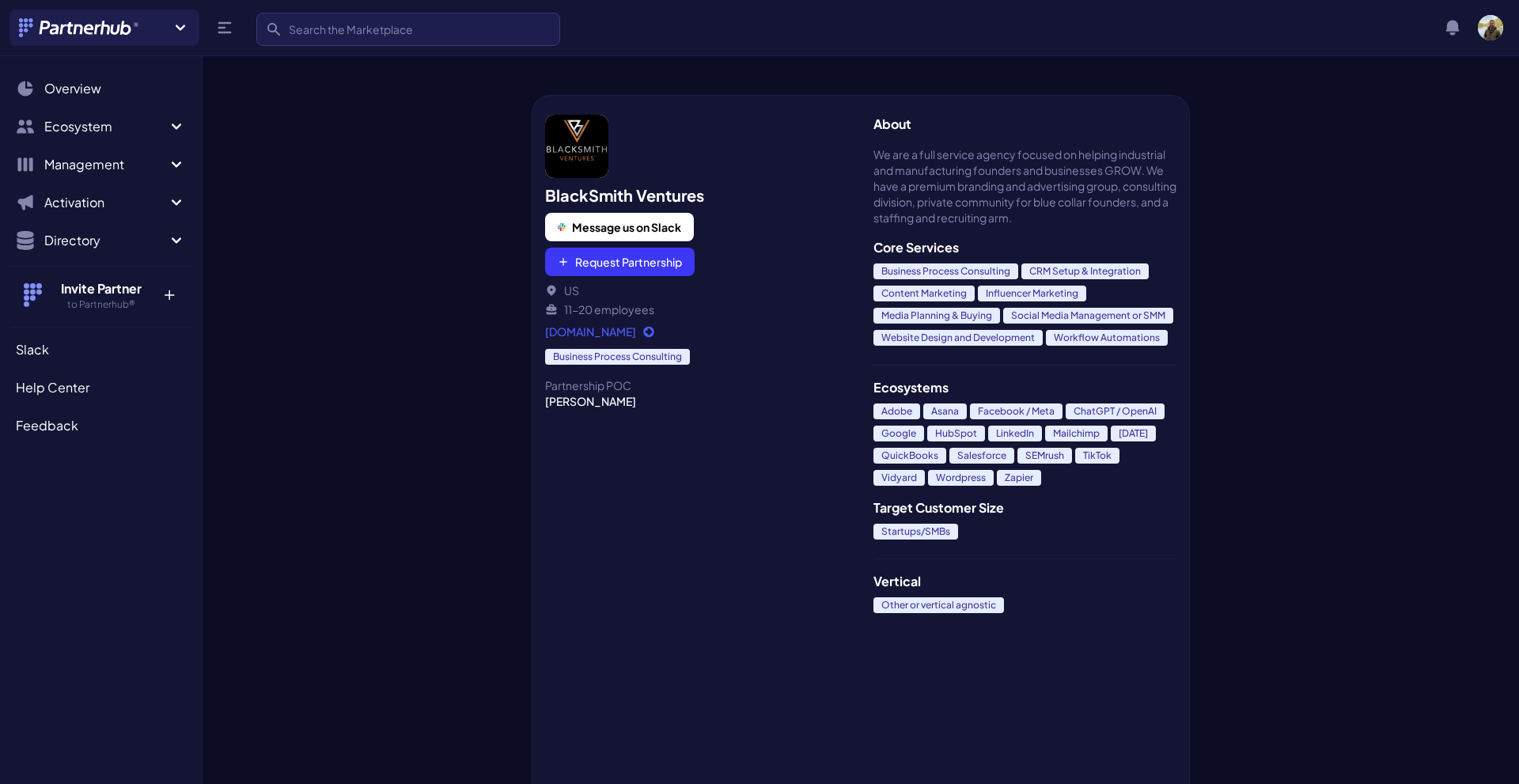
click at [620, 325] on link "[DOMAIN_NAME]" at bounding box center [697, 330] width 303 height 16
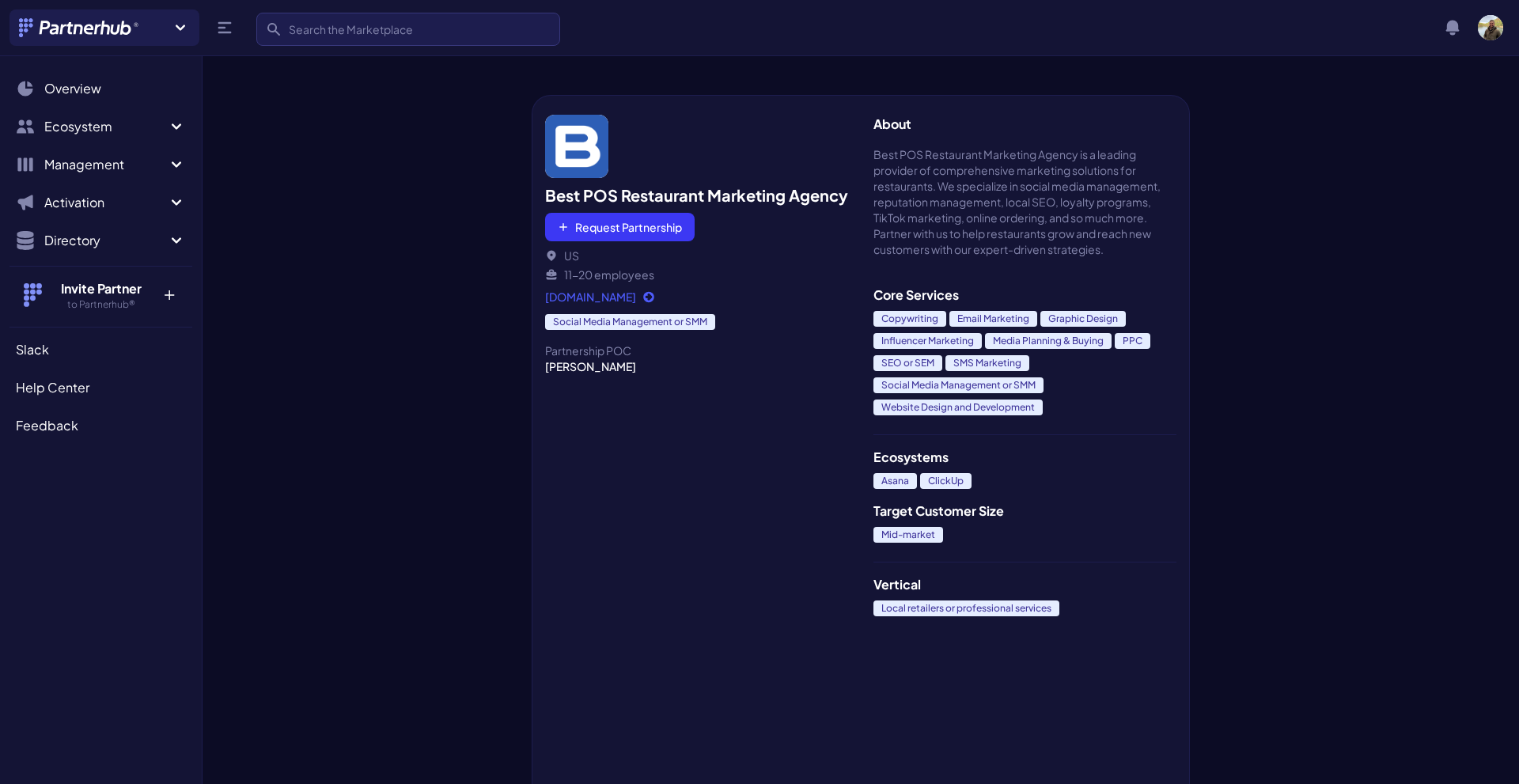
click at [574, 300] on link "[DOMAIN_NAME]" at bounding box center [697, 296] width 303 height 16
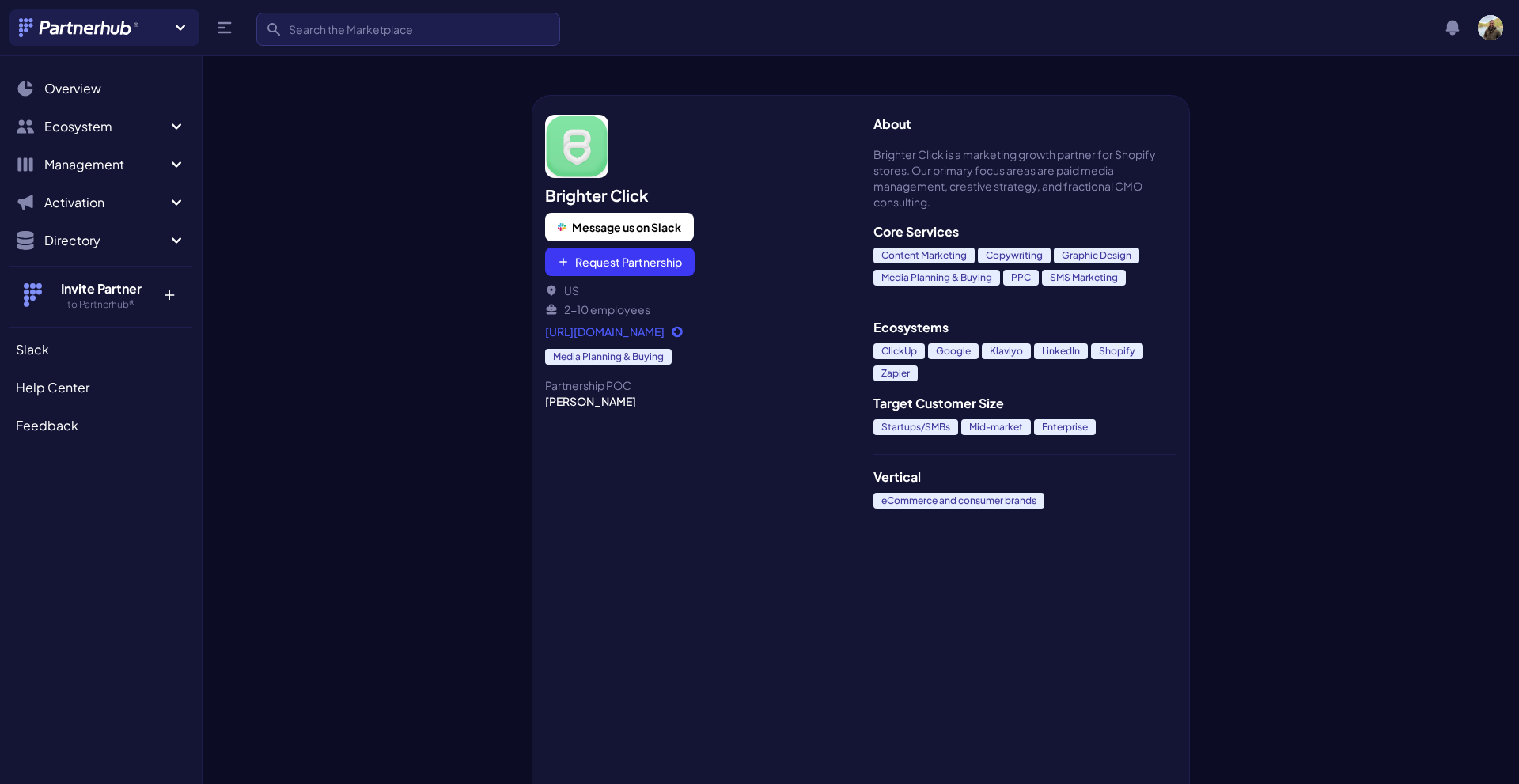
click at [567, 330] on link "[URL][DOMAIN_NAME]" at bounding box center [697, 330] width 303 height 16
